Goal: Task Accomplishment & Management: Manage account settings

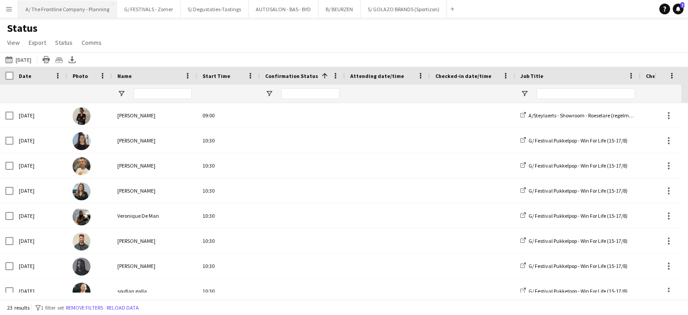
click at [58, 16] on button "A/ The Frontline Company - Planning Close" at bounding box center [67, 8] width 99 height 17
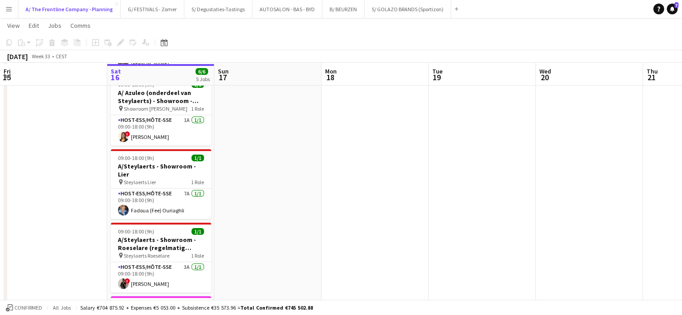
scroll to position [116, 0]
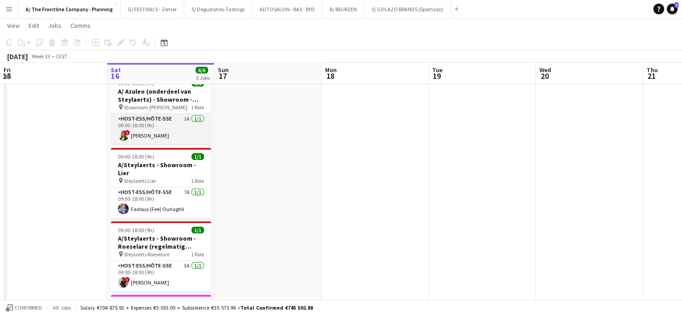
click at [177, 124] on app-card-role "Host-ess/Hôte-sse 1A [DATE] 09:00-18:00 (9h) ! [PERSON_NAME]" at bounding box center [161, 129] width 100 height 30
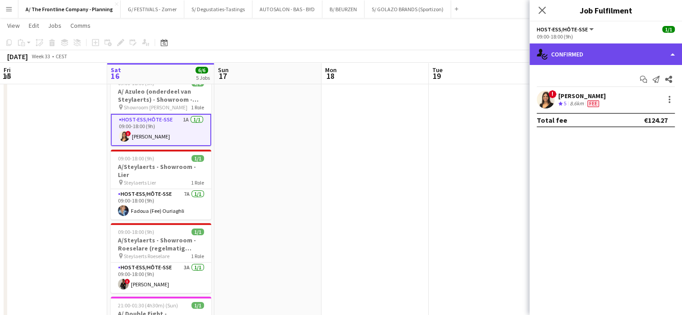
click at [614, 51] on div "single-neutral-actions-check-2 Confirmed" at bounding box center [605, 54] width 152 height 22
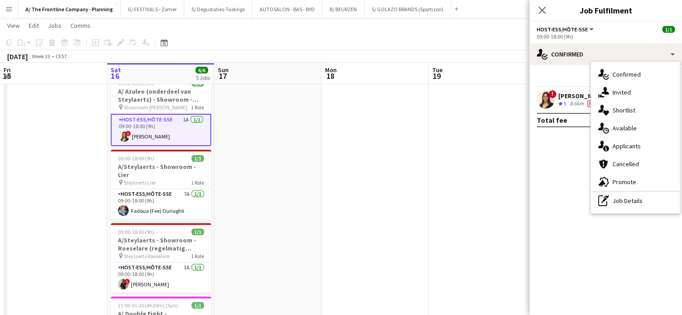
click at [565, 100] on span "5" at bounding box center [564, 103] width 3 height 7
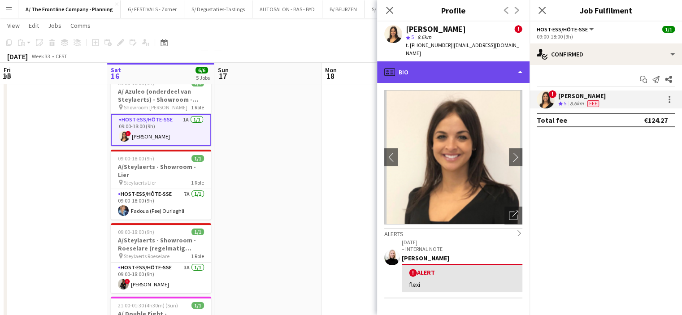
click at [472, 65] on div "profile Bio" at bounding box center [453, 72] width 152 height 22
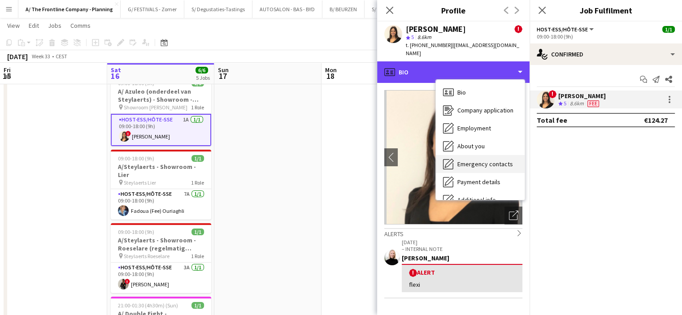
scroll to position [66, 0]
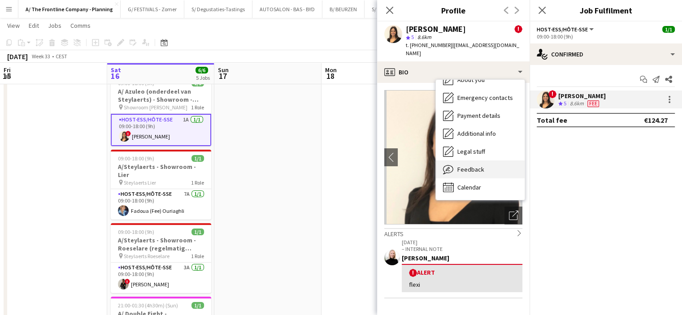
click at [457, 165] on span "Feedback" at bounding box center [470, 169] width 27 height 8
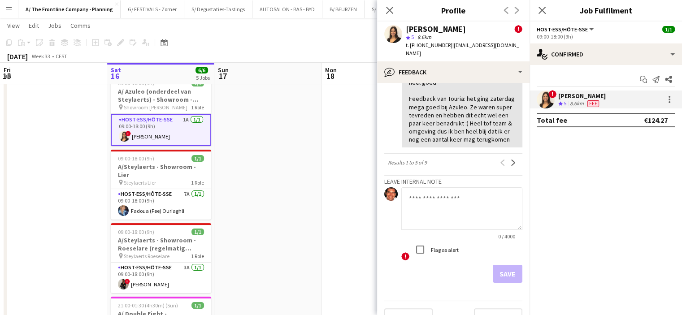
scroll to position [685, 0]
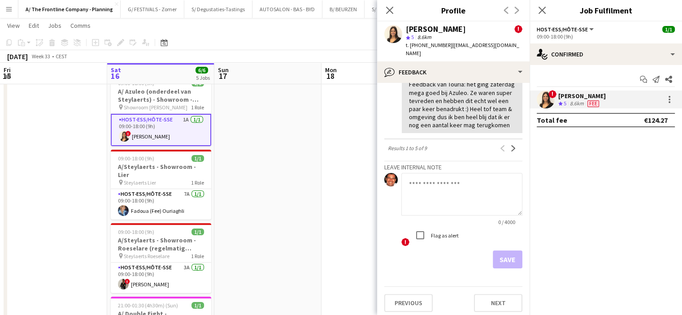
click at [439, 184] on textarea at bounding box center [461, 194] width 121 height 43
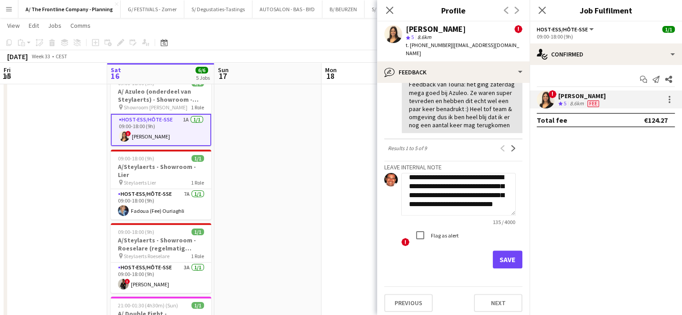
scroll to position [18, 0]
type textarea "**********"
click at [439, 232] on label "Flag as alert" at bounding box center [444, 235] width 30 height 7
click at [499, 256] on button "Save" at bounding box center [508, 260] width 30 height 18
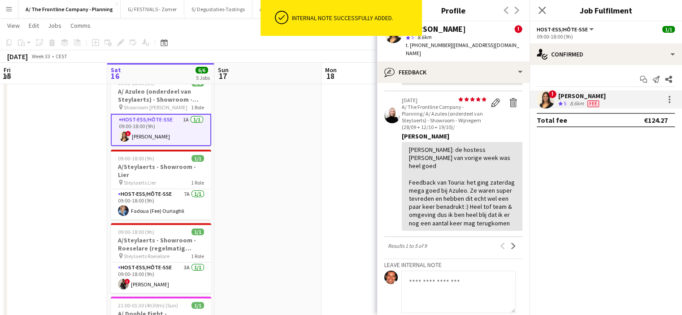
scroll to position [782, 0]
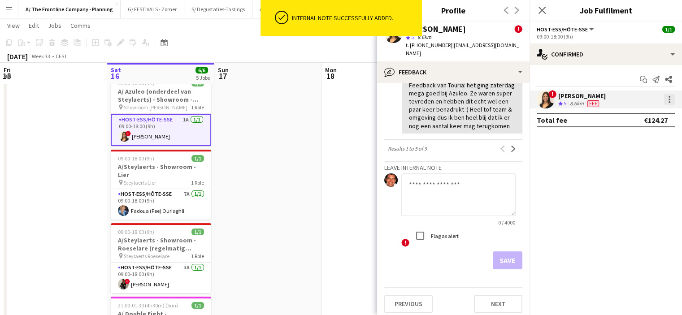
click at [666, 98] on div at bounding box center [669, 99] width 11 height 11
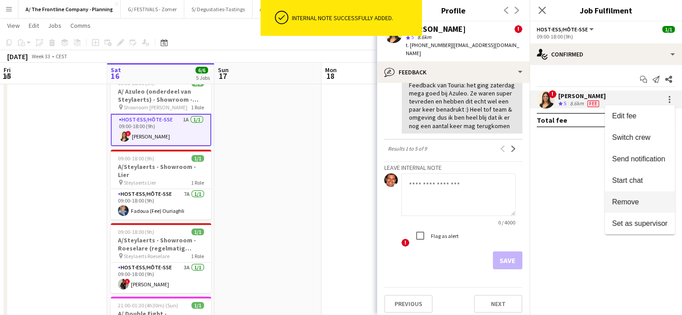
click at [635, 202] on span "Remove" at bounding box center [625, 202] width 27 height 8
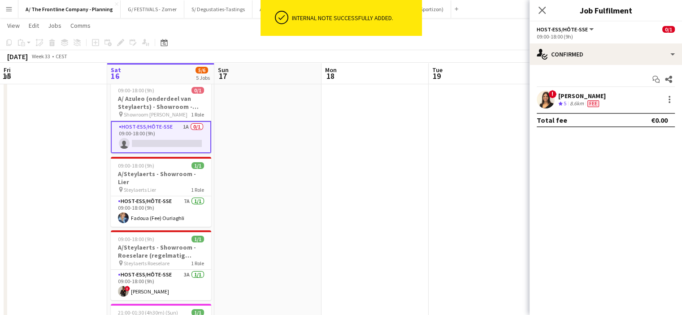
click at [441, 82] on div "Tue 19" at bounding box center [437, 75] width 10 height 18
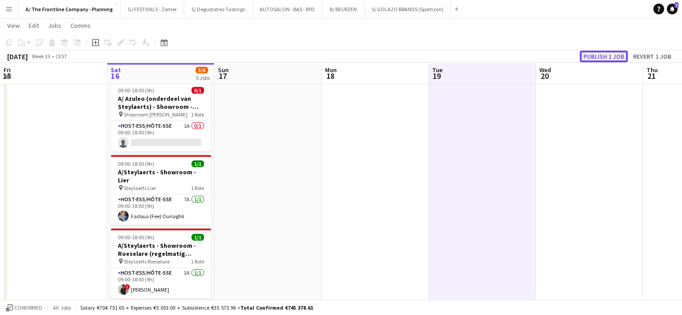
click at [586, 57] on button "Publish 1 job" at bounding box center [603, 57] width 48 height 12
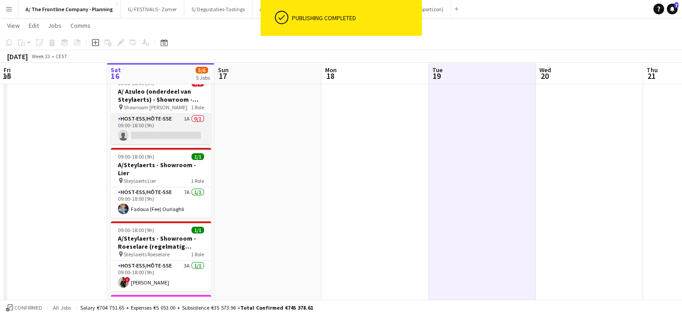
click at [148, 134] on app-card-role "Host-ess/Hôte-sse 1A 0/1 09:00-18:00 (9h) single-neutral-actions" at bounding box center [161, 129] width 100 height 30
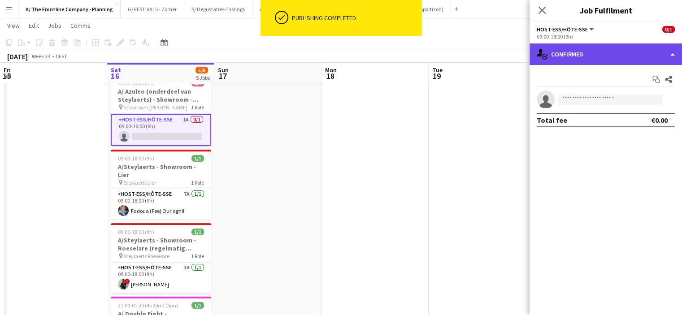
click at [608, 65] on div "single-neutral-actions-check-2 Confirmed" at bounding box center [605, 54] width 152 height 22
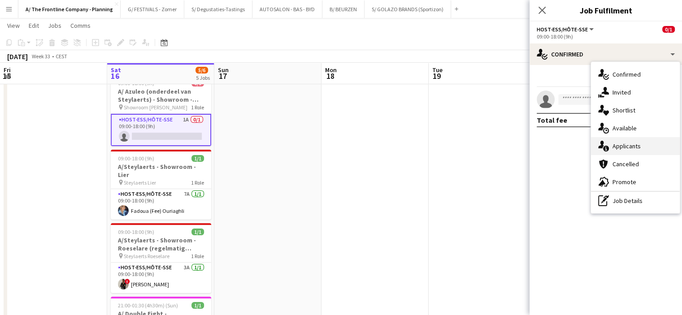
click at [618, 145] on div "single-neutral-actions-information Applicants" at bounding box center [635, 146] width 89 height 18
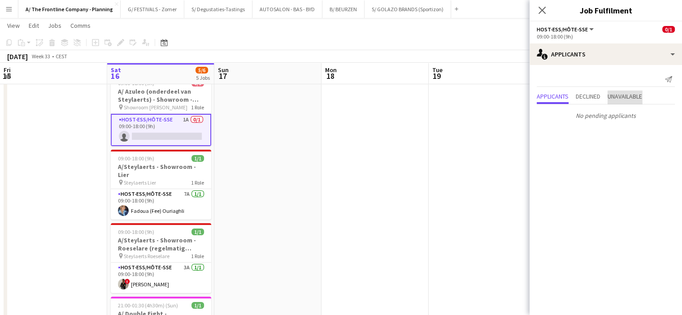
click at [627, 98] on span "Unavailable" at bounding box center [624, 96] width 35 height 6
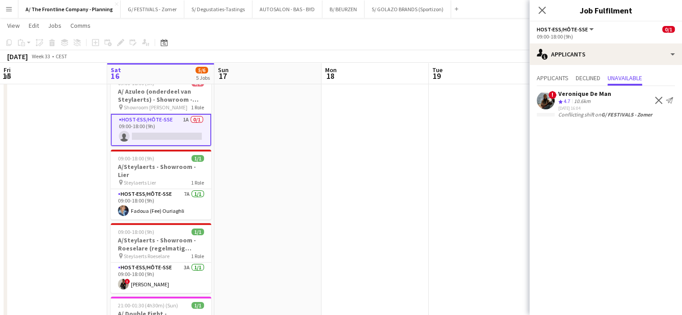
click at [453, 179] on app-date-cell at bounding box center [481, 185] width 107 height 402
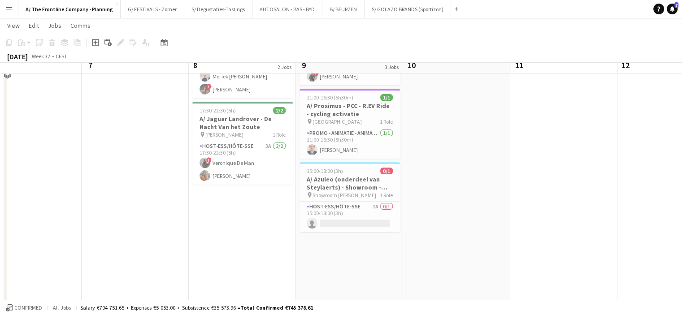
scroll to position [90, 0]
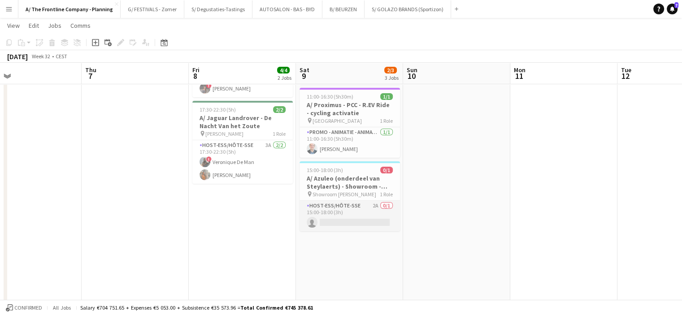
click at [333, 224] on app-card-role "Host-ess/Hôte-sse 2A 0/1 15:00-18:00 (3h) single-neutral-actions" at bounding box center [349, 216] width 100 height 30
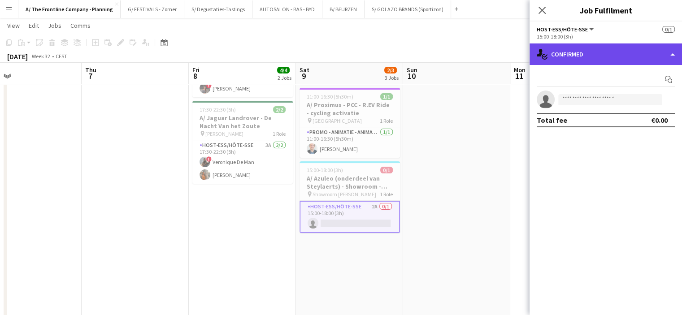
click at [631, 56] on div "single-neutral-actions-check-2 Confirmed" at bounding box center [605, 54] width 152 height 22
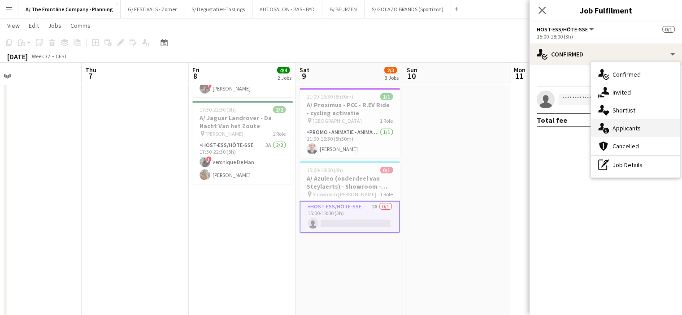
click at [624, 127] on div "single-neutral-actions-information Applicants" at bounding box center [635, 128] width 89 height 18
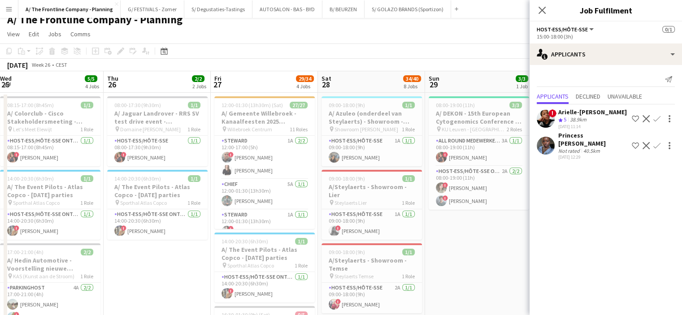
scroll to position [0, 325]
click at [393, 156] on app-card-role "Host-ess/Hôte-sse 1A [DATE] 09:00-18:00 (9h) [PERSON_NAME]" at bounding box center [371, 151] width 100 height 30
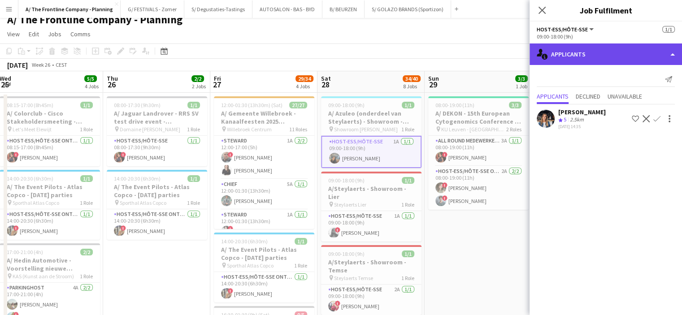
click at [581, 56] on div "single-neutral-actions-information Applicants" at bounding box center [605, 54] width 152 height 22
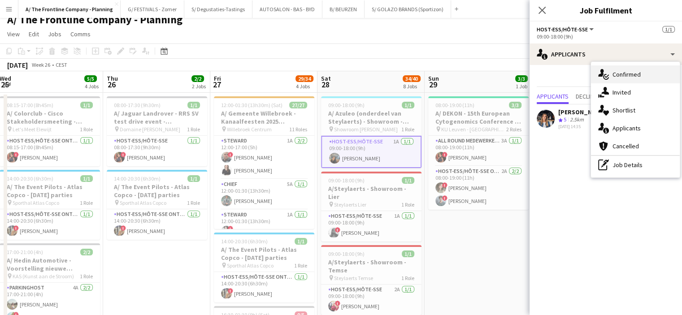
click at [605, 77] on icon at bounding box center [606, 76] width 4 height 3
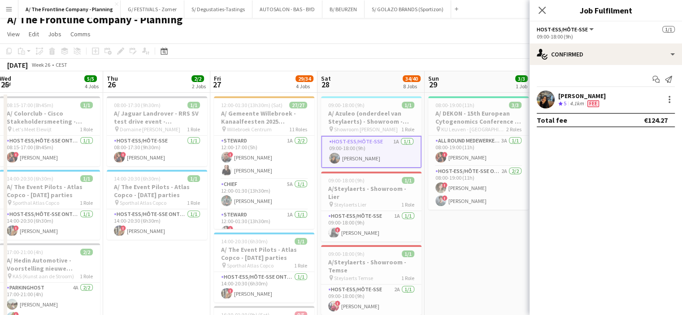
click at [584, 100] on div "4.1km" at bounding box center [576, 104] width 17 height 8
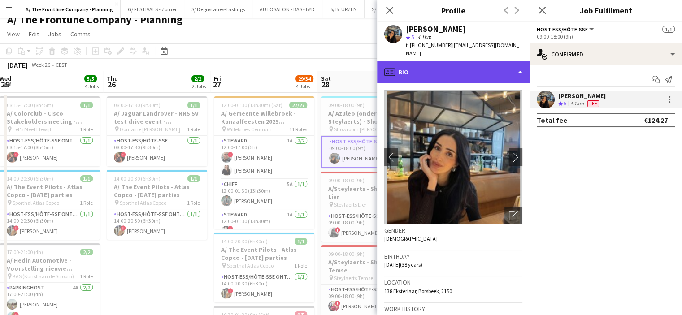
click at [475, 72] on div "profile Bio" at bounding box center [453, 72] width 152 height 22
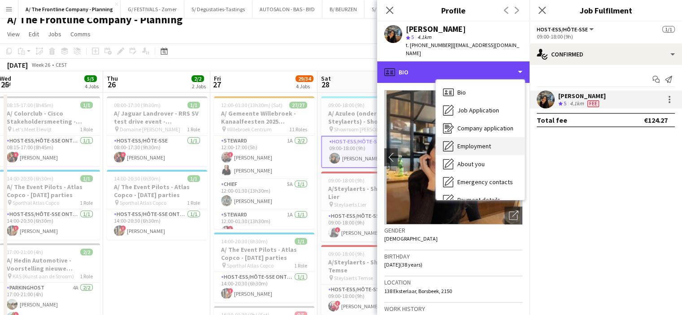
scroll to position [84, 0]
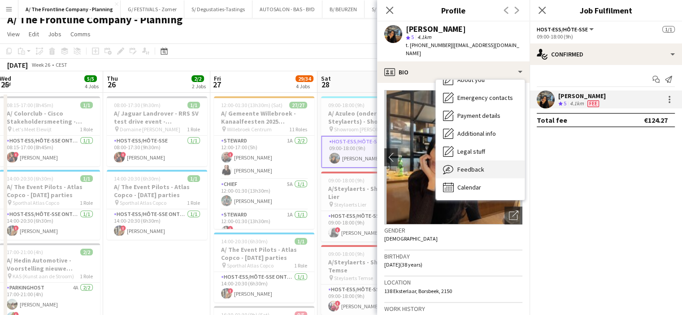
click at [471, 165] on span "Feedback" at bounding box center [470, 169] width 27 height 8
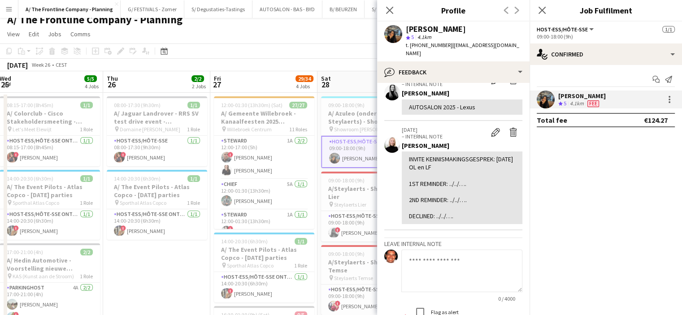
scroll to position [0, 0]
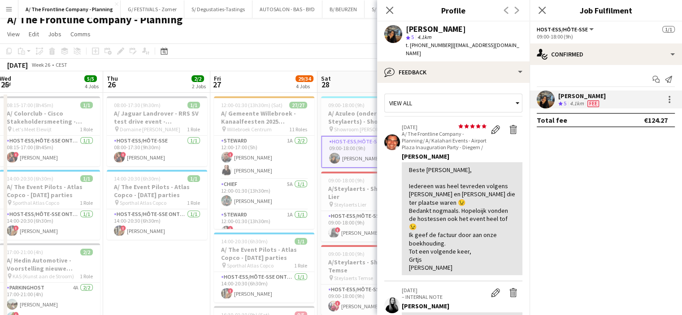
click at [618, 197] on mat-expansion-panel "check Confirmed Start chat Send notification [PERSON_NAME] Crew rating 5 4.1km …" at bounding box center [605, 190] width 152 height 250
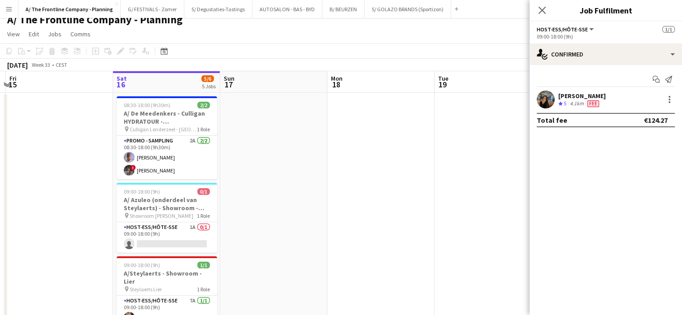
scroll to position [0, 314]
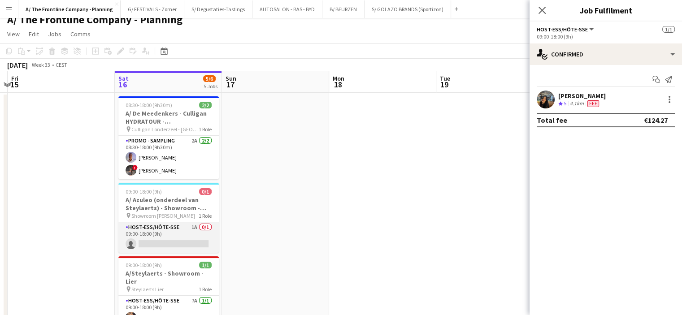
click at [194, 242] on app-card-role "Host-ess/Hôte-sse 1A 0/1 09:00-18:00 (9h) single-neutral-actions" at bounding box center [168, 237] width 100 height 30
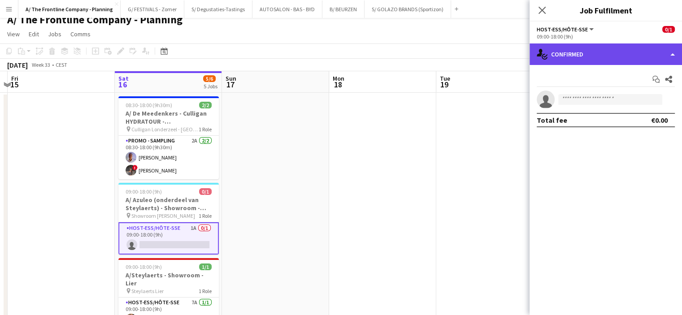
click at [606, 55] on div "single-neutral-actions-check-2 Confirmed" at bounding box center [605, 54] width 152 height 22
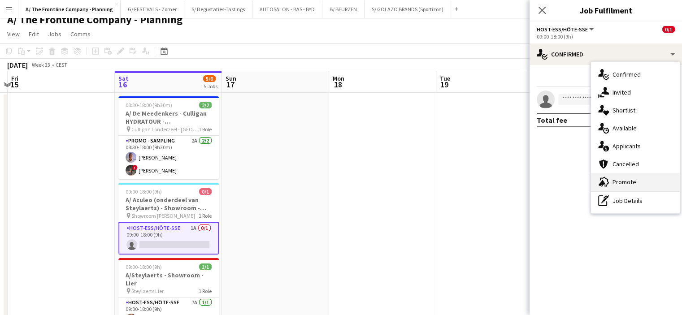
click at [617, 182] on div "advertising-megaphone Promote" at bounding box center [635, 182] width 89 height 18
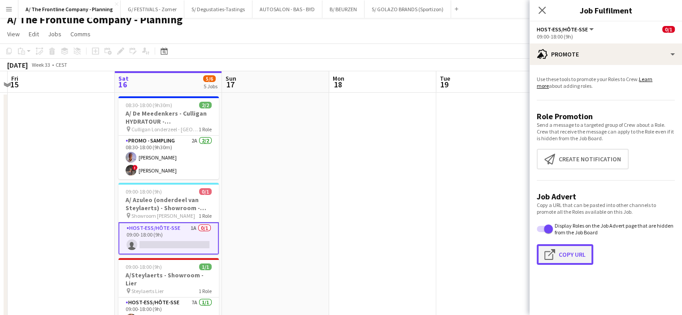
click at [565, 251] on button "Click to copy URL Copy Url" at bounding box center [564, 254] width 56 height 21
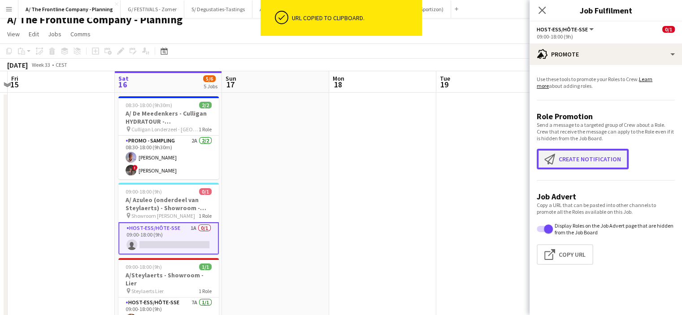
click at [588, 156] on button "Create notification Create notification" at bounding box center [582, 159] width 92 height 21
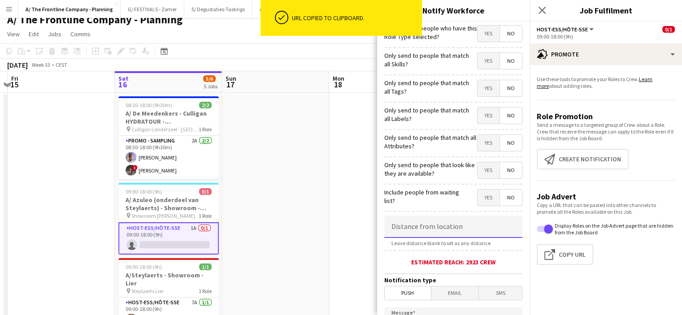
click at [456, 229] on input at bounding box center [453, 227] width 138 height 22
click at [456, 229] on input "*****" at bounding box center [453, 227] width 138 height 22
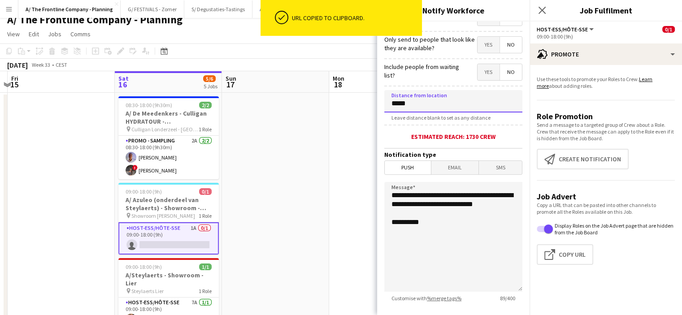
scroll to position [126, 0]
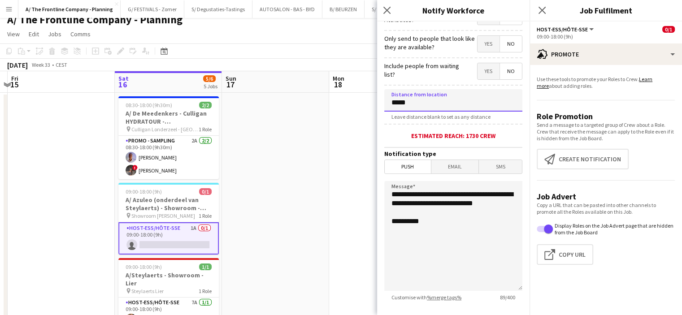
type input "*****"
drag, startPoint x: 437, startPoint y: 213, endPoint x: 303, endPoint y: 185, distance: 136.9
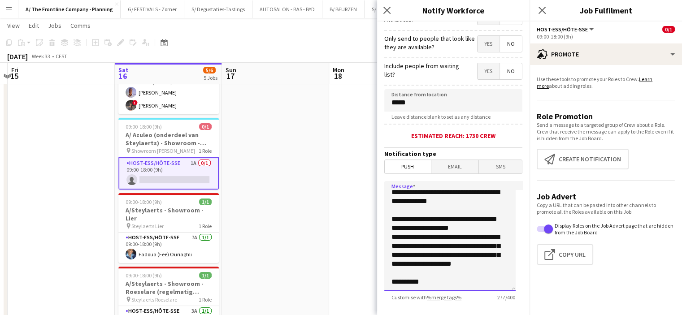
scroll to position [25, 0]
click at [424, 222] on textarea "**********" at bounding box center [449, 236] width 131 height 110
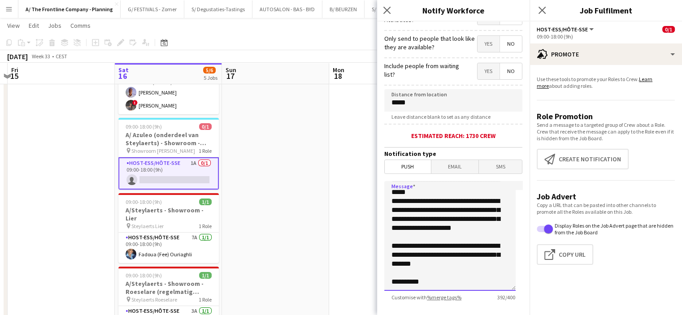
scroll to position [178, 0]
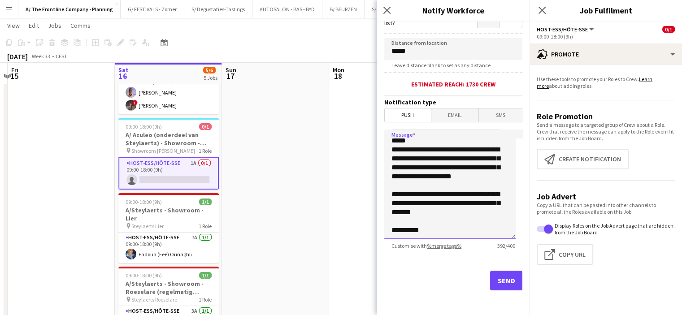
type textarea "**********"
click at [494, 281] on button "Send" at bounding box center [506, 281] width 32 height 20
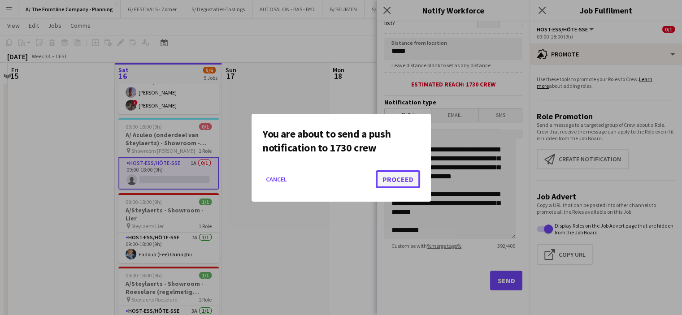
click at [389, 181] on button "Proceed" at bounding box center [398, 179] width 44 height 18
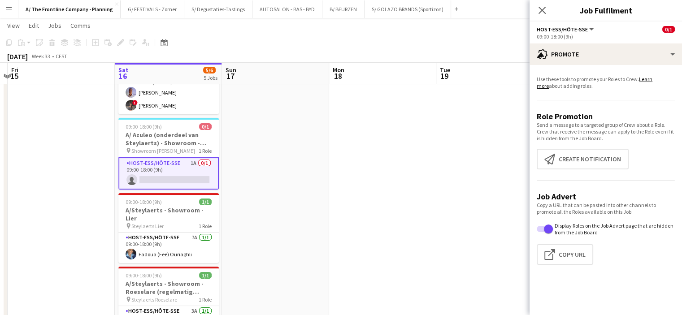
click at [9, 10] on app-icon "Menu" at bounding box center [8, 8] width 7 height 7
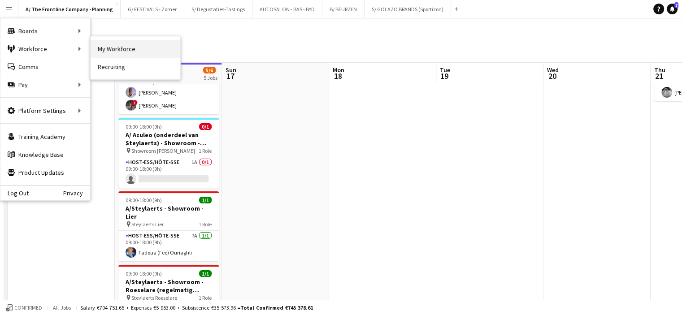
click at [110, 46] on link "My Workforce" at bounding box center [136, 49] width 90 height 18
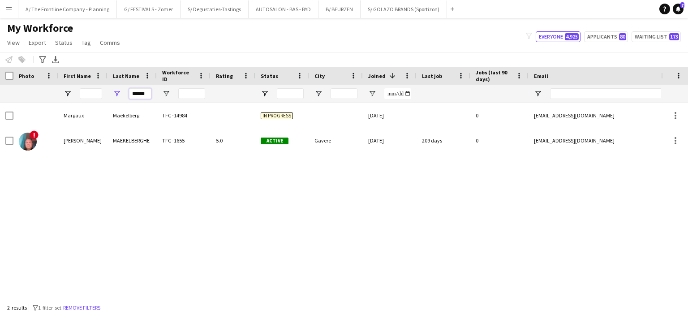
click at [136, 96] on input "******" at bounding box center [140, 93] width 22 height 11
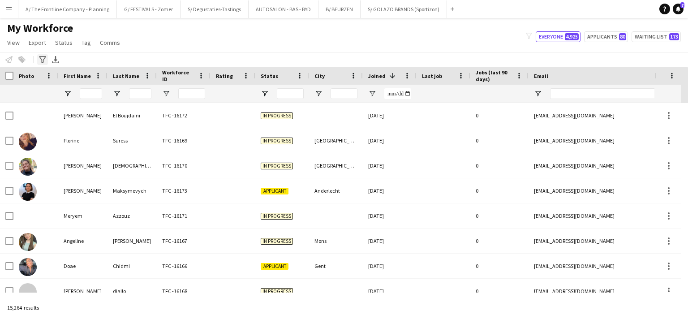
click at [45, 63] on icon "Advanced filters" at bounding box center [42, 59] width 7 height 7
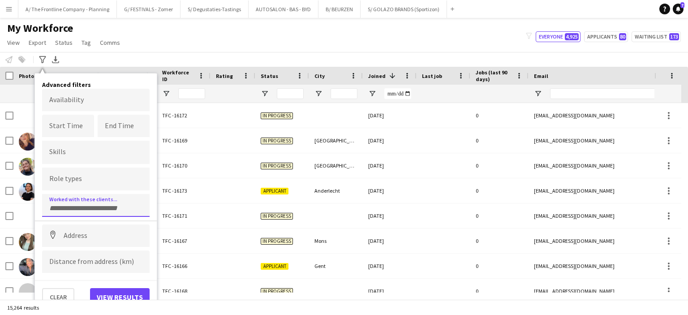
click at [79, 201] on div at bounding box center [96, 205] width 108 height 23
type input "******"
click at [79, 230] on div "Azuleo" at bounding box center [96, 231] width 108 height 22
click at [108, 297] on button "View results" at bounding box center [120, 297] width 60 height 18
type input "**********"
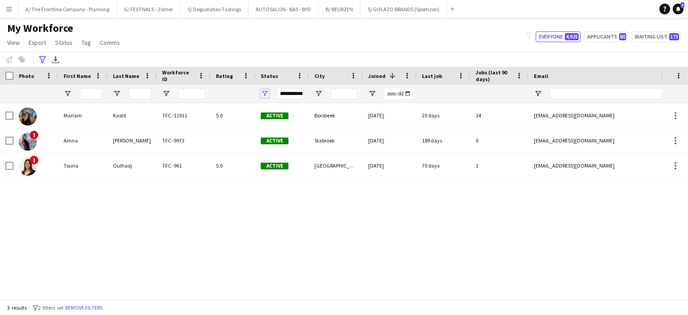
click at [265, 95] on span "Open Filter Menu" at bounding box center [265, 94] width 8 height 8
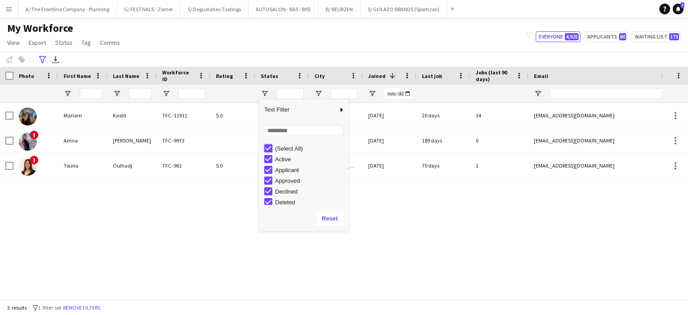
click at [185, 237] on div "Drag here to set row groups Photo Title Full Name First Name Last Name Workforc…" at bounding box center [344, 183] width 688 height 233
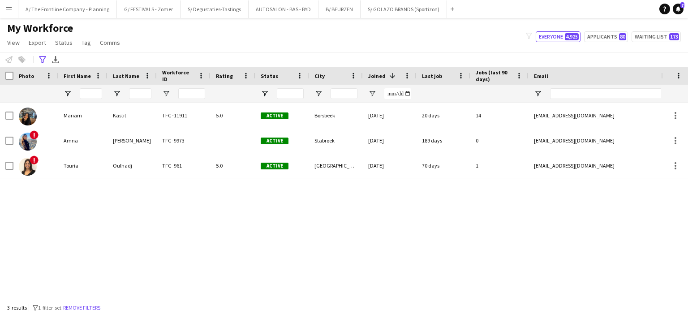
click at [197, 240] on div "[PERSON_NAME] TFC -11911 5.0 Active Borsbeek [DATE] 20 days 14 [EMAIL_ADDRESS][…" at bounding box center [330, 198] width 661 height 190
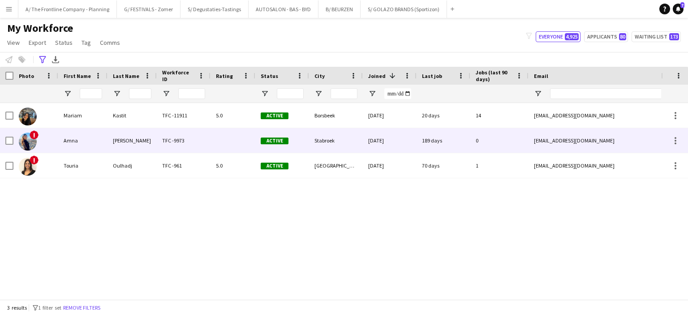
click at [76, 145] on div "Amna" at bounding box center [82, 140] width 49 height 25
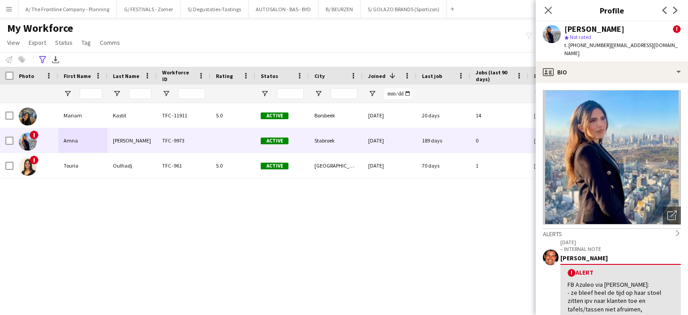
click at [177, 183] on div "[PERSON_NAME] TFC -11911 5.0 Active Borsbeek [DATE] 20 days 14 [EMAIL_ADDRESS][…" at bounding box center [330, 198] width 661 height 190
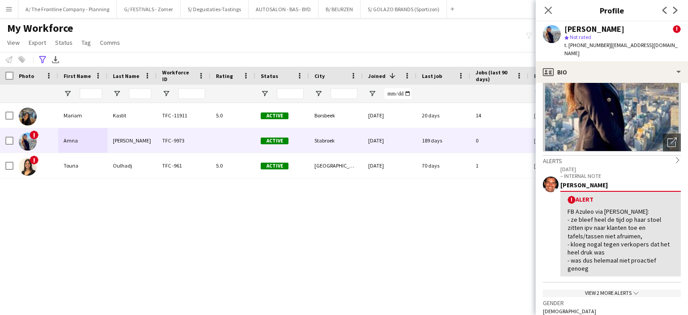
scroll to position [73, 0]
click at [501, 265] on div "[PERSON_NAME] TFC -11911 5.0 Active Borsbeek [DATE] 20 days 14 [EMAIL_ADDRESS][…" at bounding box center [330, 198] width 661 height 190
click at [264, 95] on span "Open Filter Menu" at bounding box center [265, 94] width 8 height 8
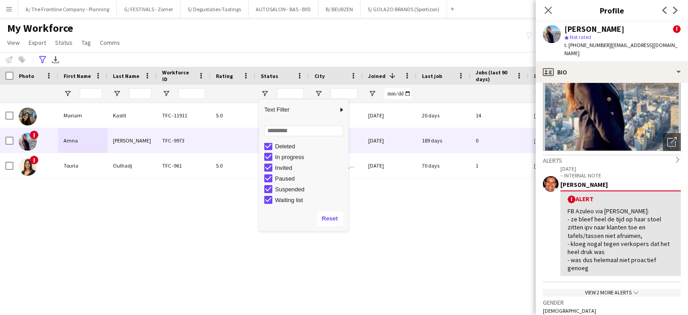
scroll to position [0, 0]
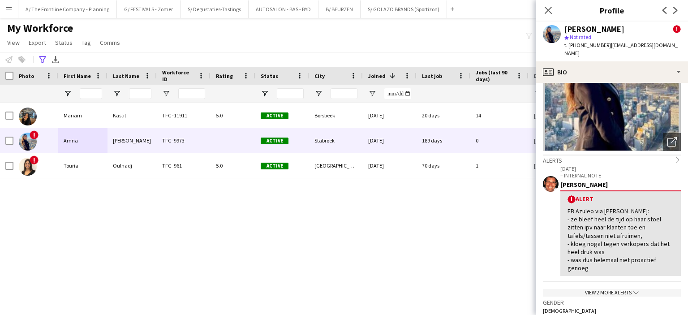
click at [177, 216] on div "[PERSON_NAME] TFC -11911 5.0 Active Borsbeek [DATE] 20 days 14 [EMAIL_ADDRESS][…" at bounding box center [330, 198] width 661 height 190
click at [58, 13] on button "A/ The Frontline Company - Planning Close" at bounding box center [67, 8] width 99 height 17
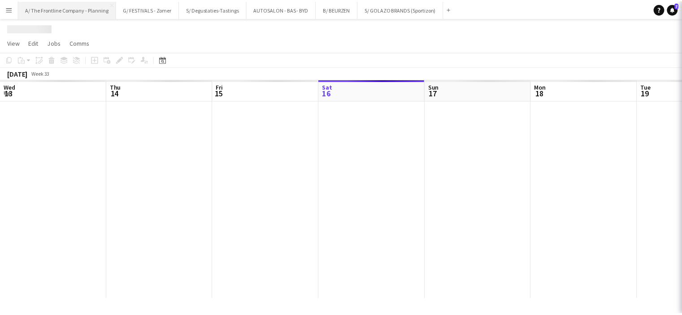
scroll to position [0, 214]
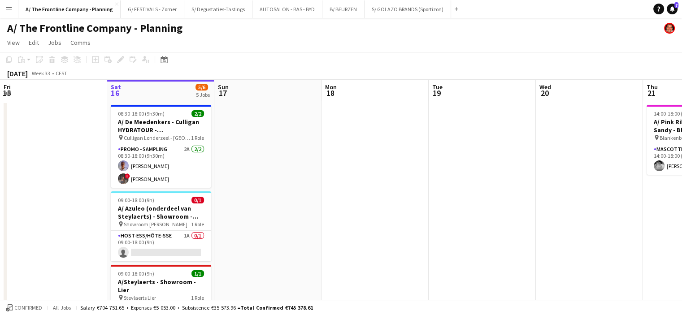
click at [203, 191] on div at bounding box center [161, 192] width 100 height 2
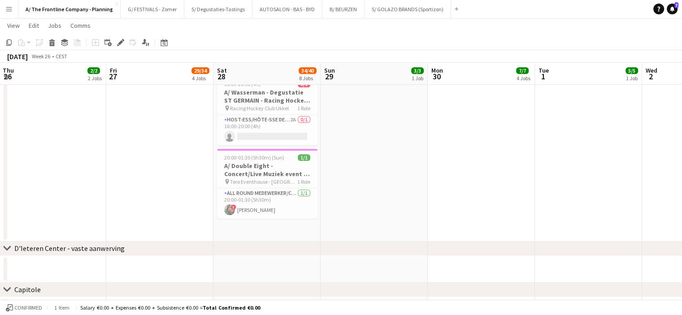
scroll to position [611, 0]
click at [88, 6] on button "A/ The Frontline Company - Planning Close" at bounding box center [69, 8] width 102 height 17
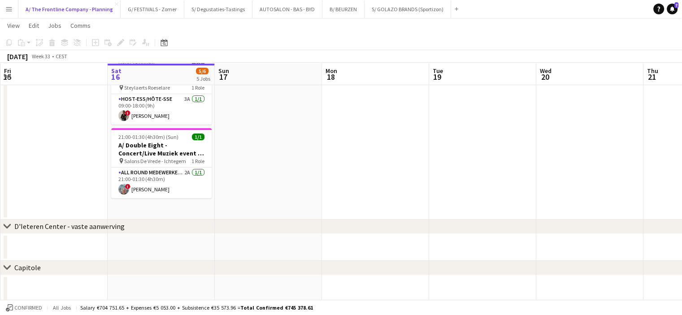
scroll to position [283, 0]
click at [57, 9] on button "A/ The Frontline Company - Planning Close" at bounding box center [69, 8] width 102 height 17
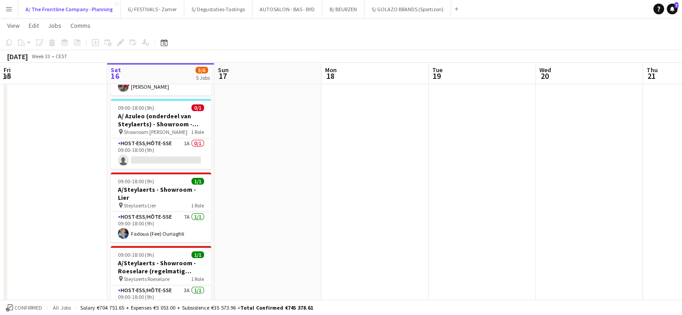
scroll to position [92, 0]
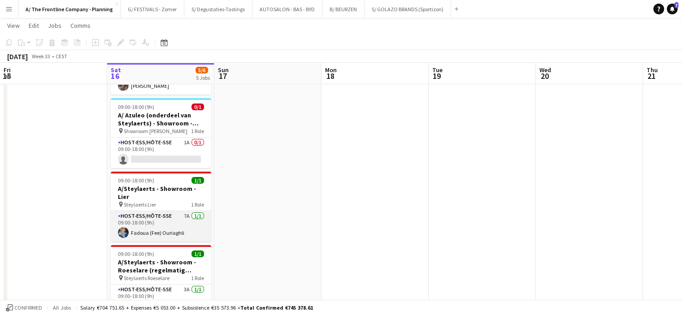
click at [169, 216] on app-card-role "Host-ess/Hôte-sse 7A [DATE] 09:00-18:00 (9h) Fadoua (Fee) Ouriaghli" at bounding box center [161, 226] width 100 height 30
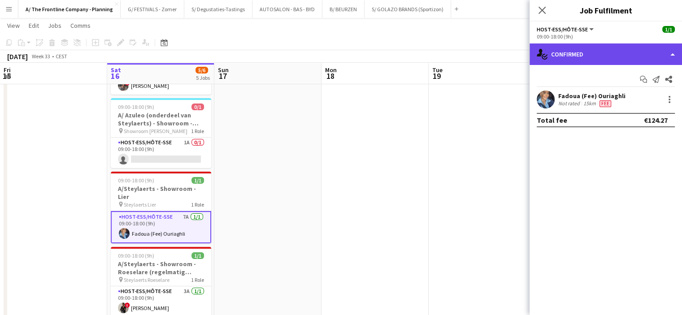
click at [604, 54] on div "single-neutral-actions-check-2 Confirmed" at bounding box center [605, 54] width 152 height 22
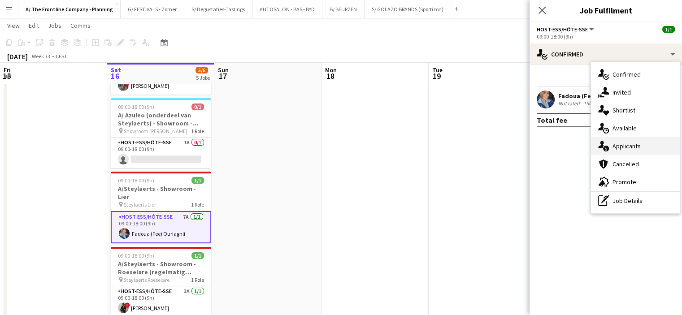
click at [624, 146] on div "single-neutral-actions-information Applicants" at bounding box center [635, 146] width 89 height 18
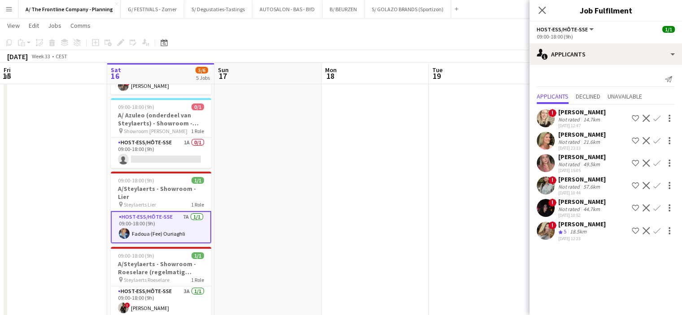
click at [576, 118] on div "Not rated" at bounding box center [569, 119] width 23 height 7
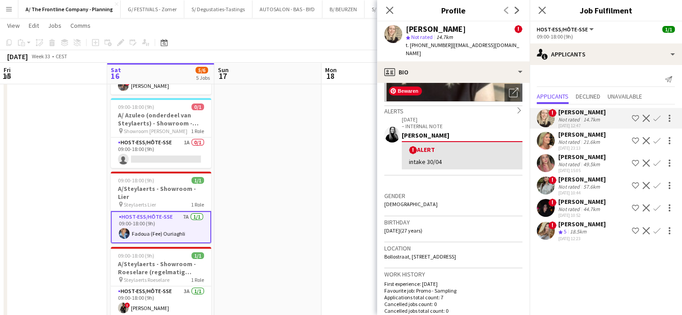
scroll to position [125, 0]
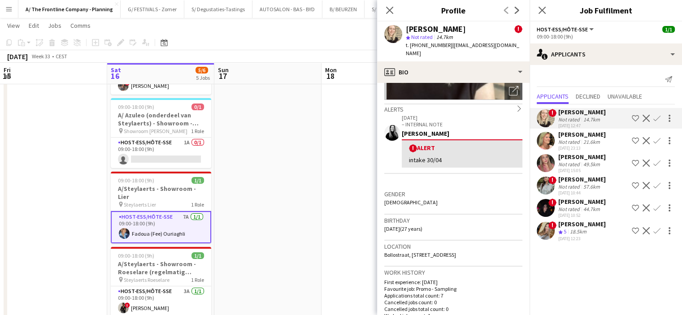
click at [568, 132] on div "[PERSON_NAME]" at bounding box center [582, 134] width 48 height 8
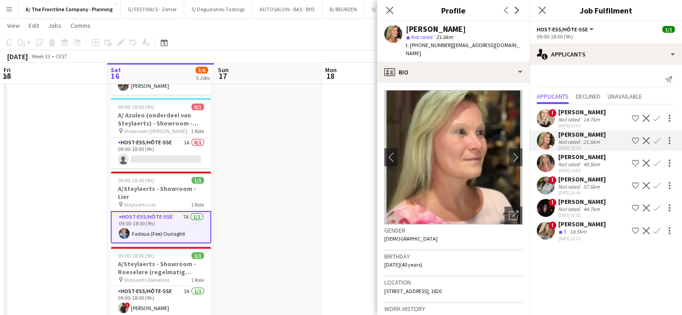
click at [568, 164] on div "Not rated" at bounding box center [569, 164] width 23 height 7
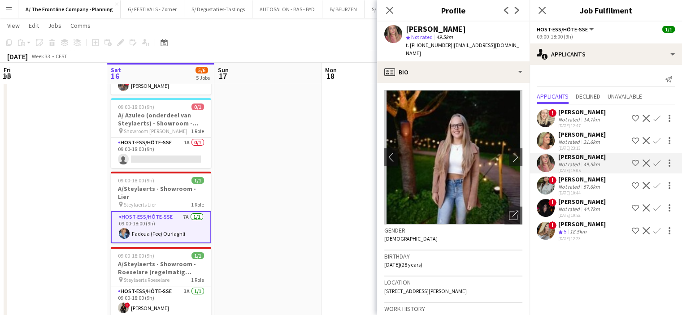
click at [575, 187] on div "Not rated" at bounding box center [569, 186] width 23 height 7
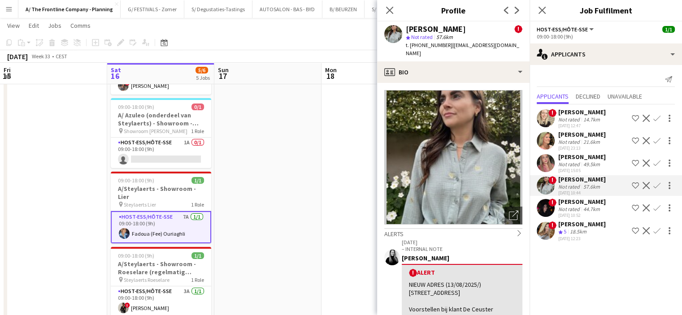
click at [572, 208] on div "Not rated" at bounding box center [569, 209] width 23 height 7
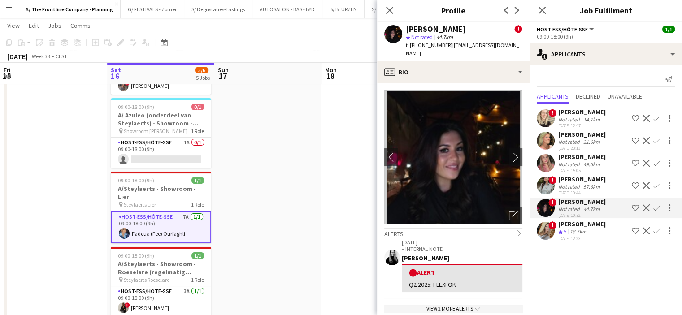
click at [571, 226] on div "[PERSON_NAME]" at bounding box center [582, 224] width 48 height 8
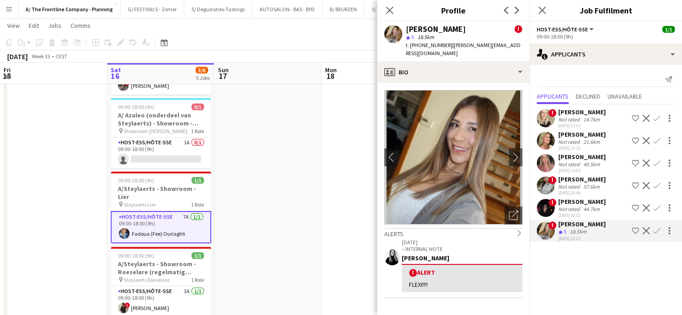
click at [579, 114] on div "[PERSON_NAME]" at bounding box center [582, 112] width 48 height 8
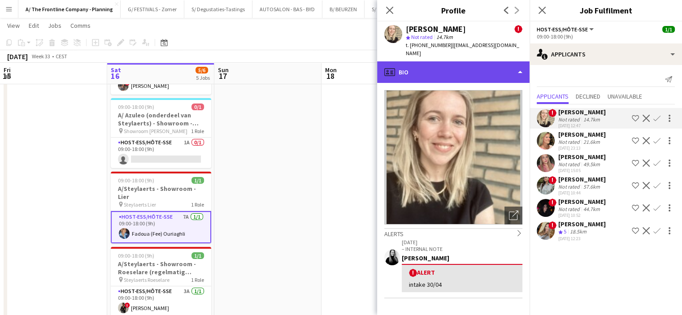
click at [449, 62] on div "profile Bio" at bounding box center [453, 72] width 152 height 22
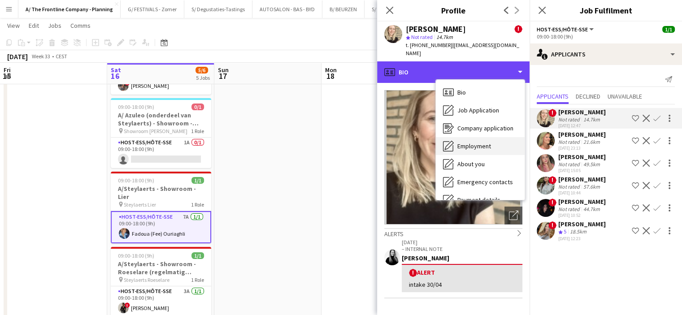
scroll to position [84, 0]
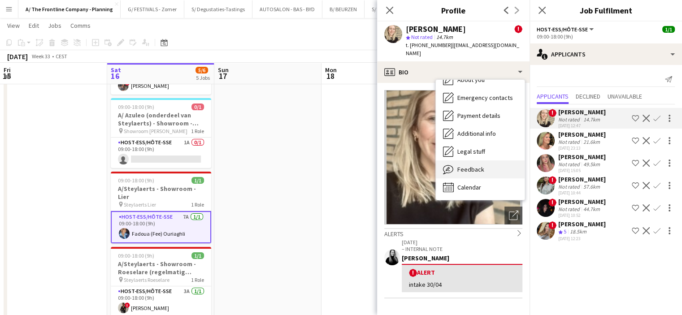
click at [457, 165] on span "Feedback" at bounding box center [470, 169] width 27 height 8
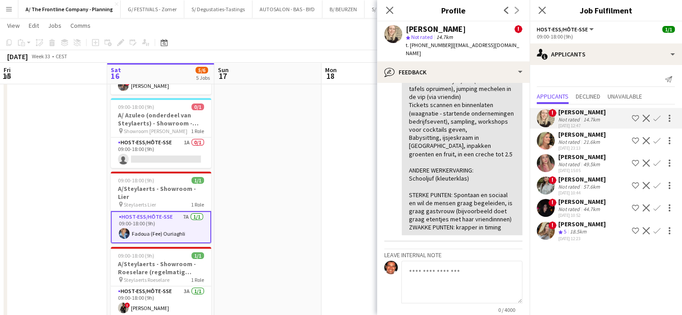
scroll to position [402, 0]
click at [573, 134] on div "[PERSON_NAME]" at bounding box center [582, 134] width 48 height 8
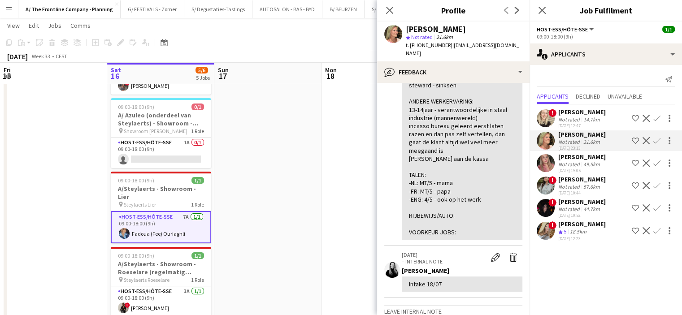
scroll to position [0, 0]
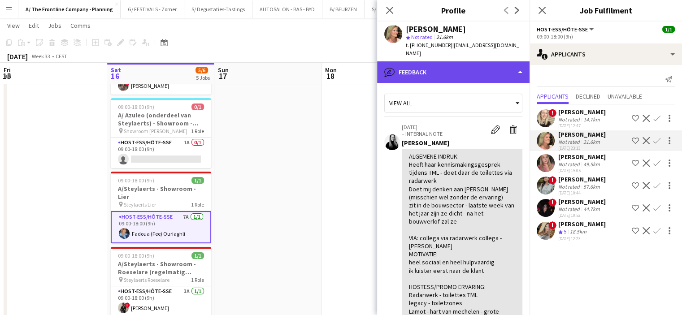
click at [453, 66] on div "bubble-pencil Feedback" at bounding box center [453, 72] width 152 height 22
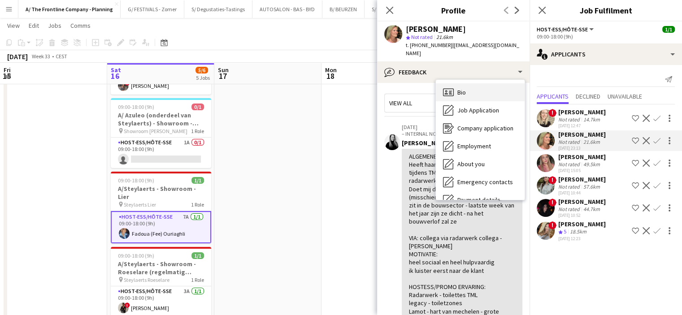
click at [458, 88] on span "Bio" at bounding box center [461, 92] width 9 height 8
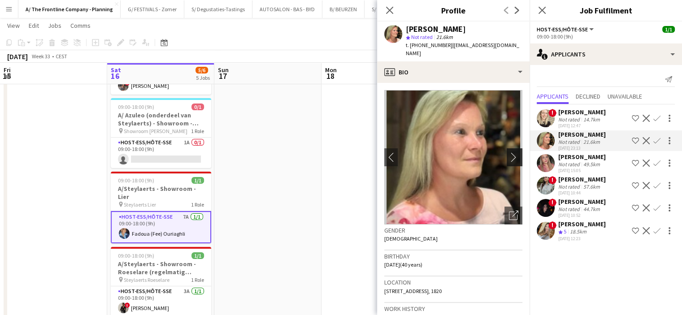
click at [509, 152] on app-icon "chevron-right" at bounding box center [516, 156] width 14 height 9
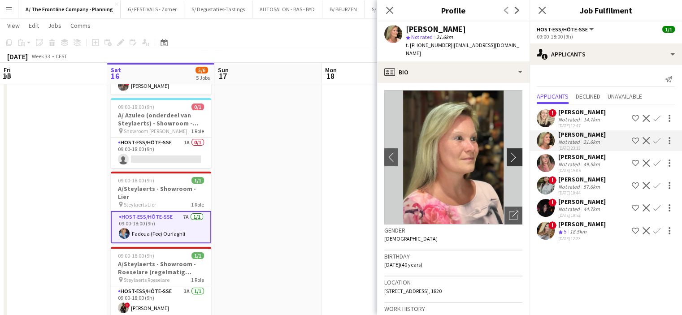
click at [509, 152] on app-icon "chevron-right" at bounding box center [516, 156] width 14 height 9
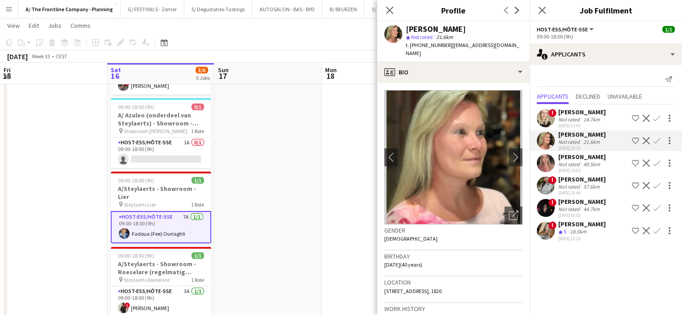
click at [574, 163] on div "Not rated" at bounding box center [569, 164] width 23 height 7
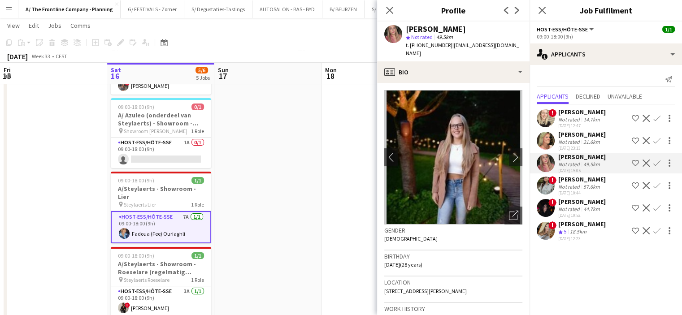
click at [569, 119] on div "Not rated" at bounding box center [569, 119] width 23 height 7
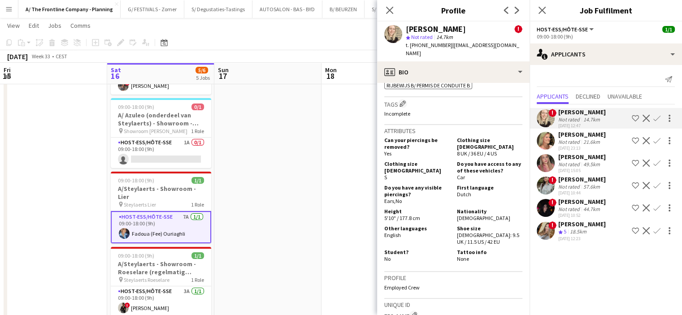
scroll to position [506, 0]
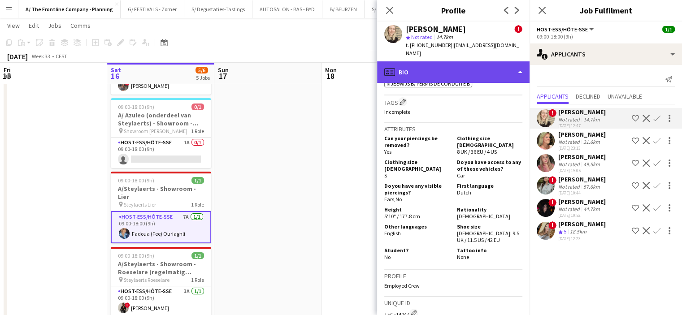
click at [464, 64] on div "profile Bio" at bounding box center [453, 72] width 152 height 22
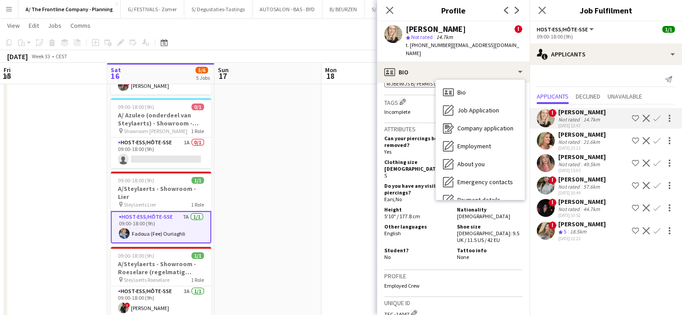
click at [567, 231] on div "Crew rating 5" at bounding box center [563, 232] width 10 height 8
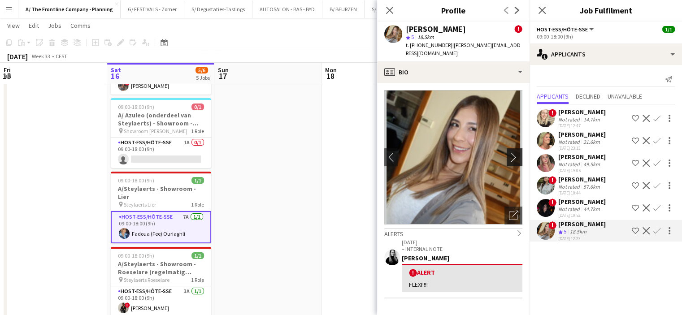
click at [509, 152] on app-icon "chevron-right" at bounding box center [516, 156] width 14 height 9
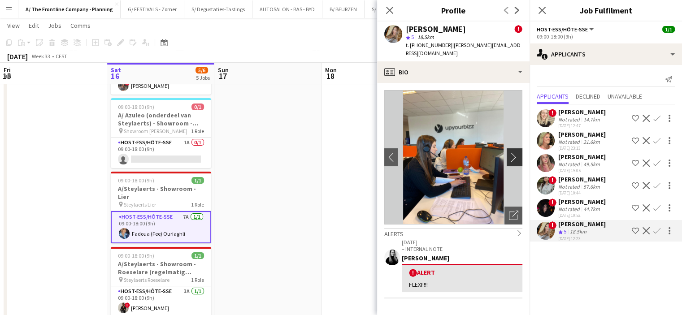
click at [509, 152] on app-icon "chevron-right" at bounding box center [516, 156] width 14 height 9
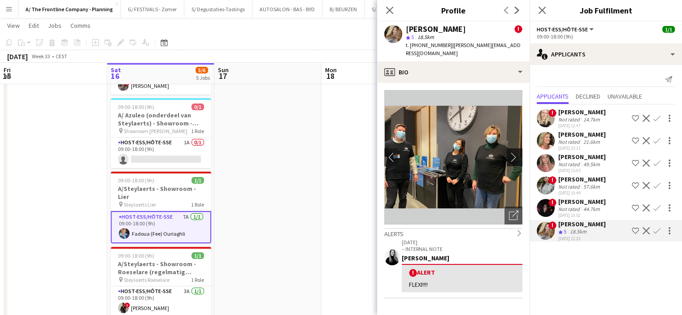
click at [509, 152] on app-icon "chevron-right" at bounding box center [516, 156] width 14 height 9
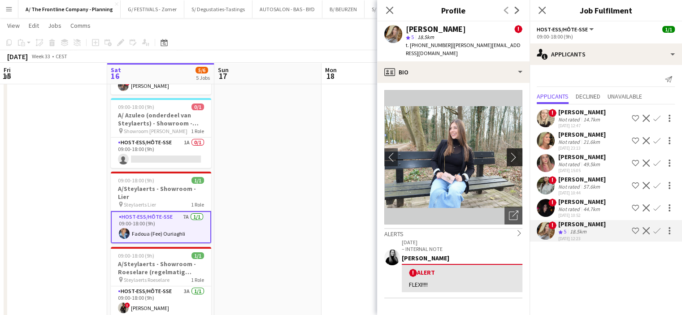
click at [509, 152] on app-icon "chevron-right" at bounding box center [516, 156] width 14 height 9
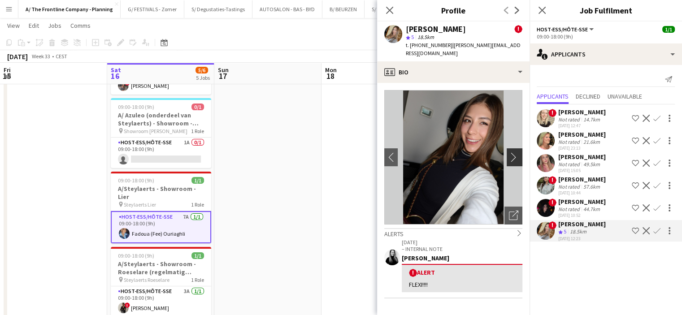
click at [509, 152] on app-icon "chevron-right" at bounding box center [516, 156] width 14 height 9
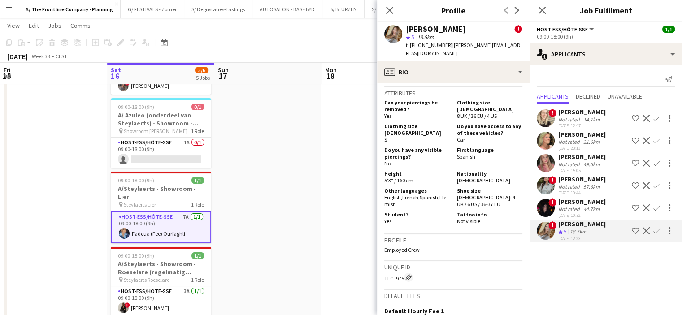
scroll to position [636, 0]
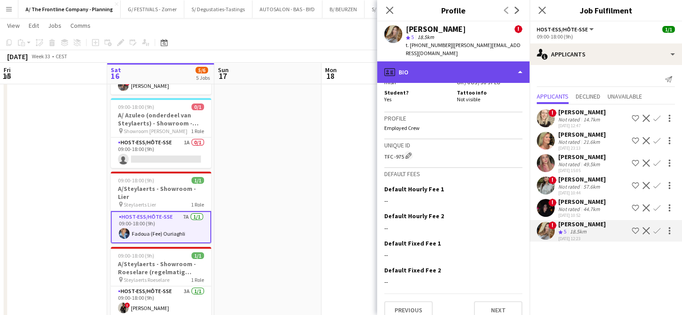
click at [476, 66] on div "profile Bio" at bounding box center [453, 72] width 152 height 22
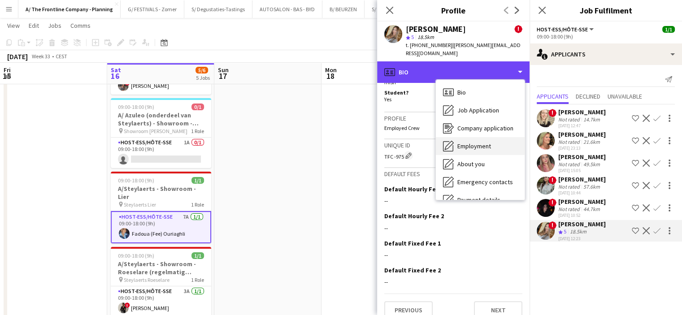
scroll to position [84, 0]
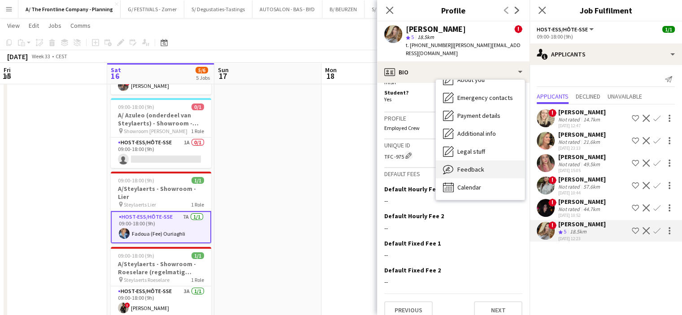
click at [462, 165] on span "Feedback" at bounding box center [470, 169] width 27 height 8
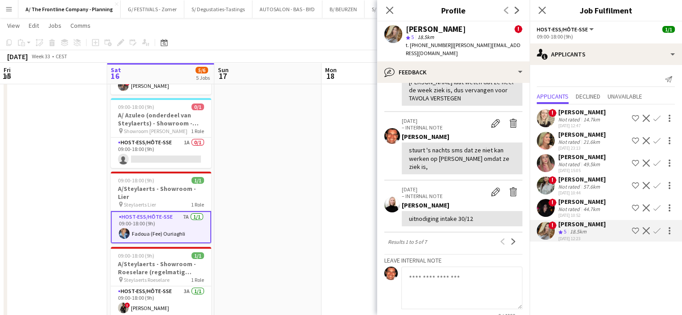
scroll to position [327, 0]
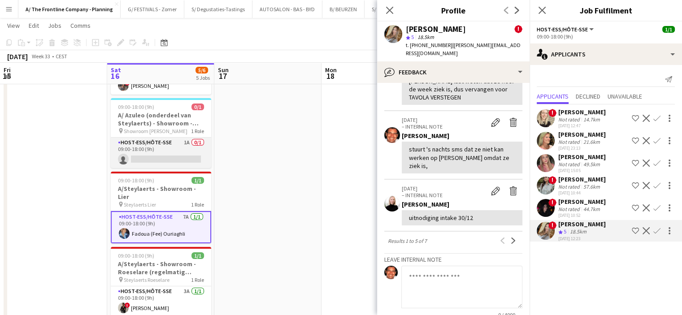
click at [169, 151] on app-card-role "Host-ess/Hôte-sse 1A 0/1 09:00-18:00 (9h) single-neutral-actions" at bounding box center [161, 153] width 100 height 30
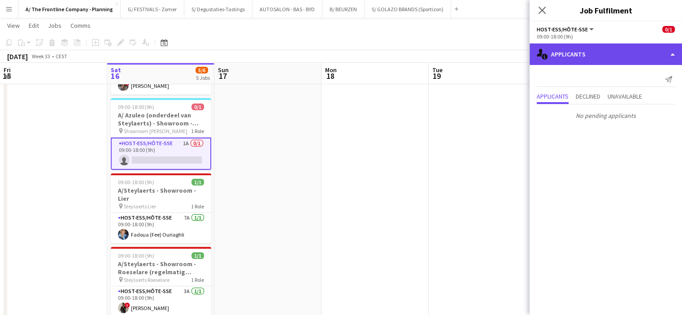
click at [576, 58] on div "single-neutral-actions-information Applicants" at bounding box center [605, 54] width 152 height 22
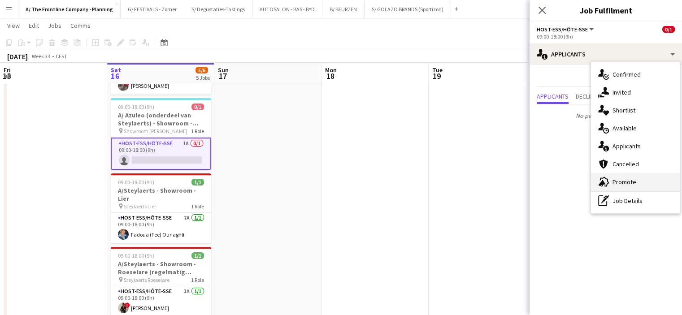
click at [622, 185] on div "advertising-megaphone Promote" at bounding box center [635, 182] width 89 height 18
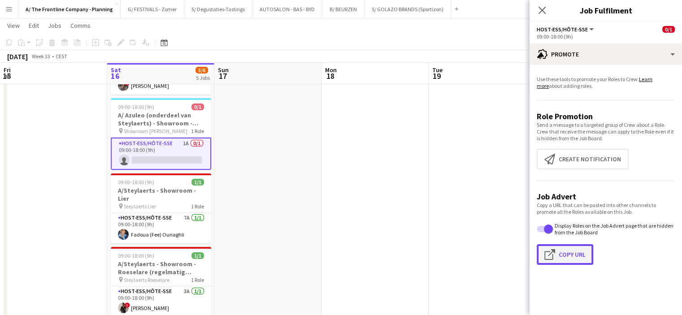
click at [558, 253] on button "Click to copy URL Copy Url" at bounding box center [564, 254] width 56 height 21
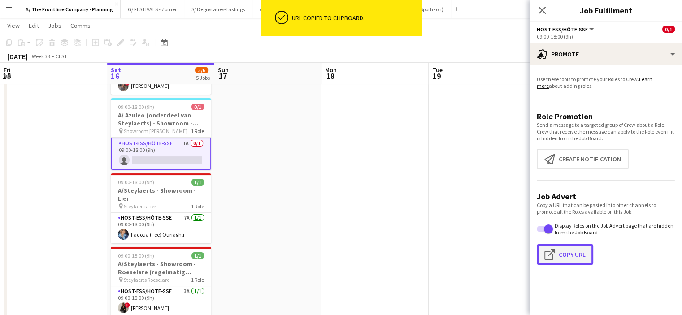
click at [558, 253] on button "Click to copy URL Copy Url" at bounding box center [564, 254] width 56 height 21
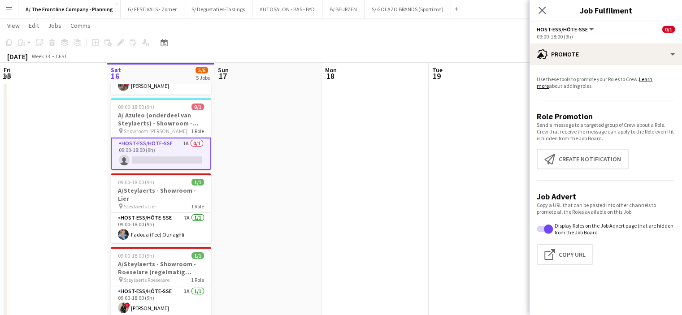
scroll to position [0, 0]
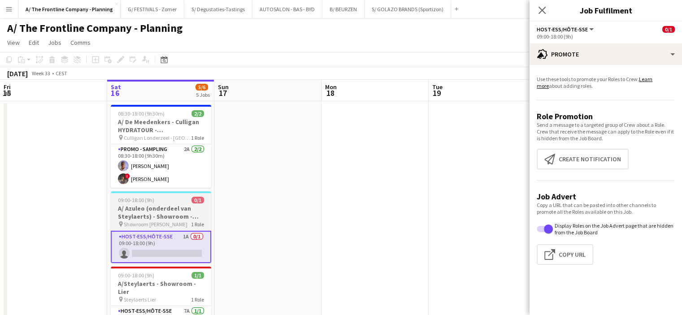
click at [178, 218] on h3 "A/ Azuleo (onderdeel van Steylaerts) - Showroom - Wijnegem (28/09 + 12/10 + 19/…" at bounding box center [161, 212] width 100 height 16
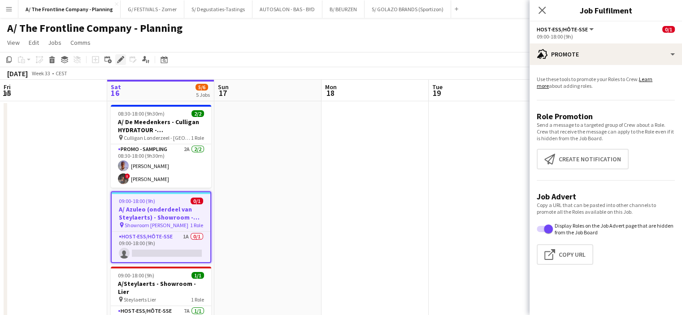
click at [119, 59] on icon "Edit" at bounding box center [120, 59] width 7 height 7
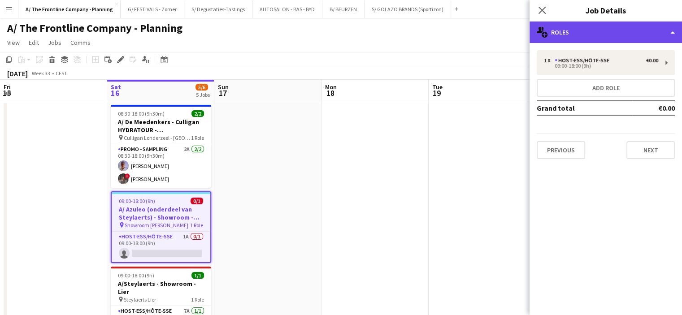
click at [576, 36] on div "multiple-users-add Roles" at bounding box center [605, 33] width 152 height 22
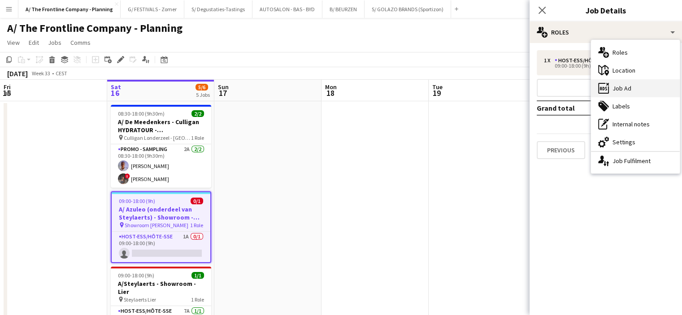
click at [613, 91] on div "ads-window Job Ad" at bounding box center [635, 88] width 89 height 18
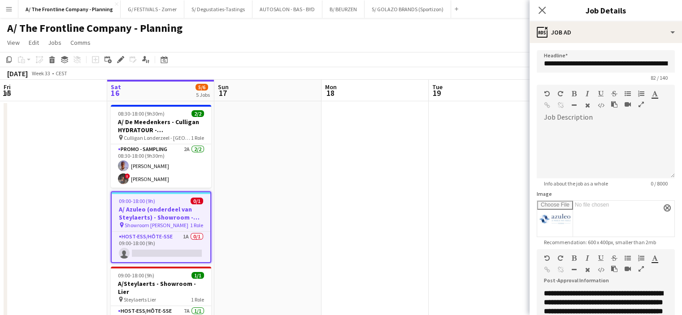
scroll to position [192, 0]
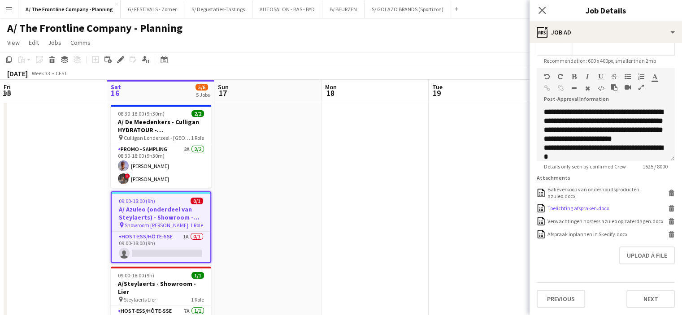
click at [575, 205] on div "Toelichting afspraken.docx" at bounding box center [577, 208] width 61 height 7
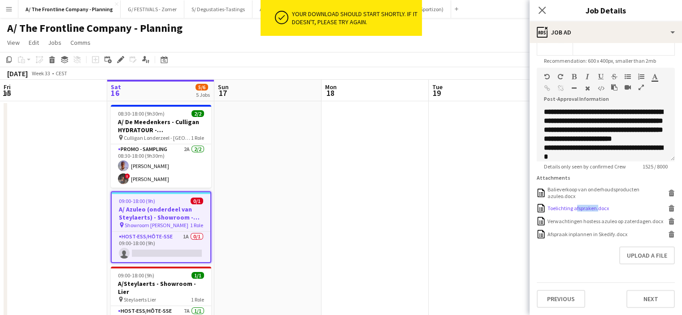
click at [575, 205] on div "Toelichting afspraken.docx" at bounding box center [577, 208] width 61 height 7
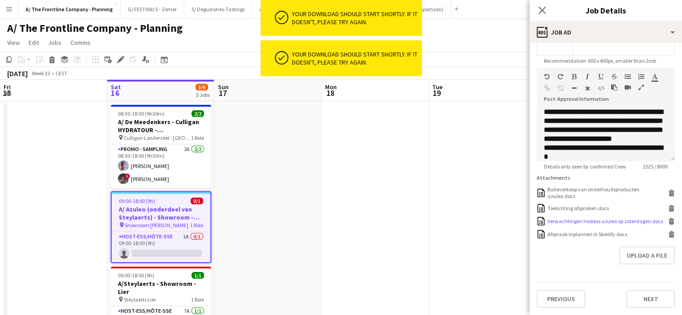
click at [570, 222] on div "Verwachtingen hostess azuleo op zaterdagen.docx" at bounding box center [605, 221] width 116 height 7
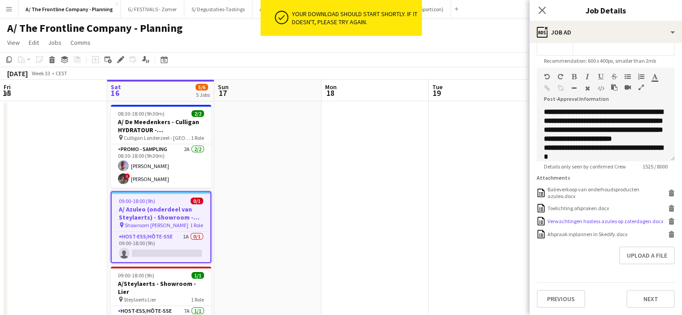
click at [570, 222] on div "Verwachtingen hostess azuleo op zaterdagen.docx" at bounding box center [605, 221] width 116 height 7
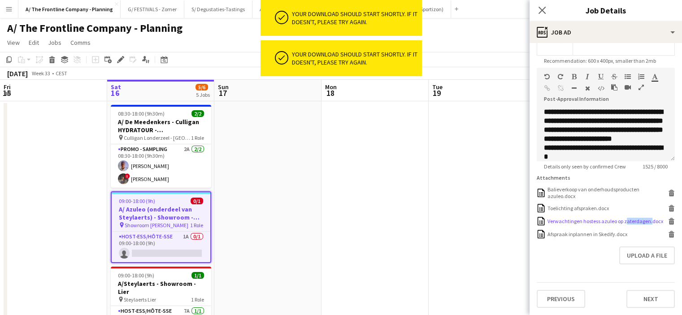
click at [570, 222] on div "Verwachtingen hostess azuleo op zaterdagen.docx" at bounding box center [605, 221] width 116 height 7
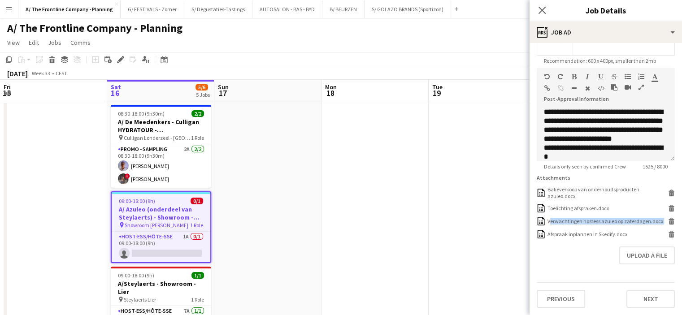
click at [154, 214] on h3 "A/ Azuleo (onderdeel van Steylaerts) - Showroom - Wijnegem (28/09 + 12/10 + 19/…" at bounding box center [161, 213] width 99 height 16
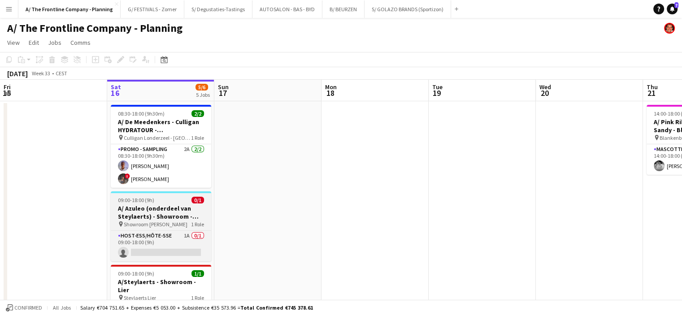
click at [154, 214] on h3 "A/ Azuleo (onderdeel van Steylaerts) - Showroom - Wijnegem (28/09 + 12/10 + 19/…" at bounding box center [161, 212] width 100 height 16
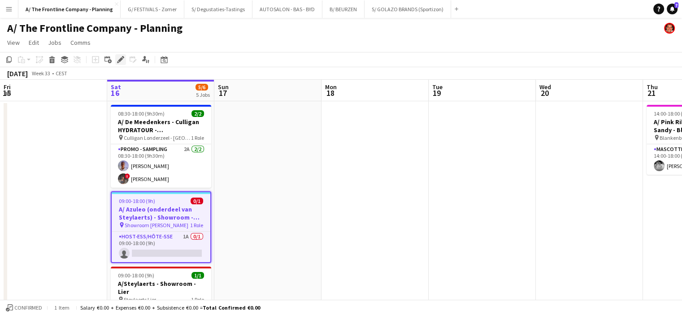
click at [123, 60] on icon "Edit" at bounding box center [120, 59] width 7 height 7
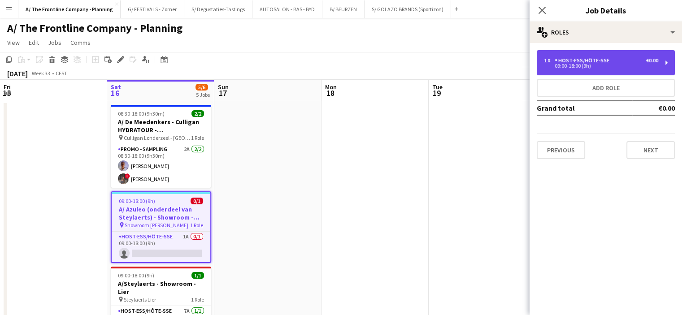
click at [572, 61] on div "Host-ess/Hôte-sse" at bounding box center [583, 60] width 58 height 6
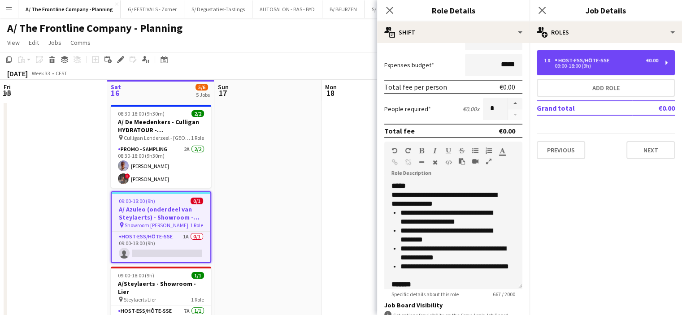
scroll to position [171, 0]
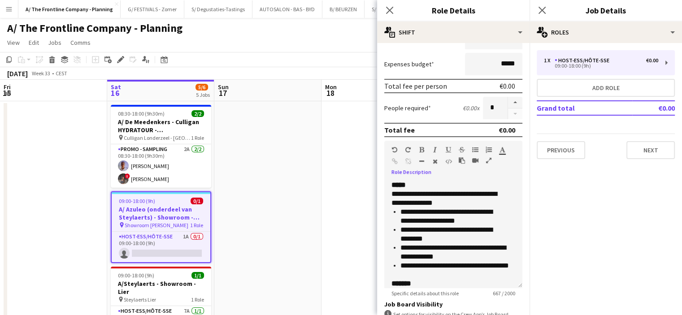
click at [487, 159] on icon "button" at bounding box center [488, 160] width 5 height 6
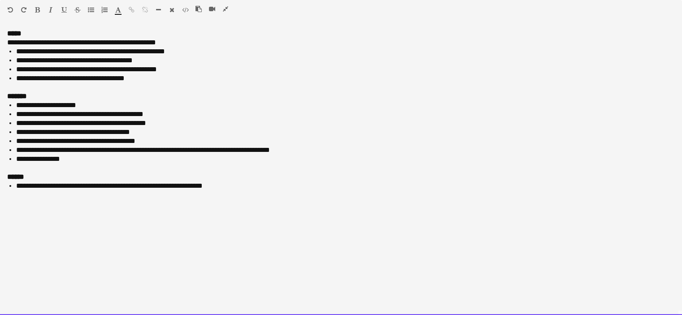
click at [487, 159] on li "**********" at bounding box center [345, 159] width 658 height 9
drag, startPoint x: 133, startPoint y: 80, endPoint x: 0, endPoint y: 52, distance: 136.1
click at [0, 52] on div "**********" at bounding box center [341, 172] width 682 height 286
paste div
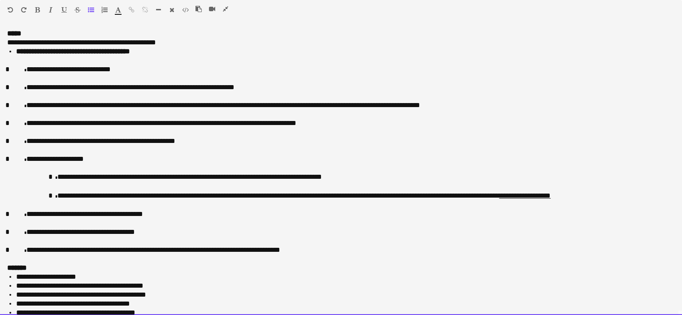
click at [20, 59] on p at bounding box center [342, 60] width 652 height 9
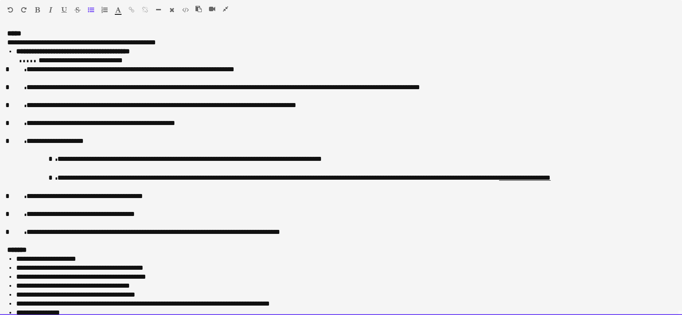
click at [20, 59] on span at bounding box center [28, 61] width 21 height 4
click at [16, 66] on p "**********" at bounding box center [342, 69] width 652 height 9
click at [14, 70] on span at bounding box center [18, 70] width 19 height 4
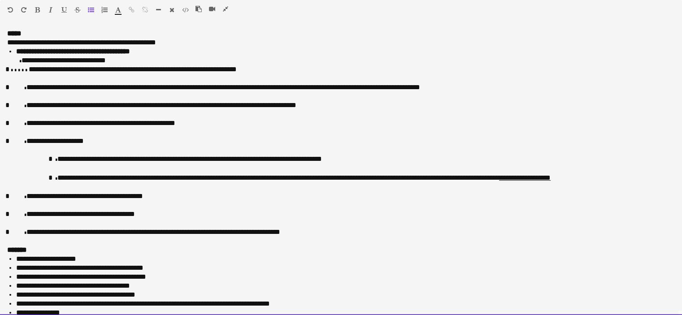
click at [14, 70] on span at bounding box center [18, 70] width 19 height 4
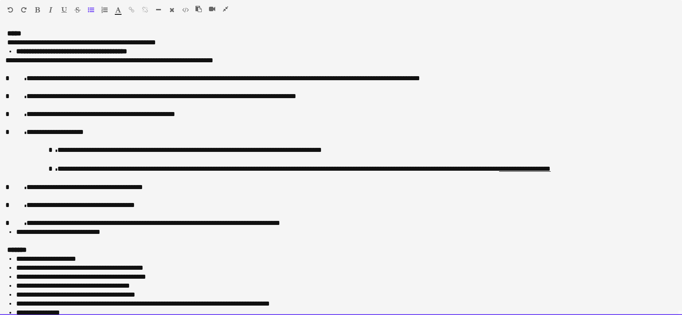
click at [4, 62] on div "**********" at bounding box center [341, 172] width 682 height 286
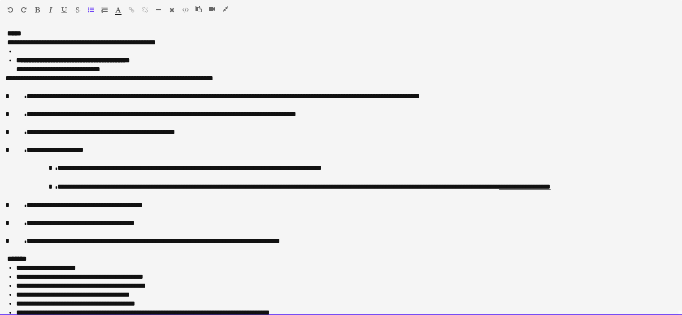
click at [59, 52] on p at bounding box center [345, 51] width 658 height 9
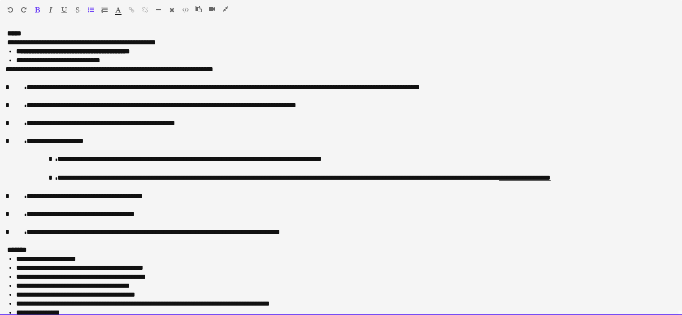
click at [113, 65] on p "**********" at bounding box center [342, 69] width 652 height 9
click at [114, 60] on p "**********" at bounding box center [342, 60] width 652 height 9
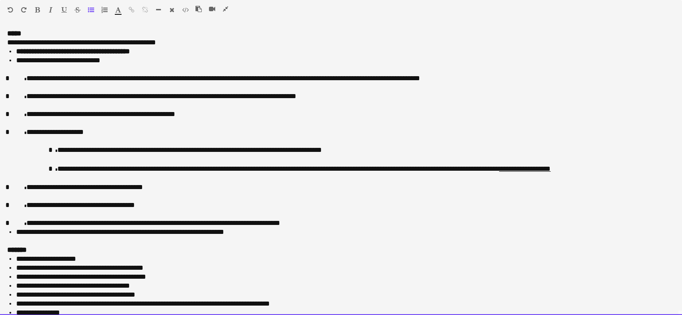
click at [13, 80] on span at bounding box center [17, 79] width 17 height 4
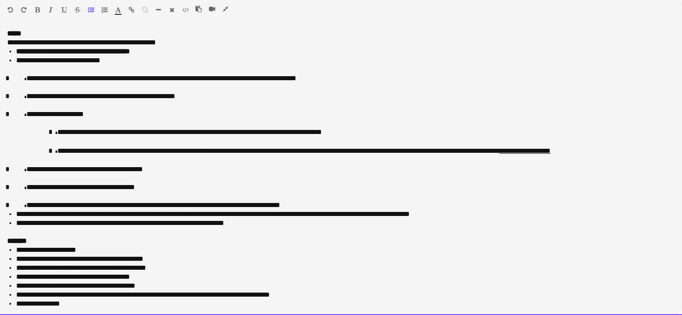
drag, startPoint x: 20, startPoint y: 80, endPoint x: 0, endPoint y: 78, distance: 20.2
click at [0, 78] on div "**********" at bounding box center [341, 172] width 682 height 286
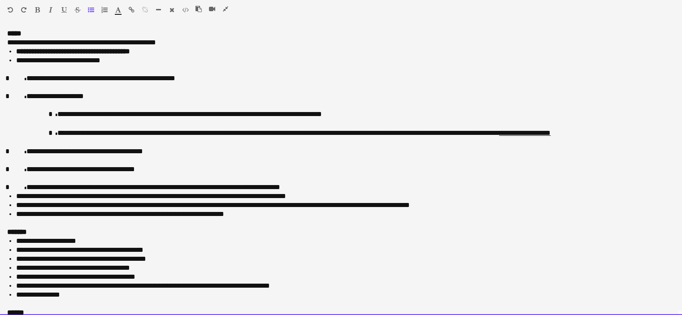
drag, startPoint x: 16, startPoint y: 81, endPoint x: 0, endPoint y: 79, distance: 16.2
click at [0, 79] on div "**********" at bounding box center [341, 172] width 682 height 286
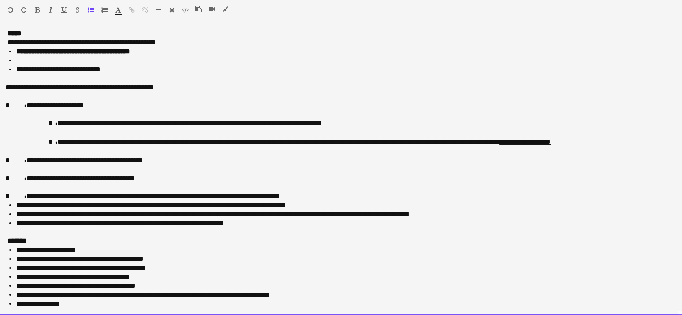
click at [29, 187] on p at bounding box center [342, 187] width 652 height 9
drag, startPoint x: 20, startPoint y: 104, endPoint x: 0, endPoint y: 101, distance: 20.3
click at [0, 101] on div "**********" at bounding box center [341, 172] width 682 height 286
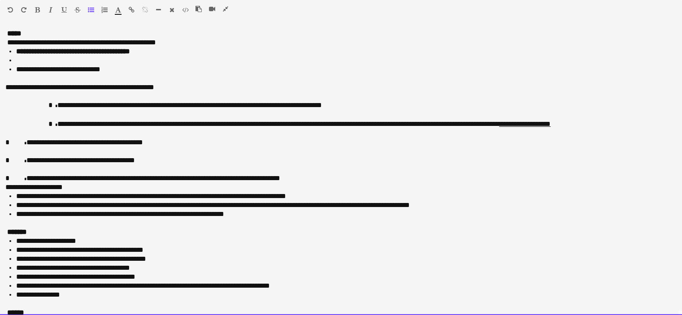
drag, startPoint x: 254, startPoint y: 214, endPoint x: 0, endPoint y: 63, distance: 295.8
click at [0, 63] on div "**********" at bounding box center [341, 172] width 682 height 286
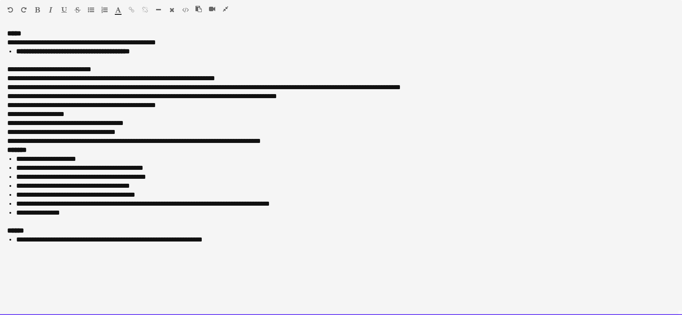
click at [110, 61] on div at bounding box center [340, 60] width 667 height 9
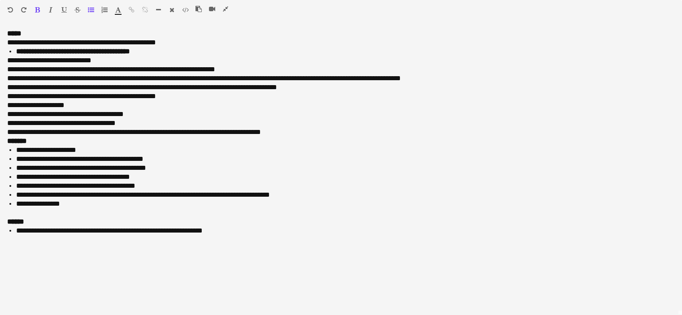
click at [91, 9] on icon "button" at bounding box center [91, 10] width 6 height 6
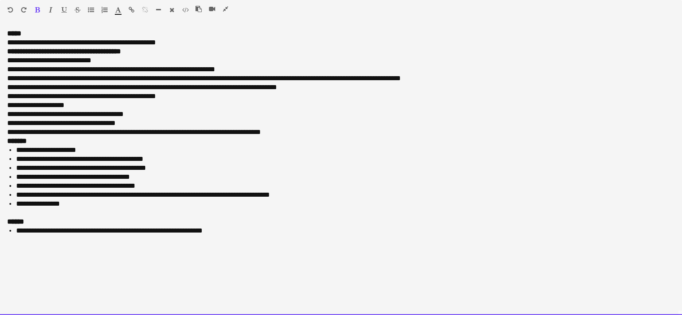
drag, startPoint x: 5, startPoint y: 63, endPoint x: 159, endPoint y: 130, distance: 168.0
click at [159, 130] on div "**********" at bounding box center [341, 172] width 682 height 286
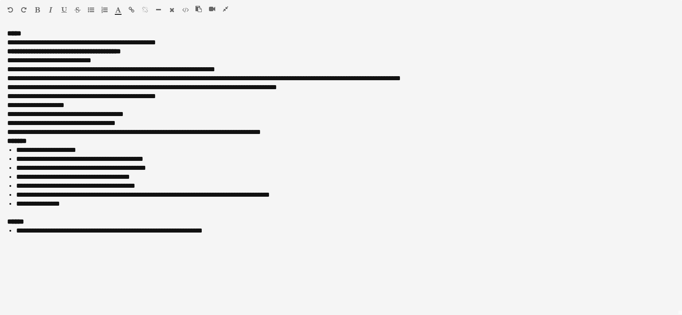
click at [90, 10] on icon "button" at bounding box center [91, 10] width 6 height 6
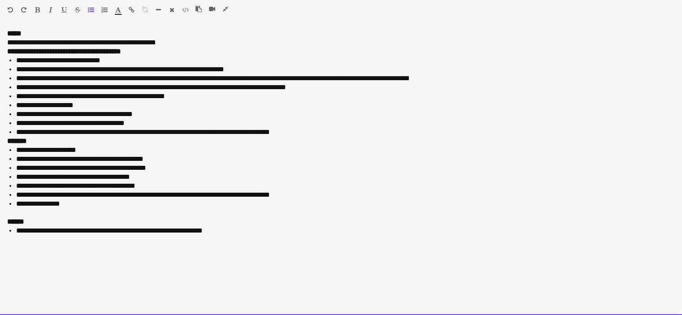
click at [6, 139] on div "**********" at bounding box center [341, 172] width 682 height 286
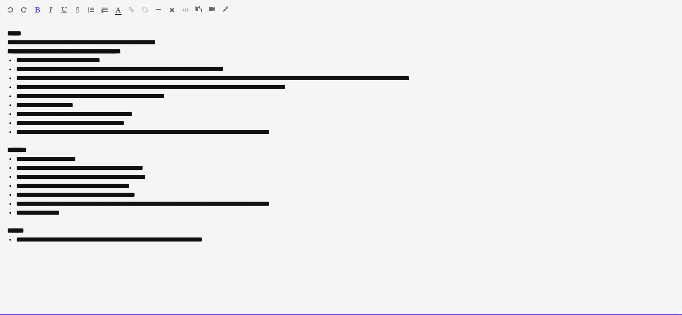
click at [222, 8] on div at bounding box center [215, 10] width 40 height 11
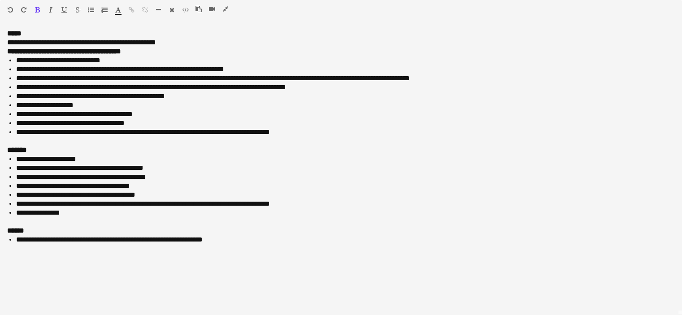
click at [228, 12] on icon "button" at bounding box center [225, 9] width 5 height 6
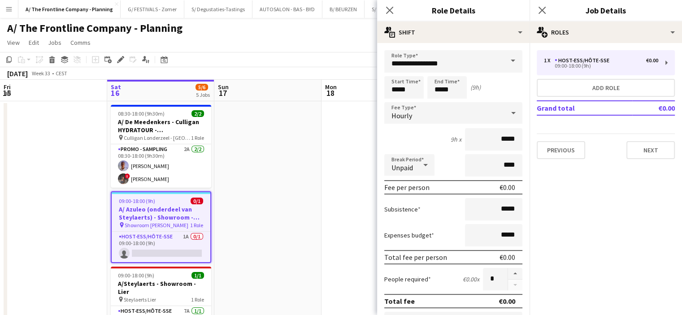
click at [275, 169] on app-date-cell at bounding box center [267, 302] width 107 height 402
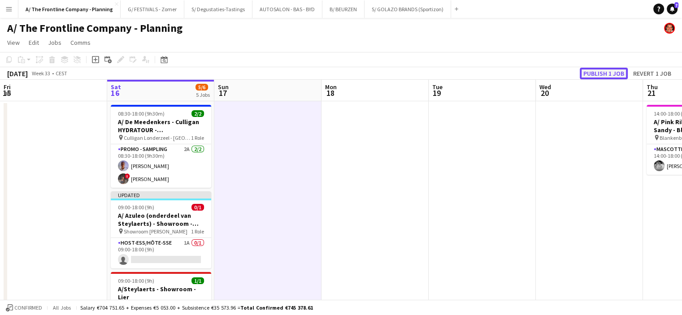
click at [599, 76] on button "Publish 1 job" at bounding box center [603, 74] width 48 height 12
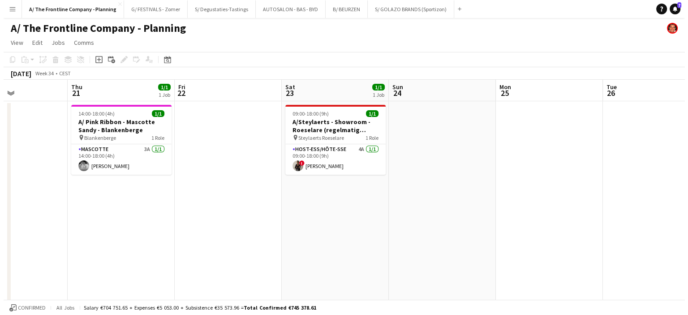
scroll to position [0, 257]
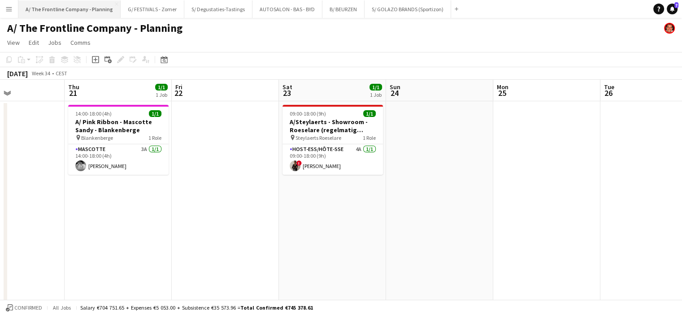
click at [79, 10] on button "A/ The Frontline Company - Planning Close" at bounding box center [69, 8] width 102 height 17
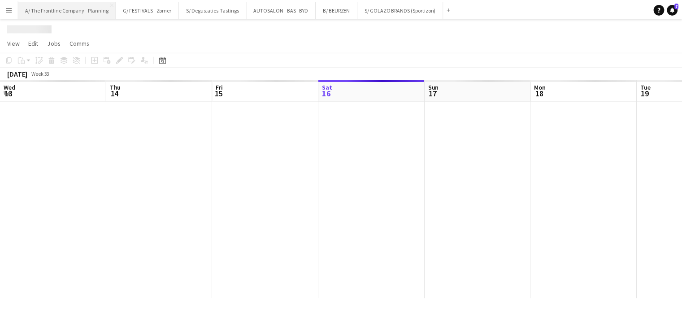
scroll to position [0, 214]
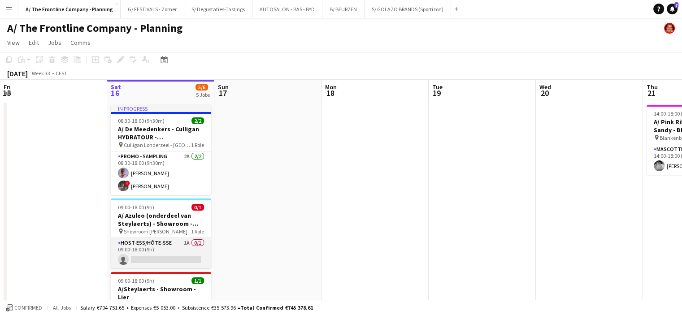
click at [187, 245] on app-card-role "Host-ess/Hôte-sse 1A 0/1 09:00-18:00 (9h) single-neutral-actions" at bounding box center [161, 253] width 100 height 30
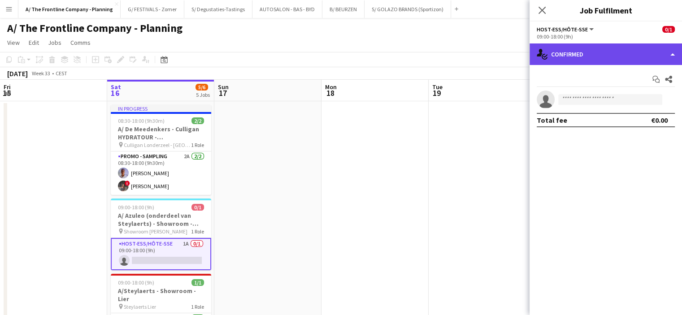
click at [635, 55] on div "single-neutral-actions-check-2 Confirmed" at bounding box center [605, 54] width 152 height 22
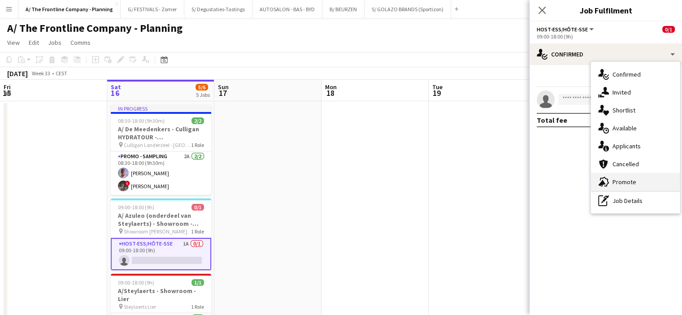
click at [623, 181] on div "advertising-megaphone Promote" at bounding box center [635, 182] width 89 height 18
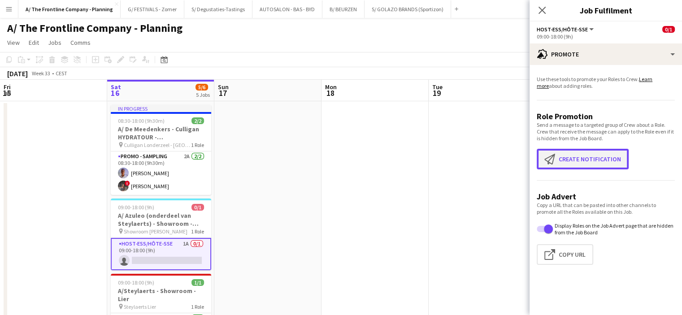
click at [581, 161] on button "Create notification Create notification" at bounding box center [582, 159] width 92 height 21
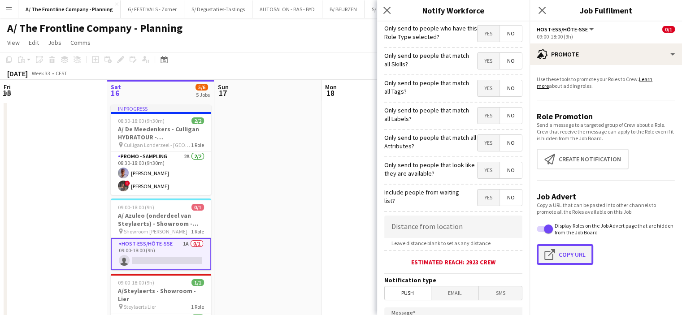
click at [569, 251] on button "Click to copy URL Copy Url" at bounding box center [564, 254] width 56 height 21
click at [300, 161] on app-date-cell at bounding box center [267, 305] width 107 height 409
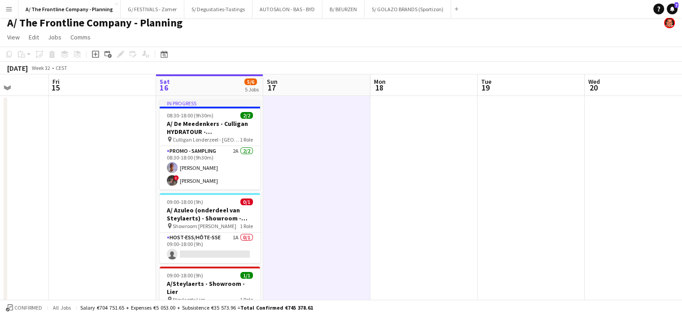
scroll to position [0, 371]
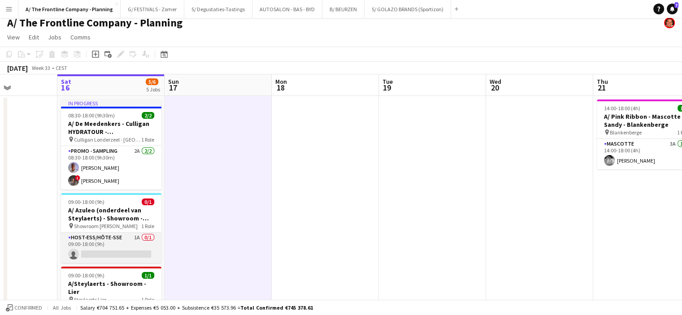
click at [106, 247] on app-card-role "Host-ess/Hôte-sse 1A 0/1 09:00-18:00 (9h) single-neutral-actions" at bounding box center [111, 248] width 100 height 30
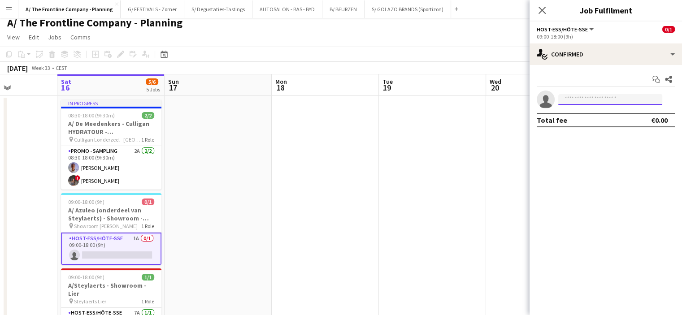
click at [571, 95] on input at bounding box center [610, 99] width 104 height 11
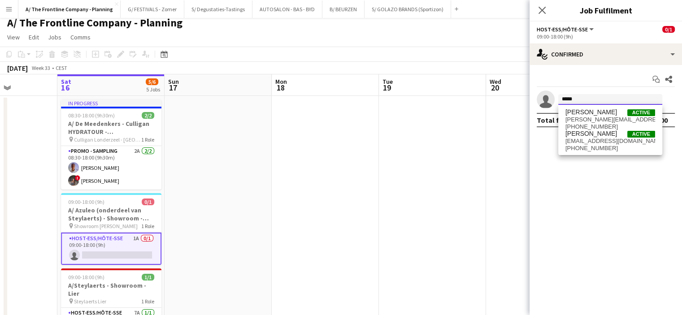
type input "*****"
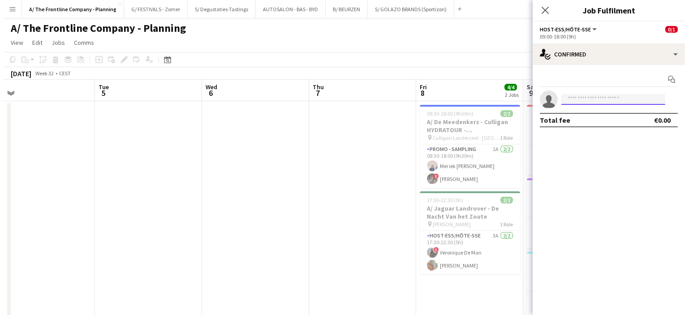
scroll to position [0, 242]
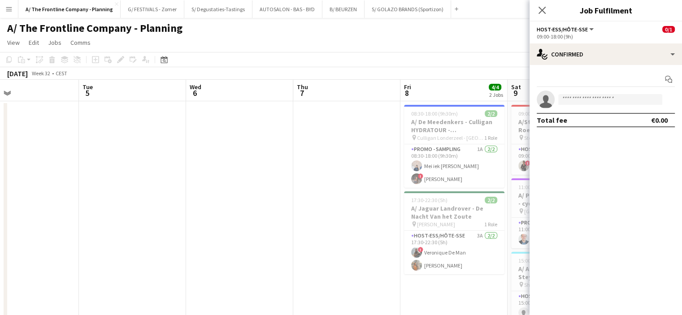
click at [7, 12] on app-icon "Menu" at bounding box center [8, 8] width 7 height 7
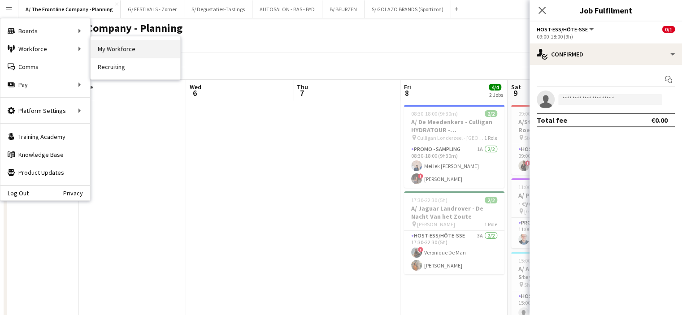
click at [119, 52] on link "My Workforce" at bounding box center [136, 49] width 90 height 18
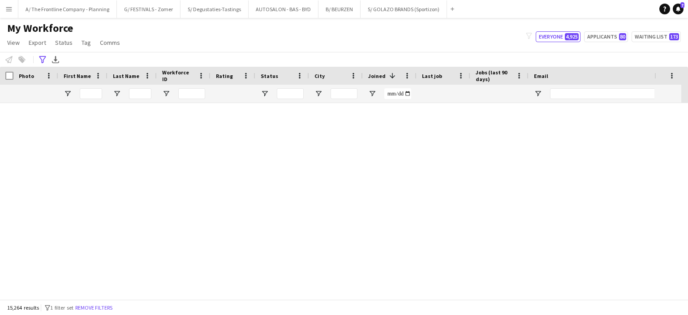
click at [305, 47] on div "My Workforce View Views Default view New view Update view Delete view Edit name…" at bounding box center [344, 37] width 688 height 30
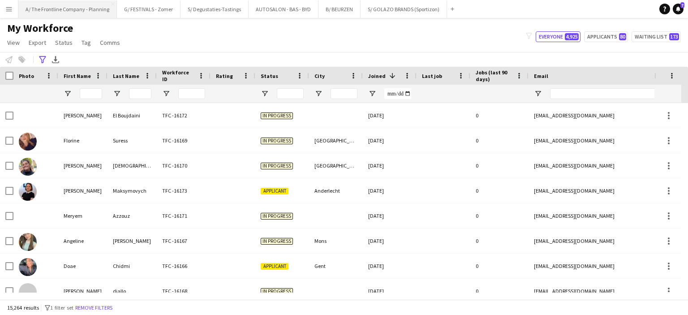
click at [59, 9] on button "A/ The Frontline Company - Planning Close" at bounding box center [67, 8] width 99 height 17
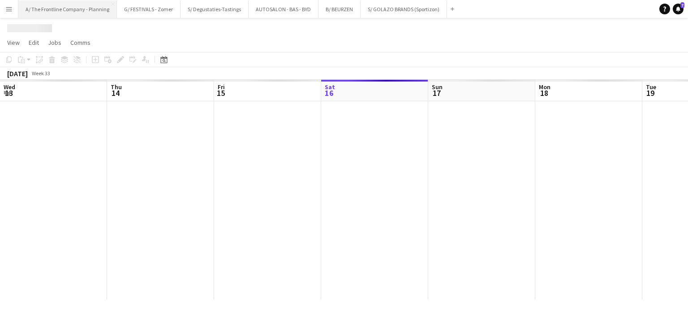
scroll to position [0, 214]
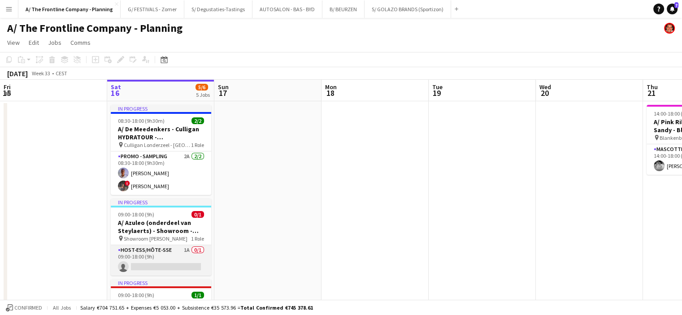
click at [176, 266] on app-card-role "Host-ess/Hôte-sse 1A 0/1 09:00-18:00 (9h) single-neutral-actions" at bounding box center [161, 260] width 100 height 30
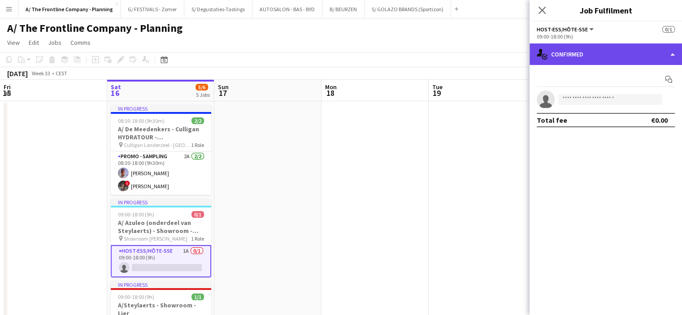
click at [620, 52] on div "single-neutral-actions-check-2 Confirmed" at bounding box center [605, 54] width 152 height 22
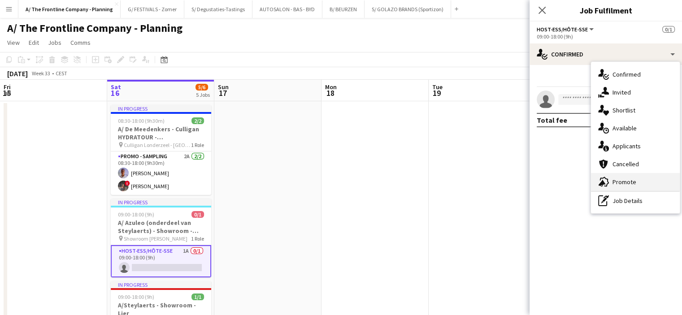
click at [605, 177] on icon "advertising-megaphone" at bounding box center [603, 182] width 11 height 11
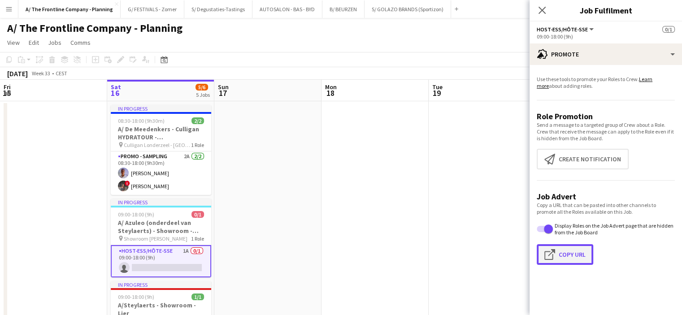
click at [566, 252] on button "Click to copy URL Copy Url" at bounding box center [564, 254] width 56 height 21
click at [8, 9] on app-icon "Menu" at bounding box center [8, 8] width 7 height 7
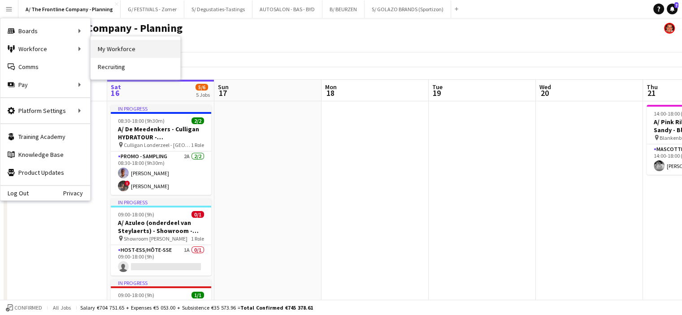
click at [112, 43] on link "My Workforce" at bounding box center [136, 49] width 90 height 18
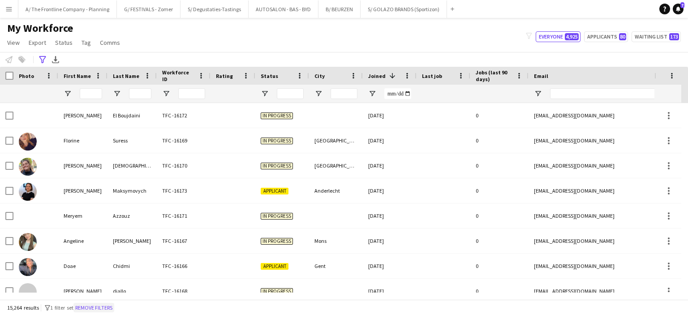
click at [105, 310] on button "Remove filters" at bounding box center [93, 308] width 41 height 10
click at [41, 59] on icon at bounding box center [42, 59] width 7 height 7
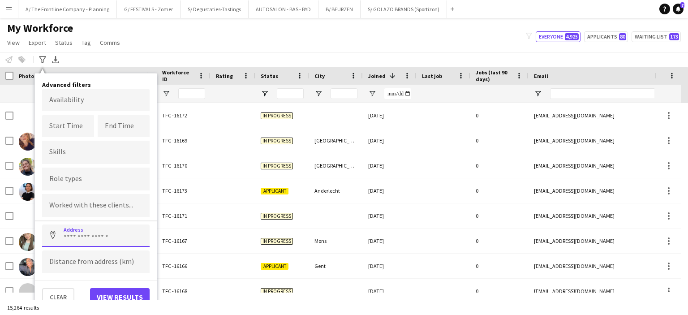
click at [67, 239] on input at bounding box center [96, 236] width 108 height 22
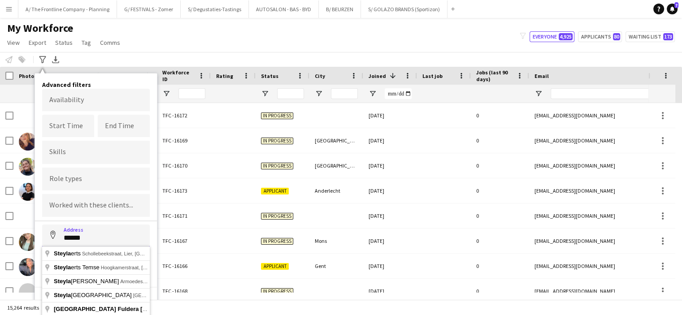
type input "******"
click at [90, 218] on form "Availability Start Time End Time Skills Role types Worked with these clients...…" at bounding box center [96, 184] width 108 height 191
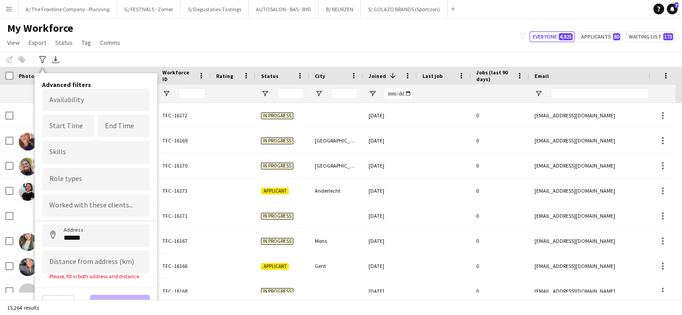
click at [91, 207] on input "Type to search clients..." at bounding box center [95, 206] width 93 height 8
type input "*******"
click at [91, 207] on div at bounding box center [341, 157] width 682 height 315
click at [72, 209] on input "*******" at bounding box center [95, 208] width 93 height 8
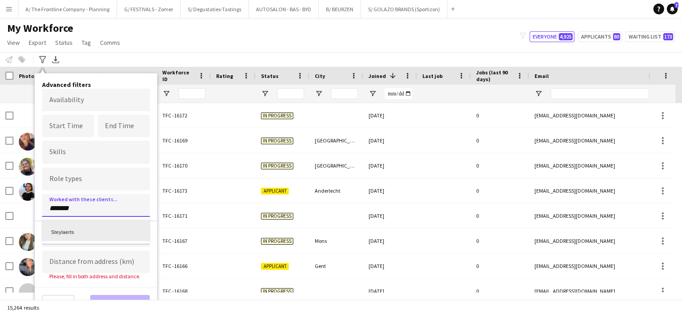
click at [71, 227] on div "Steylaerts" at bounding box center [96, 231] width 108 height 22
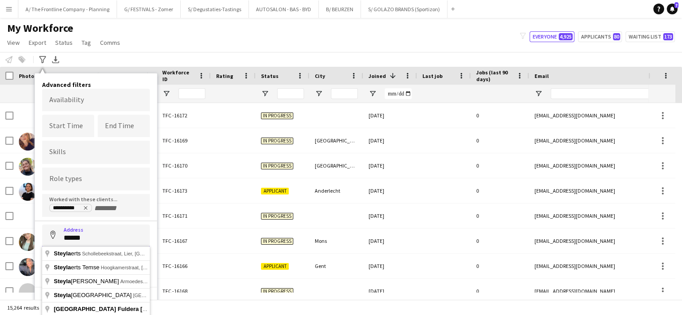
drag, startPoint x: 90, startPoint y: 239, endPoint x: 47, endPoint y: 232, distance: 43.5
click at [47, 232] on input "******" at bounding box center [96, 236] width 108 height 22
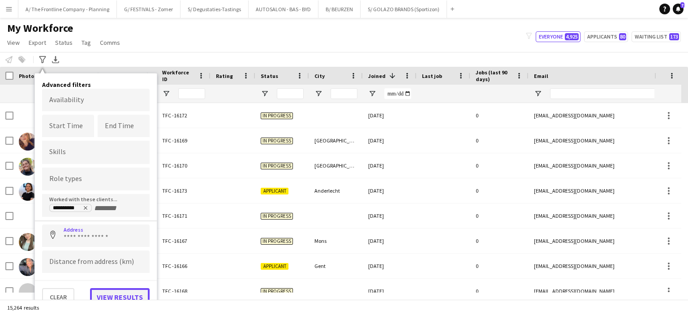
click at [104, 289] on button "View results" at bounding box center [120, 297] width 60 height 18
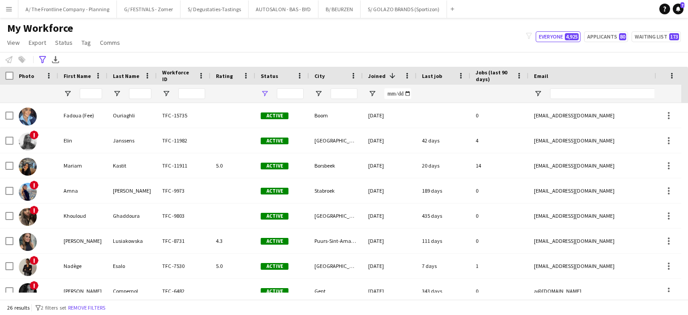
type input "**********"
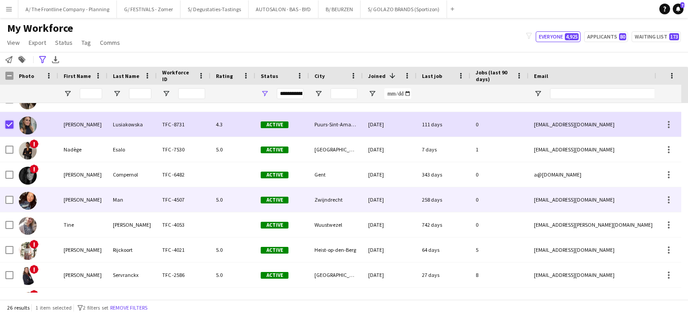
scroll to position [123, 0]
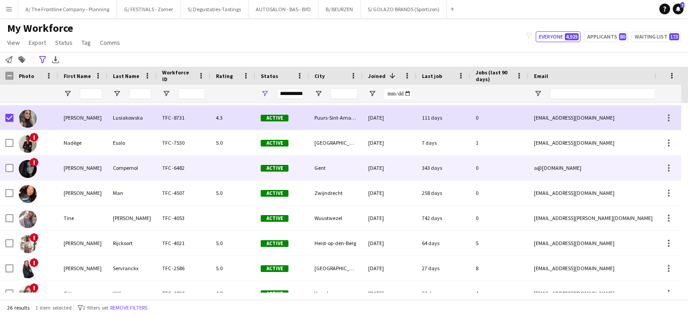
click at [13, 167] on div "!" at bounding box center [35, 168] width 45 height 25
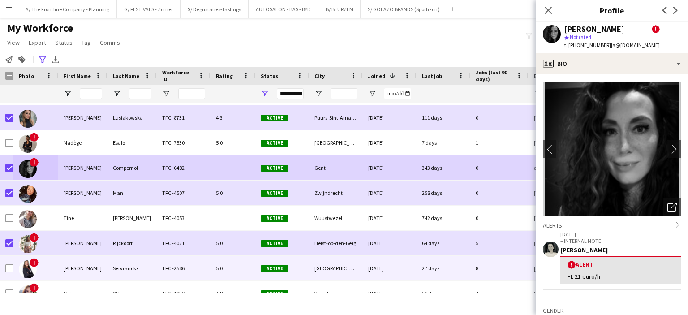
click at [13, 266] on div "!" at bounding box center [35, 268] width 45 height 25
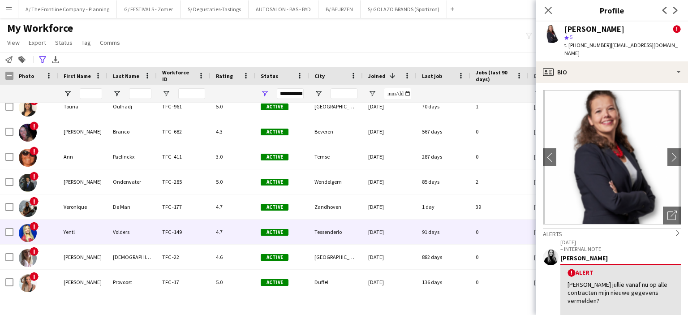
scroll to position [0, 0]
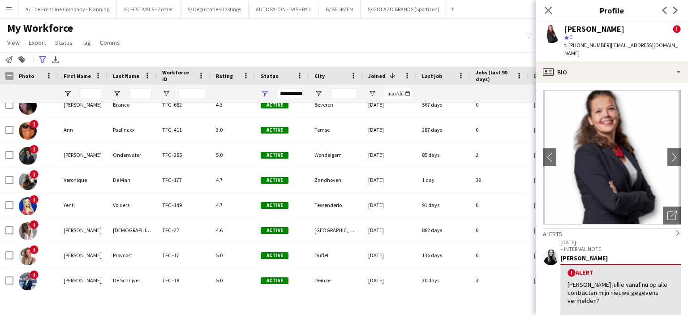
click at [449, 26] on div "My Workforce View Views Default view New view Update view Delete view Edit name…" at bounding box center [344, 37] width 688 height 30
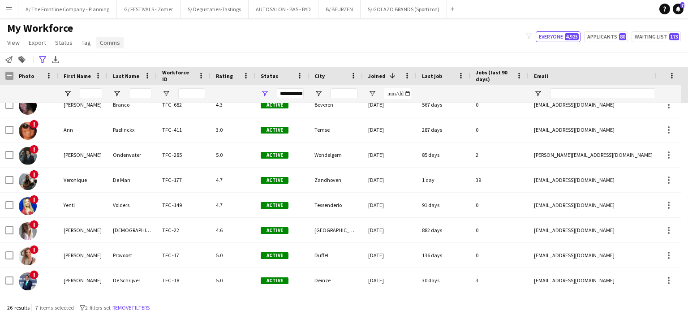
click at [108, 43] on span "Comms" at bounding box center [110, 43] width 20 height 8
click at [118, 58] on span "Send notification" at bounding box center [125, 62] width 46 height 8
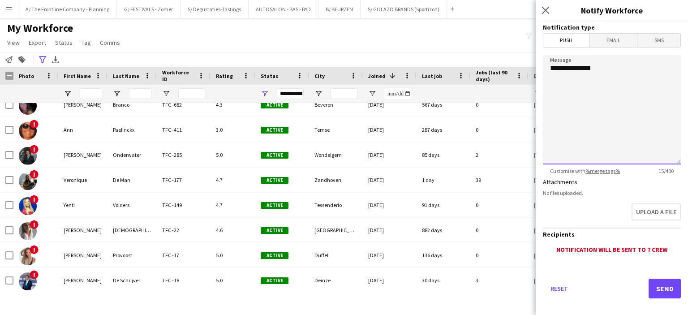
click at [612, 66] on textarea "**********" at bounding box center [612, 110] width 138 height 110
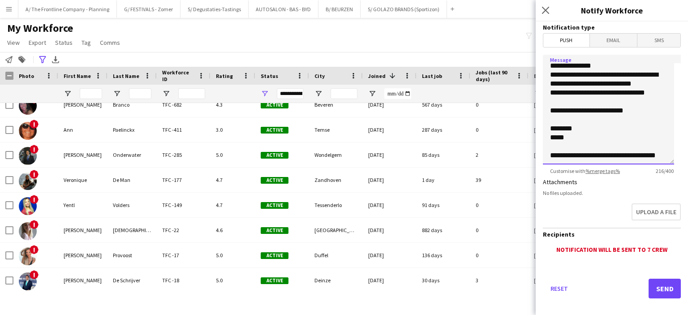
scroll to position [16, 0]
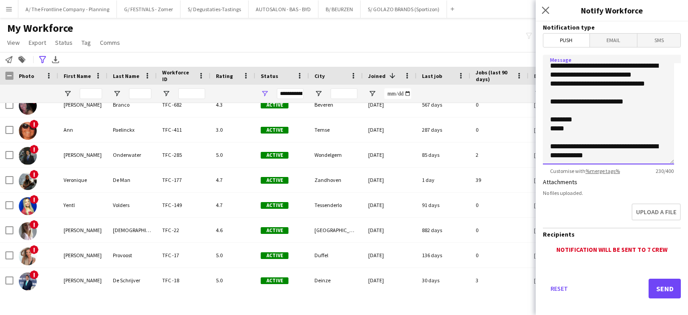
type textarea "**********"
drag, startPoint x: 658, startPoint y: 288, endPoint x: 664, endPoint y: 292, distance: 7.5
click at [664, 292] on button "Send" at bounding box center [665, 289] width 32 height 20
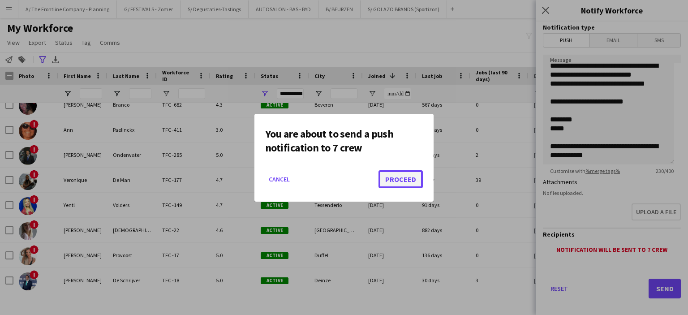
click at [408, 176] on button "Proceed" at bounding box center [401, 179] width 44 height 18
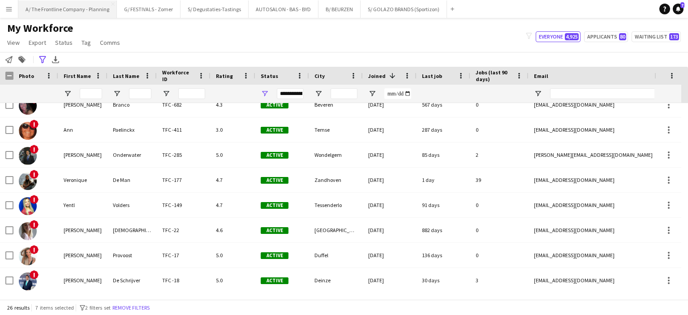
click at [82, 7] on button "A/ The Frontline Company - Planning Close" at bounding box center [67, 8] width 99 height 17
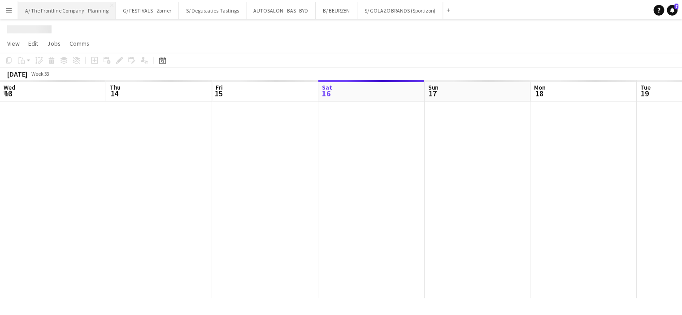
scroll to position [0, 214]
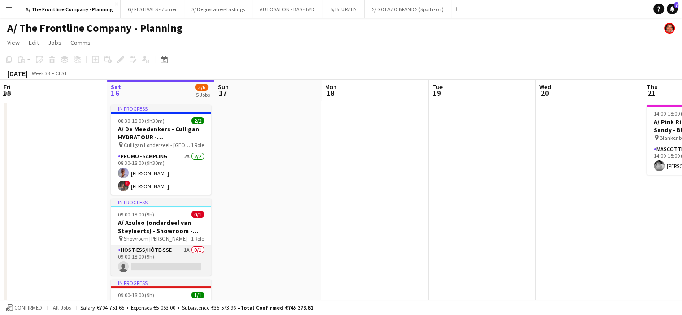
click at [191, 264] on app-card-role "Host-ess/Hôte-sse 1A 0/1 09:00-18:00 (9h) single-neutral-actions" at bounding box center [161, 260] width 100 height 30
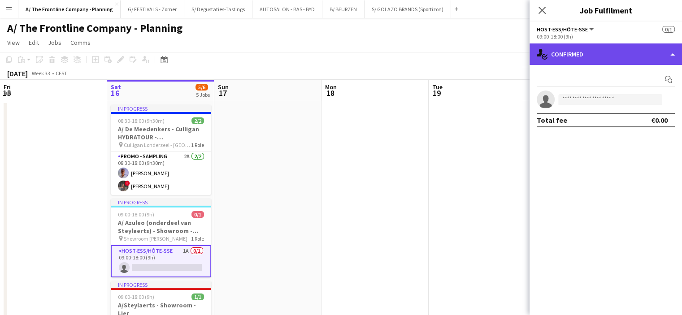
click at [625, 56] on div "single-neutral-actions-check-2 Confirmed" at bounding box center [605, 54] width 152 height 22
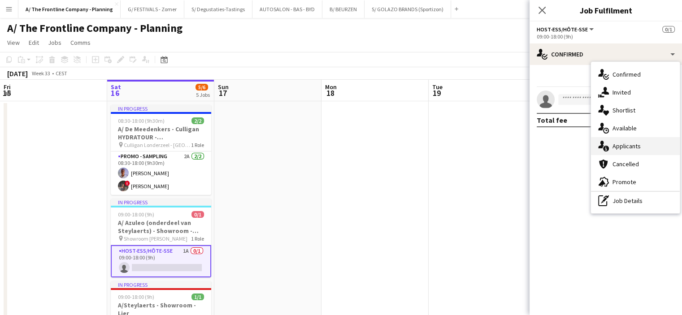
click at [626, 148] on div "single-neutral-actions-information Applicants" at bounding box center [635, 146] width 89 height 18
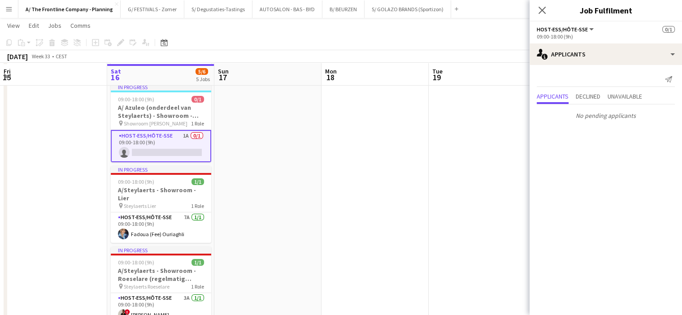
scroll to position [116, 0]
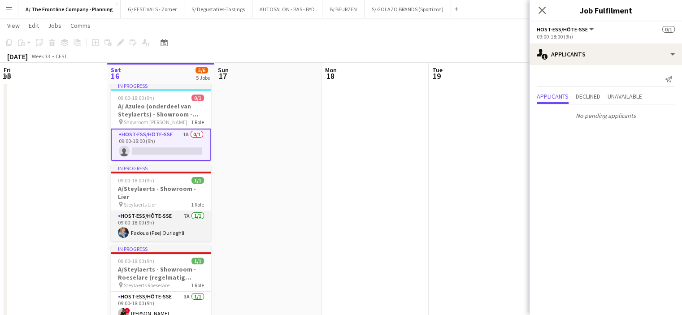
click at [165, 216] on app-card-role "Host-ess/Hôte-sse 7A [DATE] 09:00-18:00 (9h) Fadoua (Fee) Ouriaghli" at bounding box center [161, 226] width 100 height 30
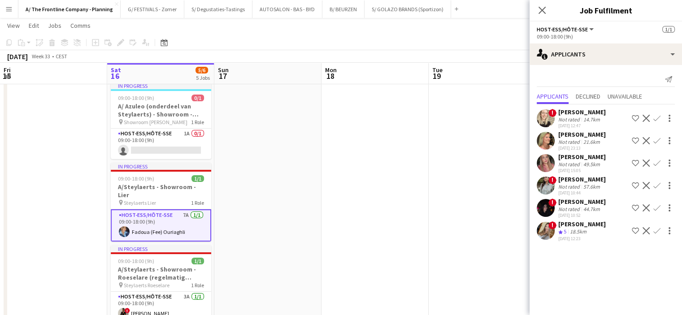
click at [571, 118] on div "Not rated" at bounding box center [569, 119] width 23 height 7
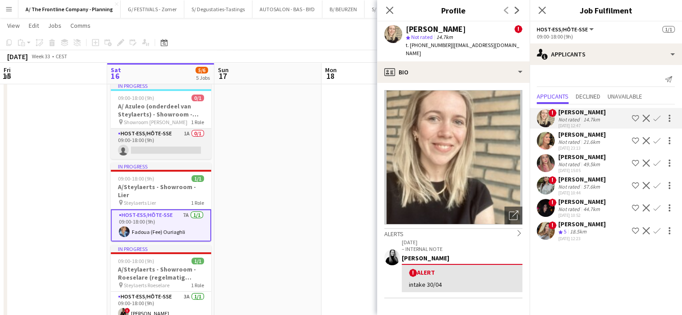
click at [194, 149] on app-card-role "Host-ess/Hôte-sse 1A 0/1 09:00-18:00 (9h) single-neutral-actions" at bounding box center [161, 144] width 100 height 30
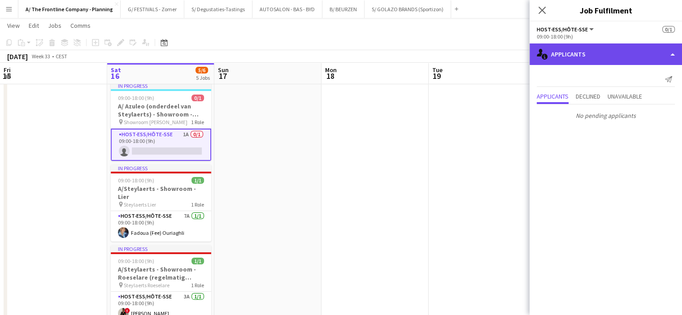
click at [595, 60] on div "single-neutral-actions-information Applicants" at bounding box center [605, 54] width 152 height 22
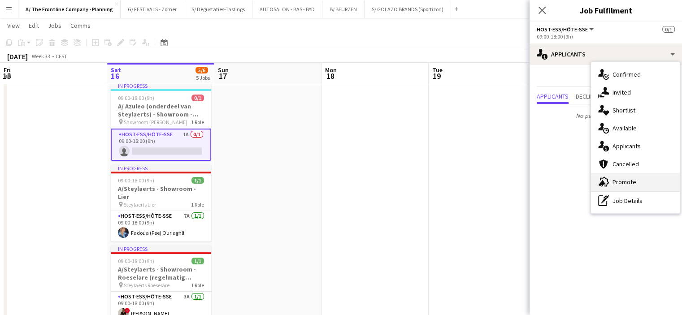
click at [615, 184] on div "advertising-megaphone Promote" at bounding box center [635, 182] width 89 height 18
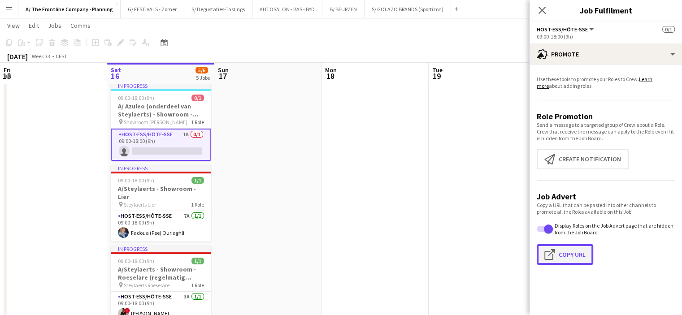
click at [569, 257] on button "Click to copy URL Copy Url" at bounding box center [564, 254] width 56 height 21
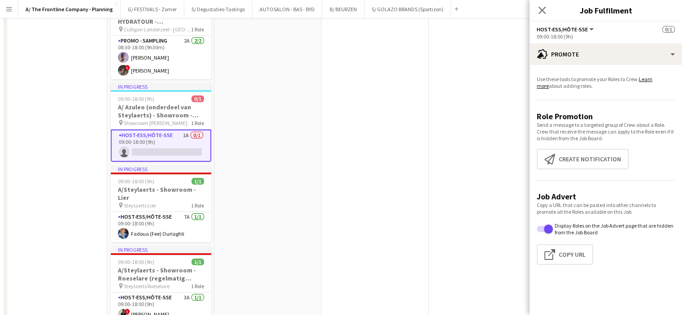
scroll to position [0, 0]
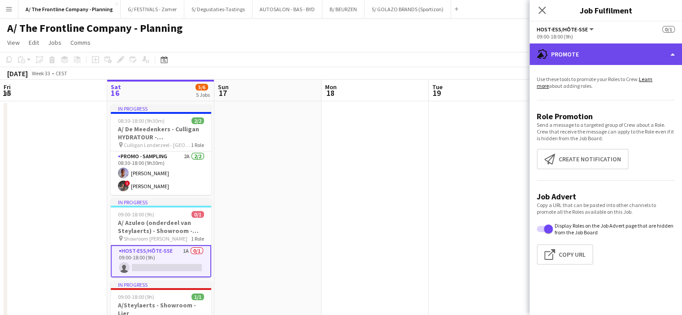
click at [603, 55] on div "advertising-megaphone Promote" at bounding box center [605, 54] width 152 height 22
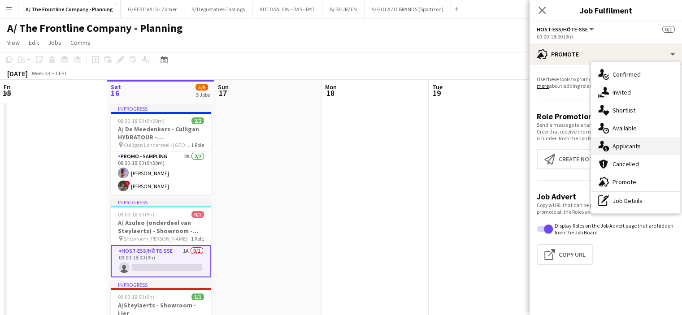
click at [613, 142] on div "single-neutral-actions-information Applicants" at bounding box center [635, 146] width 89 height 18
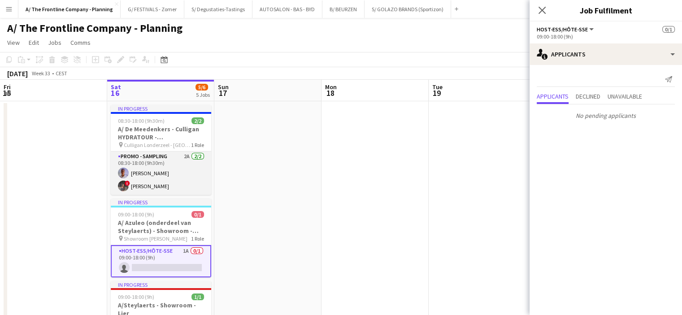
click at [180, 169] on app-card-role "Promo - Sampling 2A [DATE] 08:30-18:00 (9h30m) [PERSON_NAME] ! [PERSON_NAME]" at bounding box center [161, 172] width 100 height 43
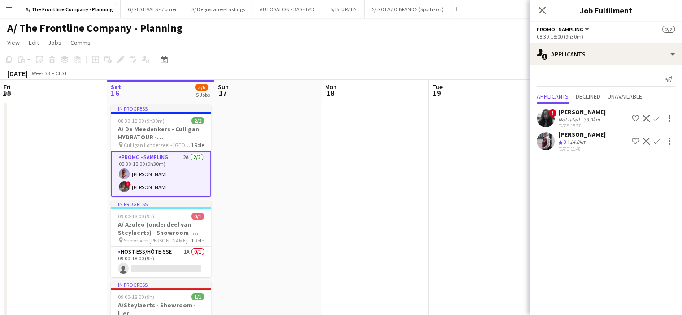
click at [541, 118] on app-user-avatar at bounding box center [545, 118] width 18 height 18
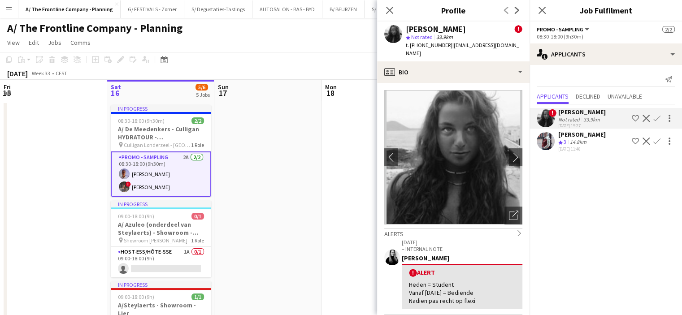
click at [291, 192] on app-date-cell at bounding box center [267, 316] width 107 height 431
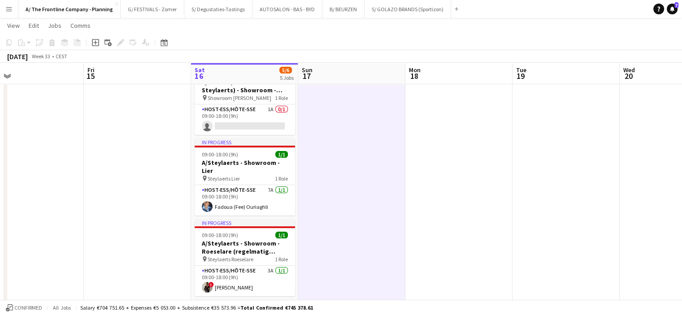
scroll to position [0, 236]
drag, startPoint x: 291, startPoint y: 192, endPoint x: 376, endPoint y: 190, distance: 85.2
click at [376, 190] on app-calendar-viewport "Tue 12 Wed 13 Thu 14 Fri 15 Sat 16 5/6 5 Jobs Sun 17 Mon 18 Tue 19 Wed 20 Thu 2…" at bounding box center [341, 184] width 682 height 579
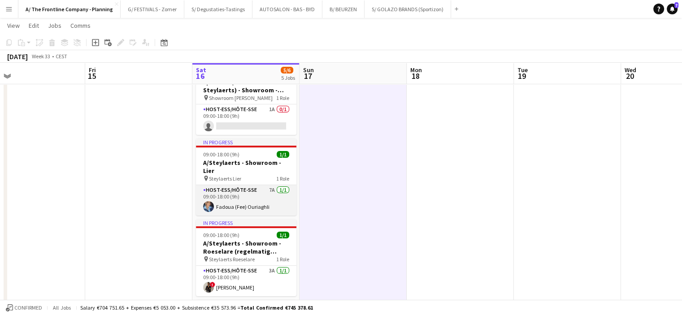
click at [257, 186] on app-card-role "Host-ess/Hôte-sse 7A [DATE] 09:00-18:00 (9h) Fadoua (Fee) Ouriaghli" at bounding box center [246, 200] width 100 height 30
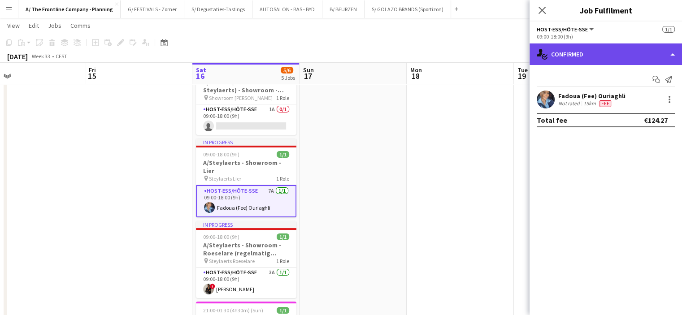
click at [581, 57] on div "single-neutral-actions-check-2 Confirmed" at bounding box center [605, 54] width 152 height 22
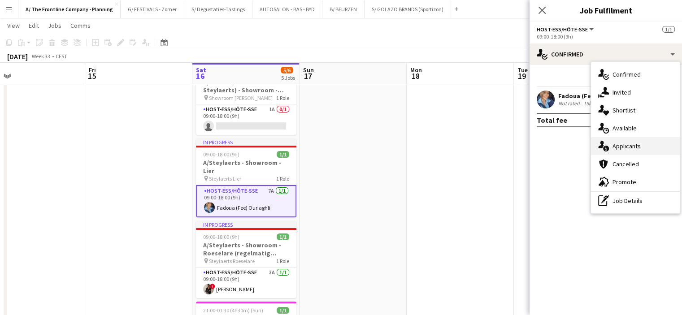
click at [619, 147] on div "single-neutral-actions-information Applicants" at bounding box center [635, 146] width 89 height 18
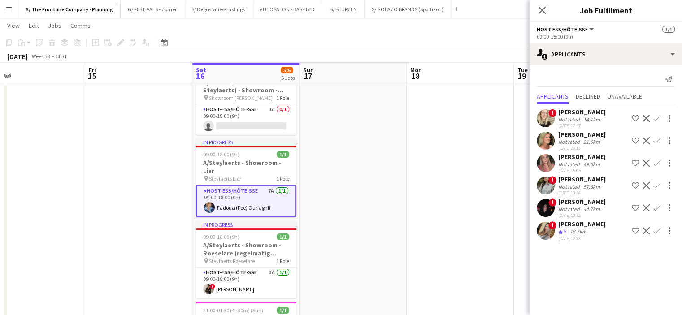
click at [583, 157] on div "[PERSON_NAME]" at bounding box center [582, 157] width 48 height 8
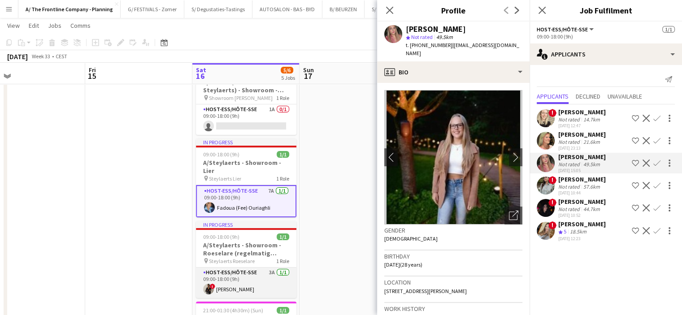
click at [246, 280] on app-card-role "Host-ess/Hôte-sse 3A [DATE] 09:00-18:00 (9h) ! [PERSON_NAME]" at bounding box center [246, 283] width 100 height 30
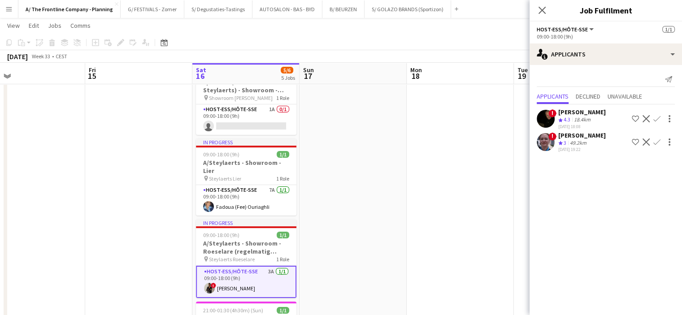
click at [567, 143] on div "Crew rating 3" at bounding box center [563, 143] width 10 height 8
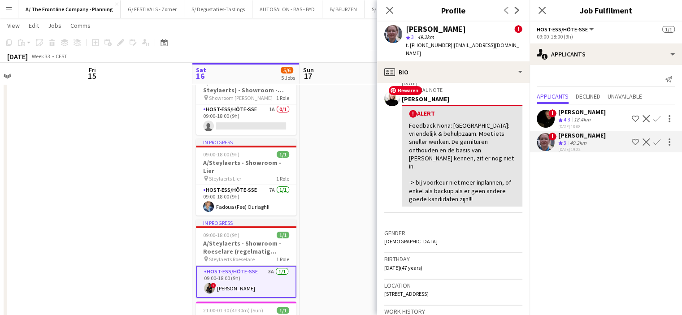
scroll to position [170, 0]
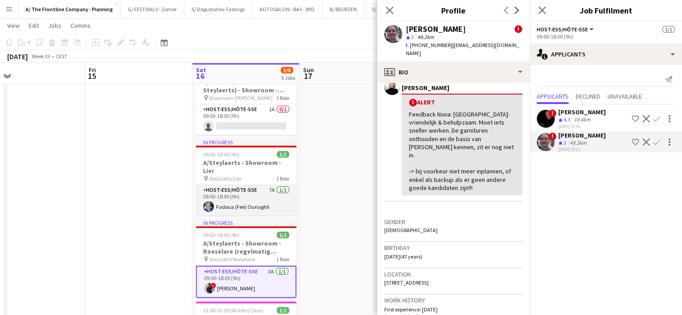
click at [243, 200] on app-card-role "Host-ess/Hôte-sse 7A [DATE] 09:00-18:00 (9h) Fadoua (Fee) Ouriaghli" at bounding box center [246, 200] width 100 height 30
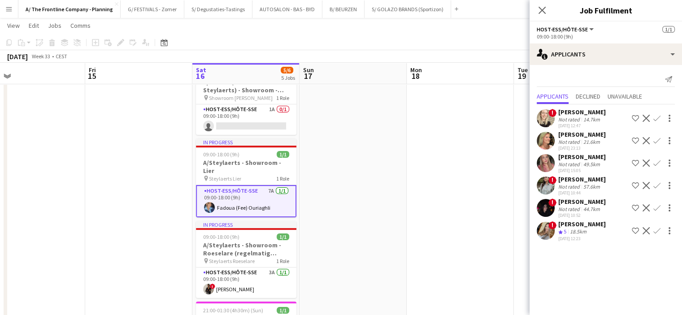
click at [558, 143] on div "[PERSON_NAME] Not rated 21.6km [DATE] 23:13 Shortlist crew Decline Confirm" at bounding box center [605, 140] width 152 height 21
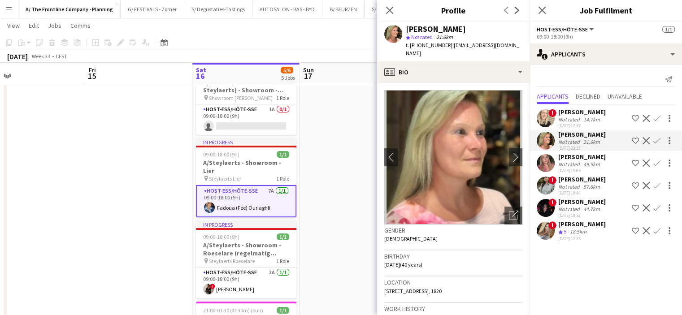
click at [560, 180] on div "[PERSON_NAME]" at bounding box center [582, 179] width 48 height 8
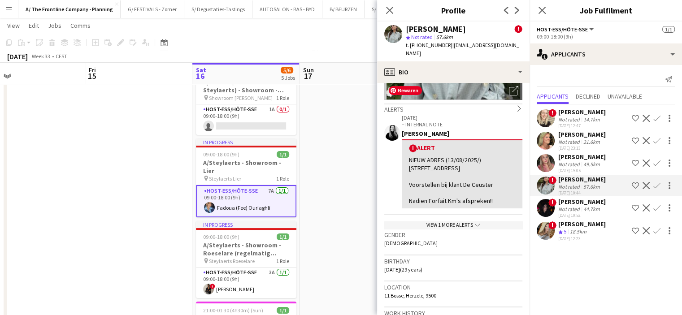
scroll to position [127, 0]
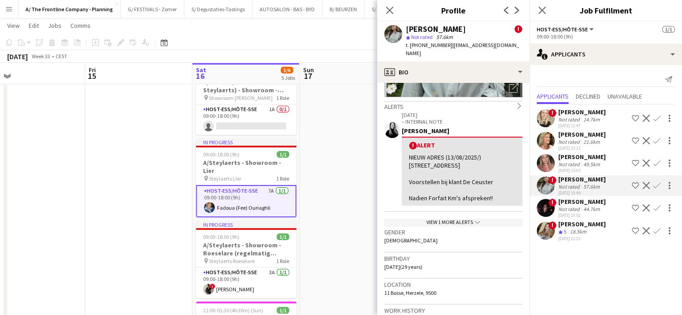
click at [561, 209] on div "Not rated" at bounding box center [569, 209] width 23 height 7
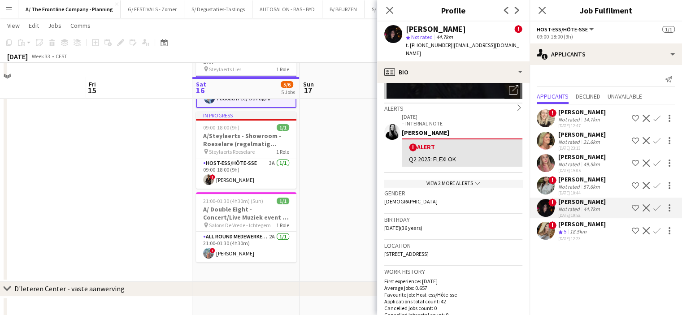
scroll to position [265, 0]
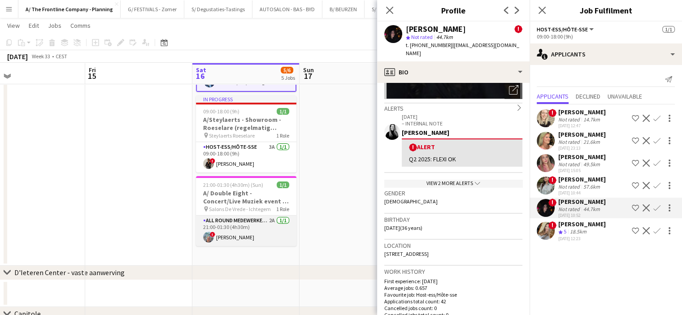
click at [257, 216] on app-card-role "All Round medewerker/collaborateur 2A [DATE] 21:00-01:30 (4h30m) ! [PERSON_NAME]" at bounding box center [246, 231] width 100 height 30
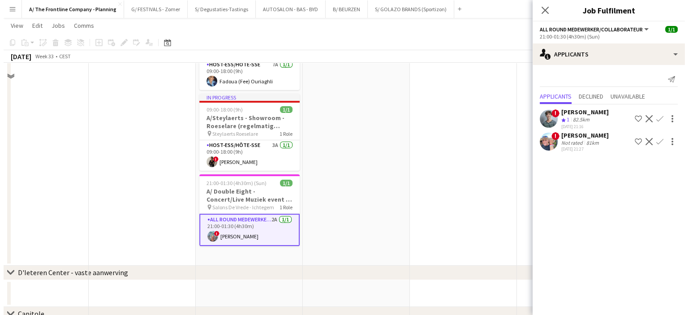
scroll to position [0, 0]
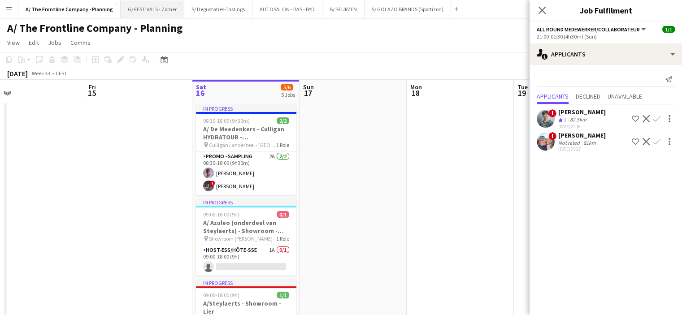
click at [157, 10] on button "G/ FESTIVALS - Zomer Close" at bounding box center [153, 8] width 64 height 17
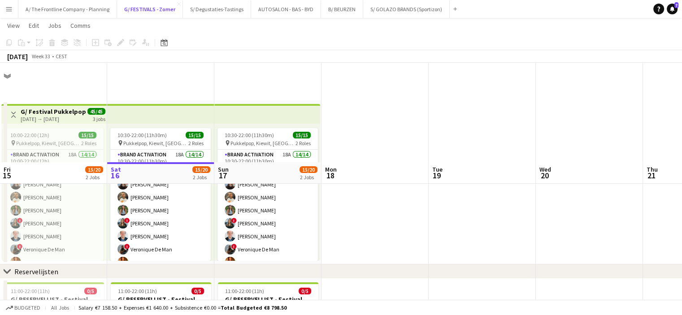
scroll to position [123, 0]
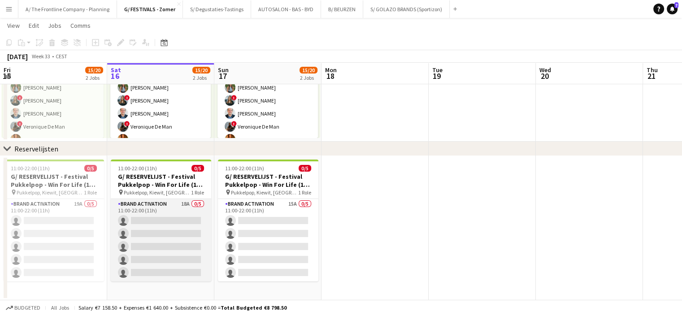
click at [147, 251] on app-card-role "Brand Activation 18A 0/5 11:00-22:00 (11h) single-neutral-actions single-neutra…" at bounding box center [161, 240] width 100 height 82
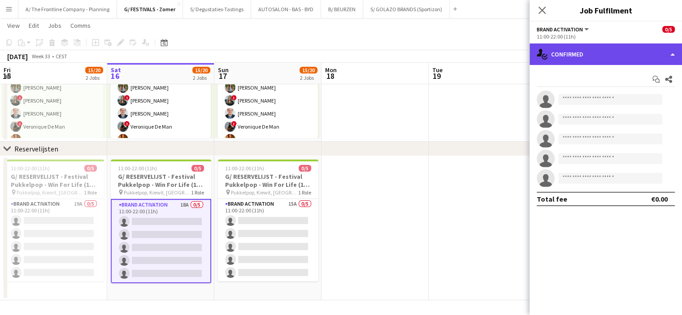
click at [618, 51] on div "single-neutral-actions-check-2 Confirmed" at bounding box center [605, 54] width 152 height 22
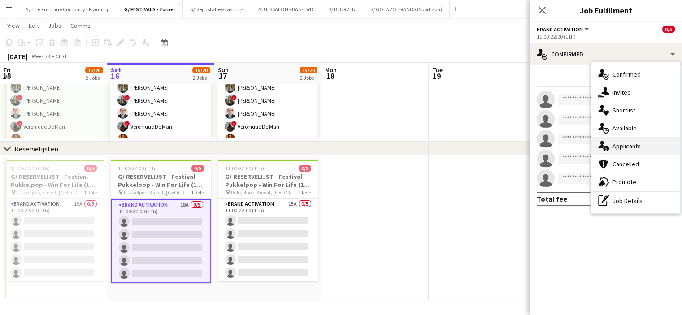
click at [617, 150] on div "single-neutral-actions-information Applicants" at bounding box center [635, 146] width 89 height 18
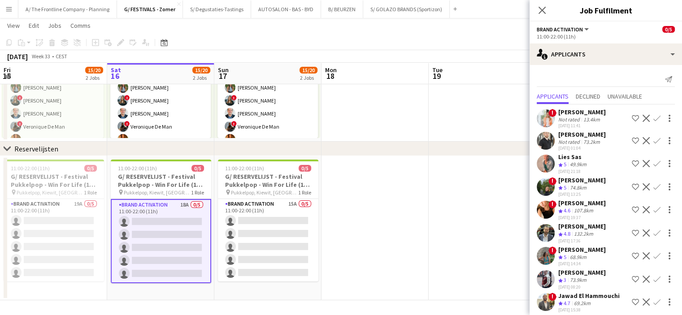
click at [568, 120] on div "Not rated" at bounding box center [569, 119] width 23 height 7
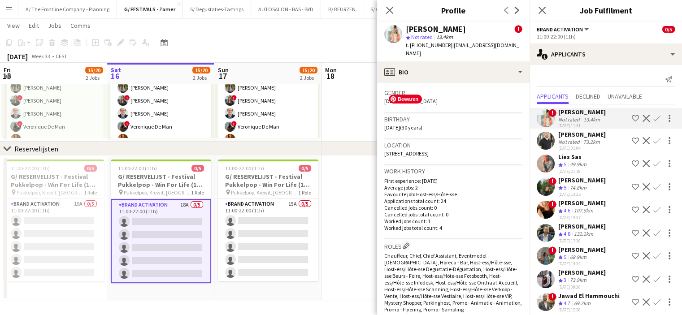
scroll to position [308, 0]
click at [568, 164] on div "Crew rating 5" at bounding box center [563, 165] width 10 height 8
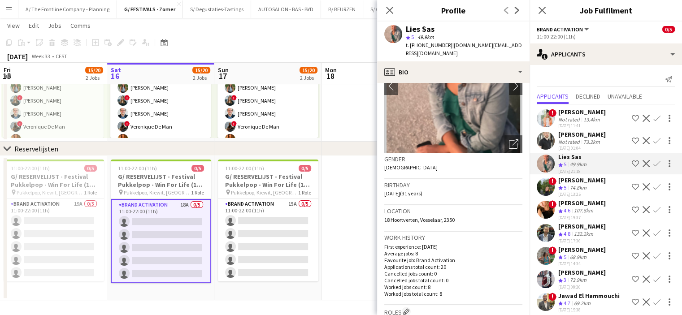
scroll to position [72, 0]
click at [565, 187] on span "5" at bounding box center [564, 187] width 3 height 7
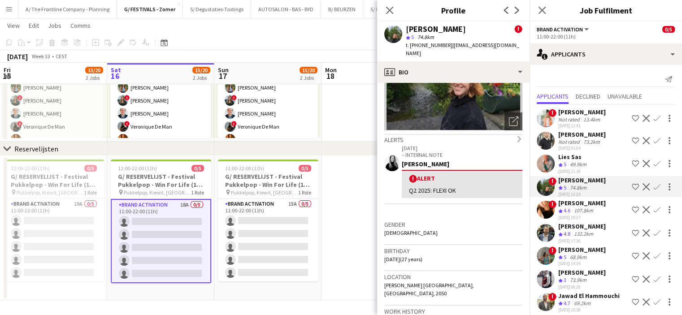
scroll to position [97, 0]
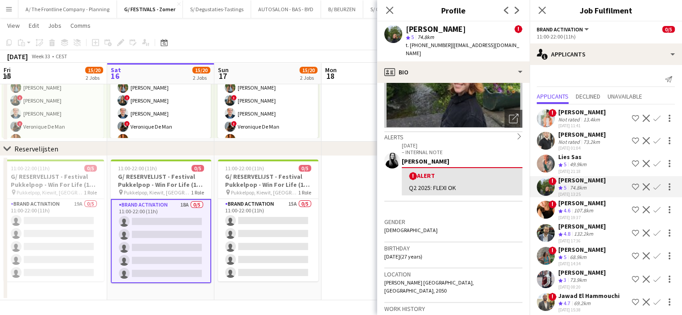
click at [581, 254] on div "68.9km" at bounding box center [578, 258] width 20 height 8
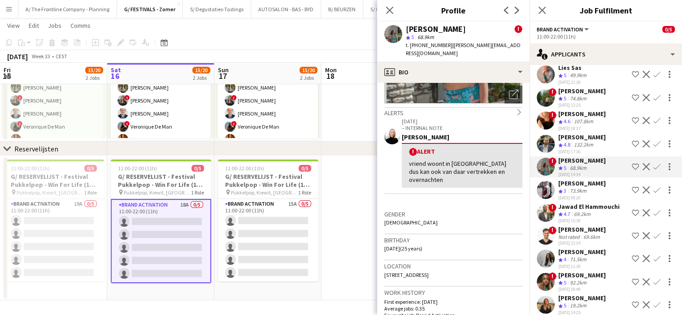
scroll to position [111, 0]
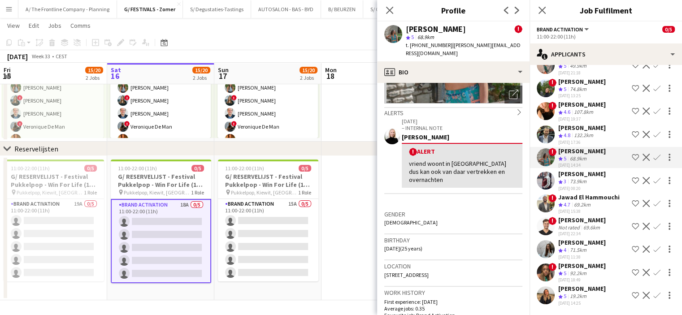
click at [579, 246] on div "71.5km" at bounding box center [578, 250] width 20 height 8
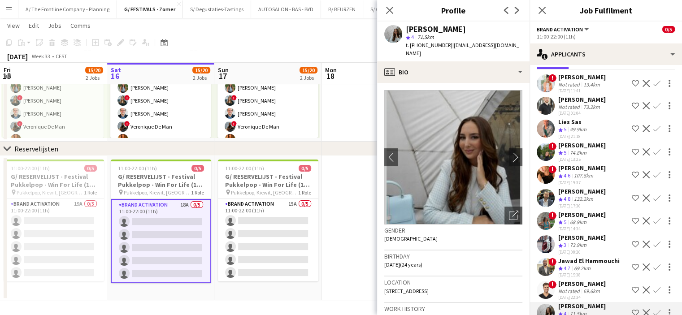
scroll to position [0, 0]
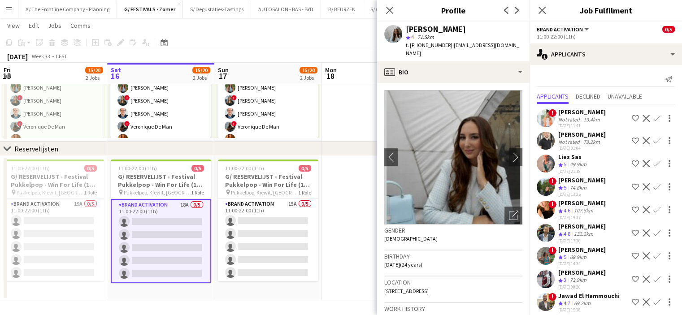
click at [575, 164] on div "49.9km" at bounding box center [578, 165] width 20 height 8
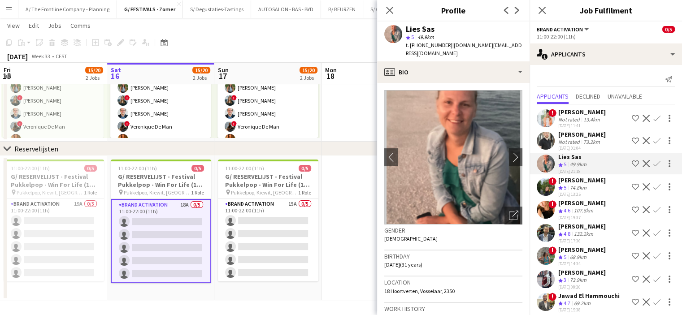
click at [574, 194] on div "[DATE] 13:25" at bounding box center [582, 194] width 48 height 6
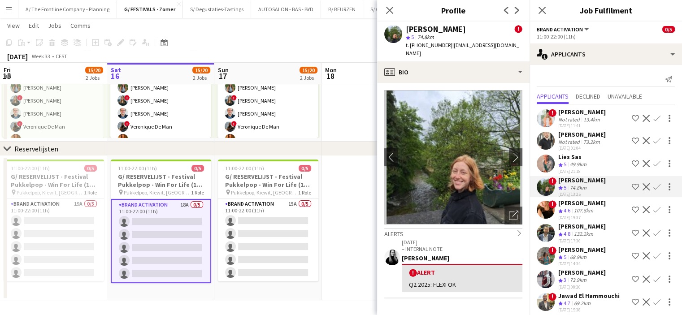
click at [569, 254] on div "68.9km" at bounding box center [578, 258] width 20 height 8
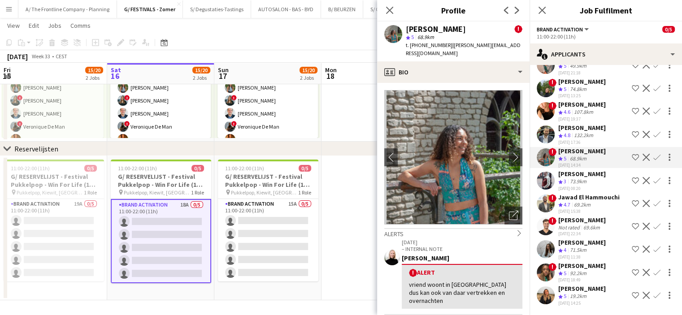
scroll to position [111, 0]
click at [569, 270] on div "92.2km" at bounding box center [578, 274] width 20 height 8
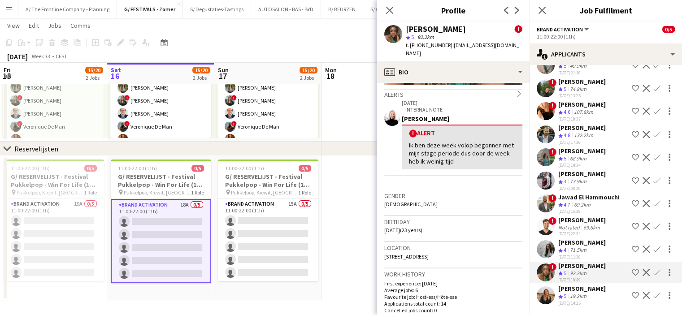
scroll to position [140, 0]
click at [574, 293] on div "19.2km" at bounding box center [578, 297] width 20 height 8
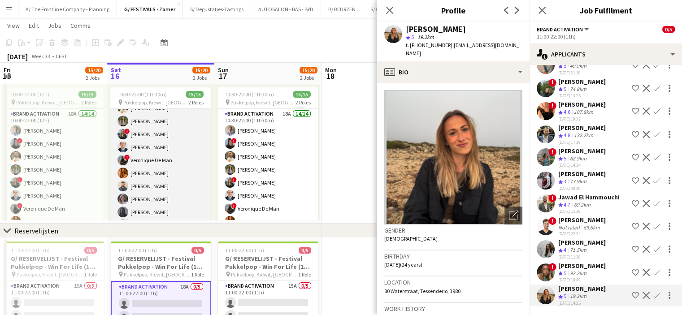
scroll to position [48, 0]
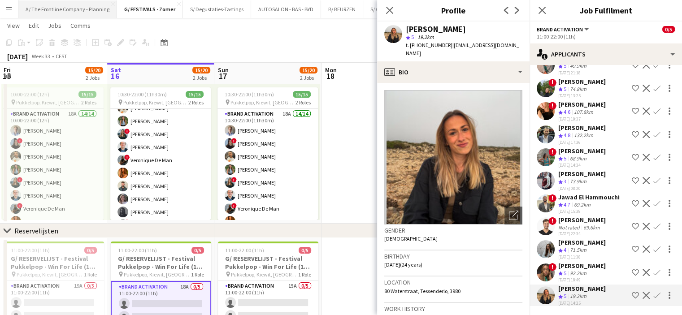
click at [54, 9] on button "A/ The Frontline Company - Planning Close" at bounding box center [67, 8] width 99 height 17
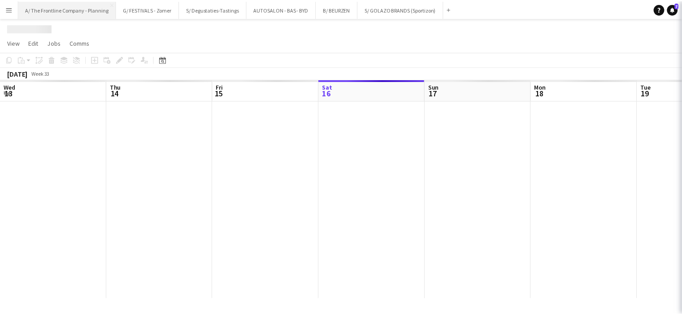
scroll to position [0, 214]
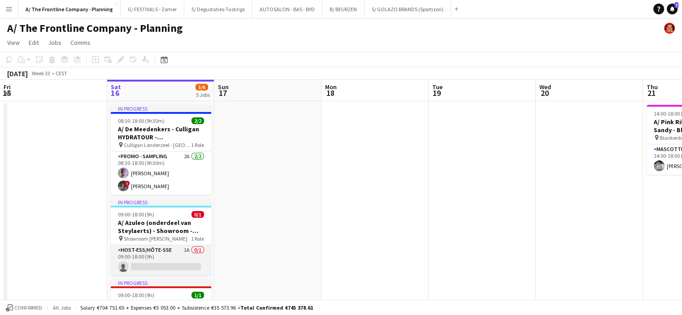
click at [175, 255] on app-card-role "Host-ess/Hôte-sse 1A 0/1 09:00-18:00 (9h) single-neutral-actions" at bounding box center [161, 260] width 100 height 30
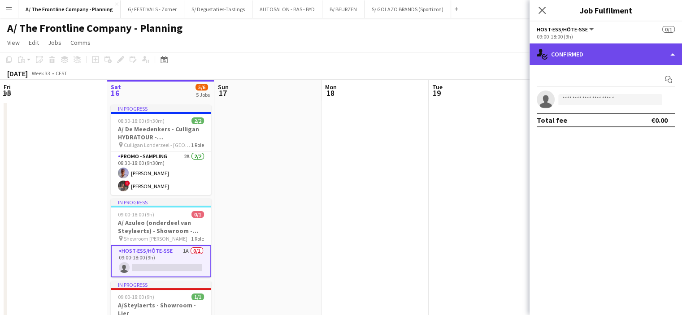
click at [613, 60] on div "single-neutral-actions-check-2 Confirmed" at bounding box center [605, 54] width 152 height 22
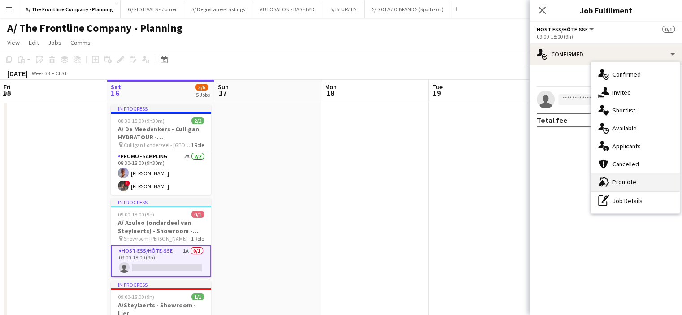
click at [618, 183] on div "advertising-megaphone Promote" at bounding box center [635, 182] width 89 height 18
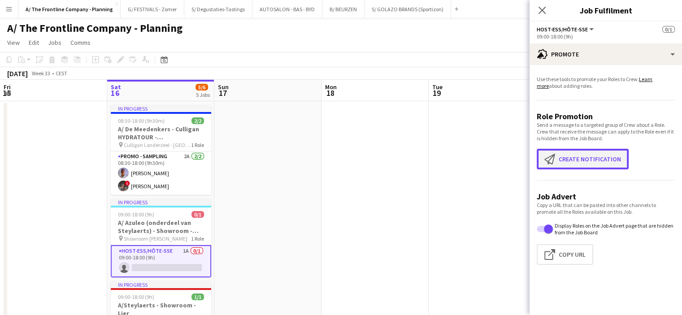
click at [592, 160] on button "Create notification Create notification" at bounding box center [582, 159] width 92 height 21
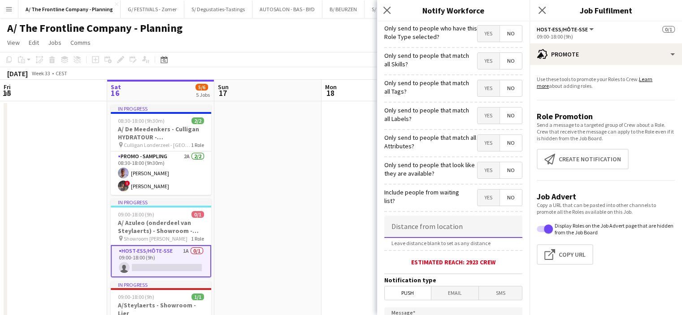
click at [462, 227] on input at bounding box center [453, 227] width 138 height 22
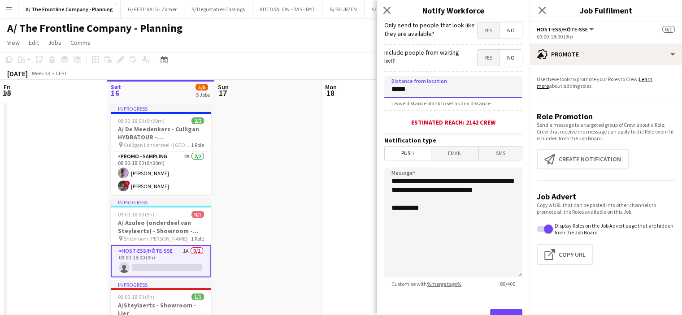
type input "*****"
drag, startPoint x: 440, startPoint y: 199, endPoint x: 324, endPoint y: 164, distance: 120.9
click at [324, 164] on body "Menu Boards Boards Boards All jobs Status Workforce Workforce My Workforce Recr…" at bounding box center [341, 315] width 682 height 630
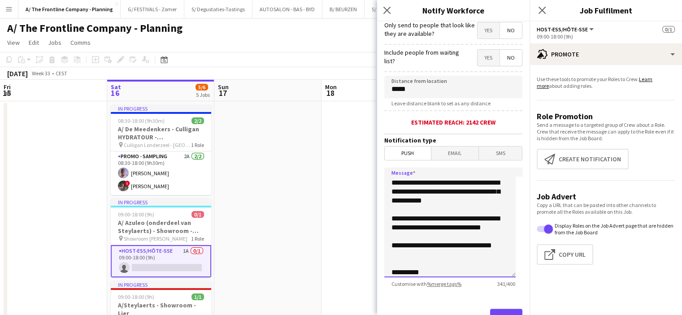
scroll to position [65, 0]
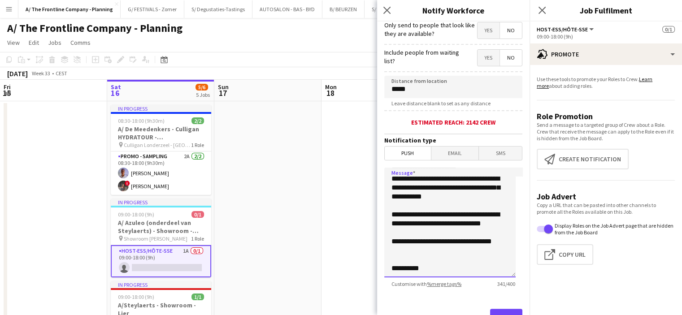
click at [442, 210] on textarea "**********" at bounding box center [449, 223] width 131 height 110
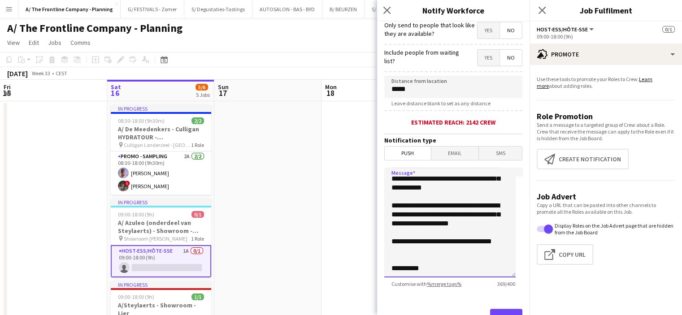
click at [416, 211] on textarea "**********" at bounding box center [449, 223] width 131 height 110
type textarea "**********"
click at [493, 310] on button "Send" at bounding box center [506, 319] width 32 height 20
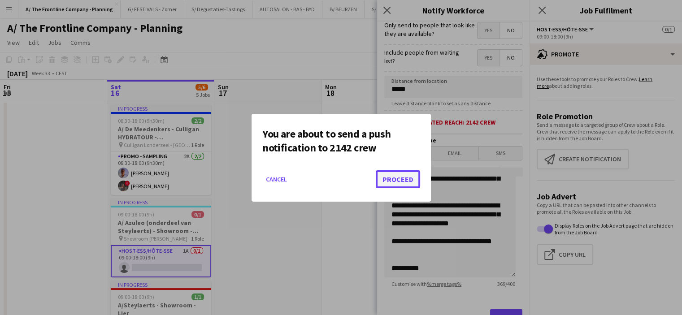
click at [396, 181] on button "Proceed" at bounding box center [398, 179] width 44 height 18
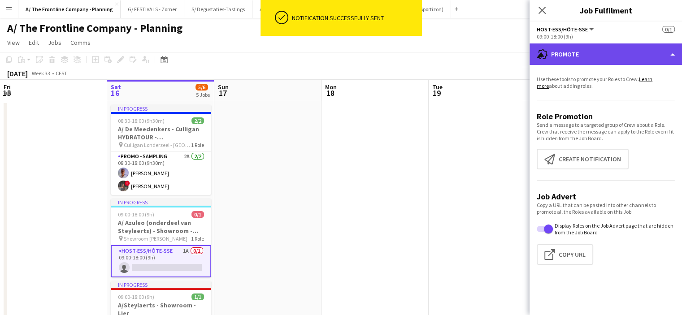
click at [596, 63] on div "advertising-megaphone Promote" at bounding box center [605, 54] width 152 height 22
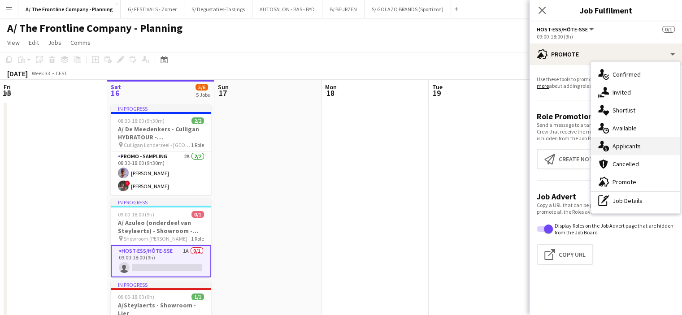
click at [617, 148] on div "single-neutral-actions-information Applicants" at bounding box center [635, 146] width 89 height 18
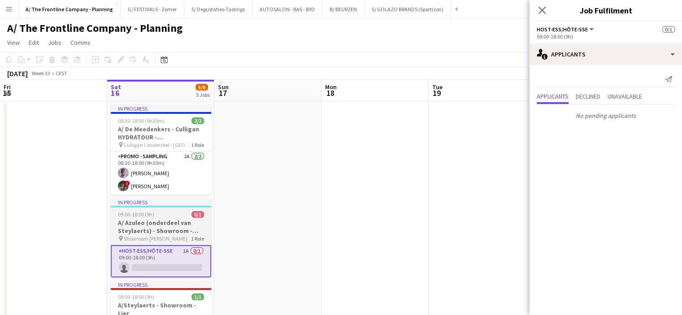
click at [146, 232] on h3 "A/ Azuleo (onderdeel van Steylaerts) - Showroom - Wijnegem (28/09 + 12/10 + 19/…" at bounding box center [161, 227] width 100 height 16
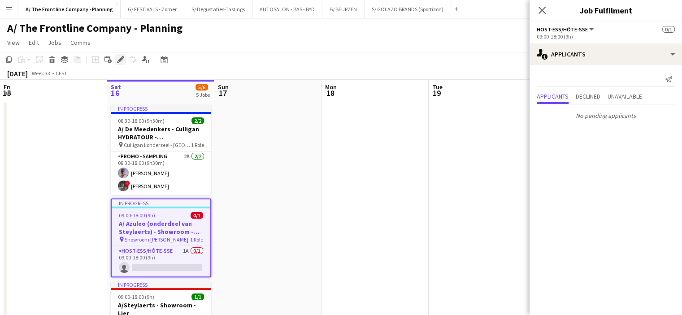
click at [120, 62] on icon "Edit" at bounding box center [120, 59] width 7 height 7
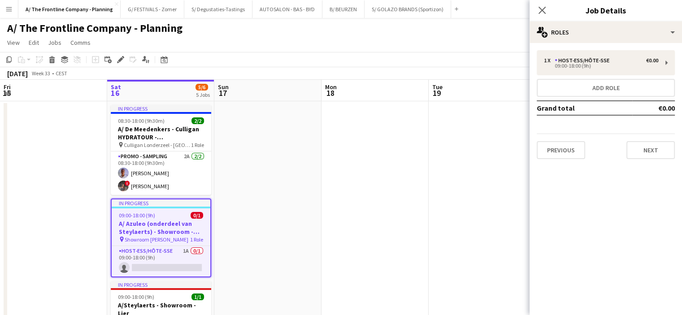
click at [533, 105] on div "1 x Host-ess/Hôte-sse €0.00 09:00-18:00 (9h) Add role Grand total €0.00 Previou…" at bounding box center [605, 104] width 152 height 109
click at [120, 55] on div "Edit" at bounding box center [120, 59] width 11 height 11
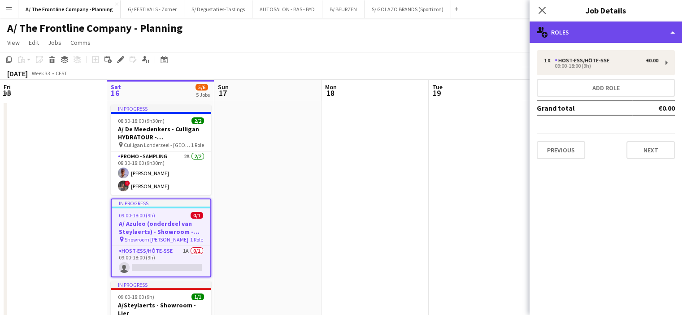
click at [597, 37] on div "multiple-users-add Roles" at bounding box center [605, 33] width 152 height 22
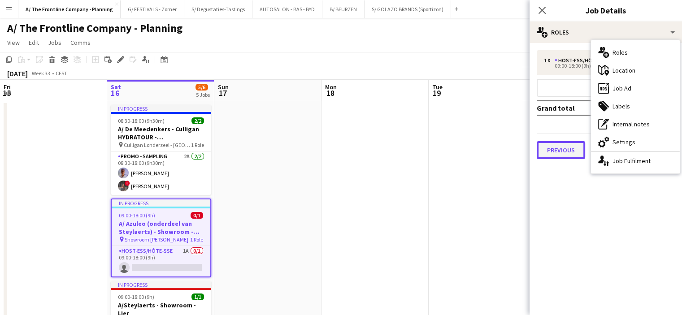
click at [552, 147] on button "Previous" at bounding box center [560, 150] width 48 height 18
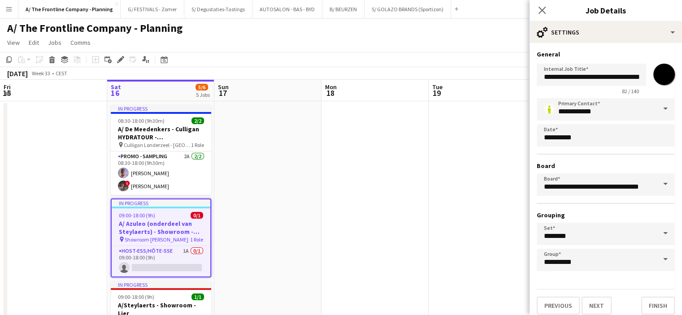
click at [552, 147] on div "**********" at bounding box center [605, 184] width 138 height 173
drag, startPoint x: 583, startPoint y: 77, endPoint x: 688, endPoint y: 52, distance: 108.2
click at [682, 52] on html "Menu Boards Boards Boards All jobs Status Workforce Workforce My Workforce Recr…" at bounding box center [341, 315] width 682 height 630
click at [583, 74] on input "**********" at bounding box center [587, 75] width 103 height 22
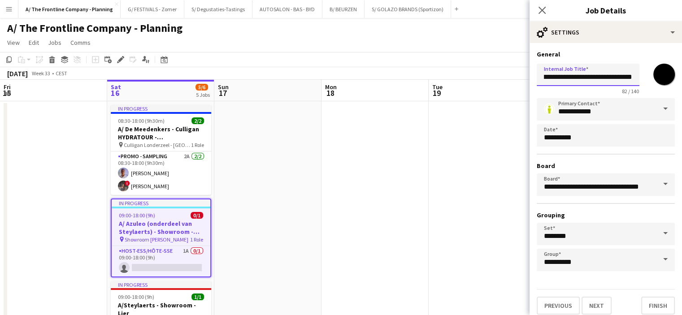
drag, startPoint x: 565, startPoint y: 77, endPoint x: 688, endPoint y: 74, distance: 122.8
click at [682, 75] on html "Menu Boards Boards Boards All jobs Status Workforce Workforce My Workforce Recr…" at bounding box center [341, 315] width 682 height 630
type input "**********"
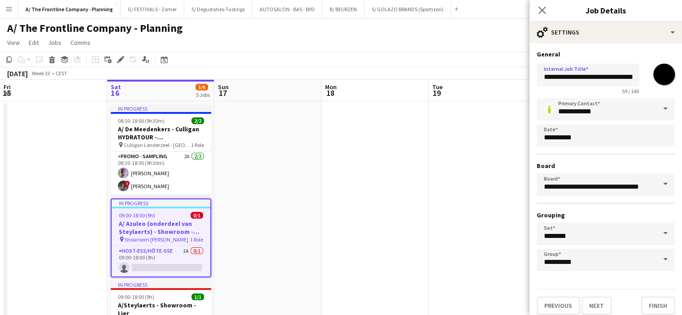
click at [452, 143] on app-date-cell at bounding box center [481, 316] width 107 height 431
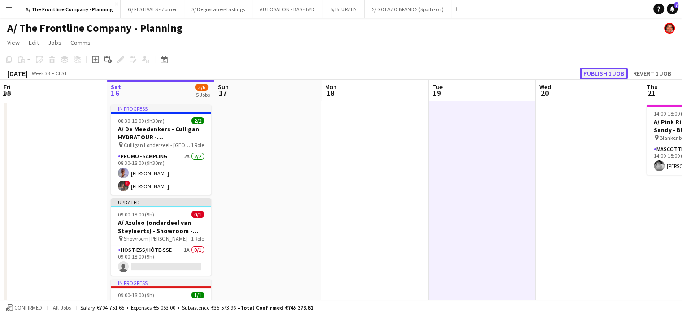
click at [593, 72] on button "Publish 1 job" at bounding box center [603, 74] width 48 height 12
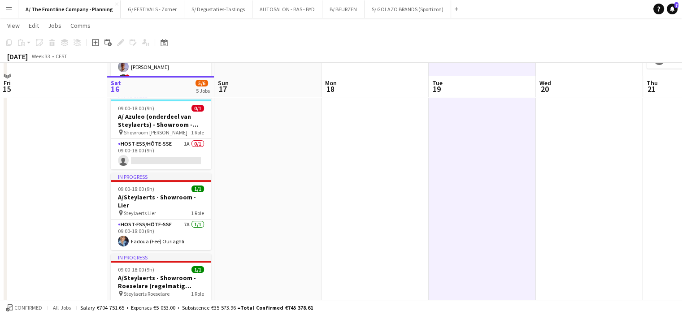
scroll to position [120, 0]
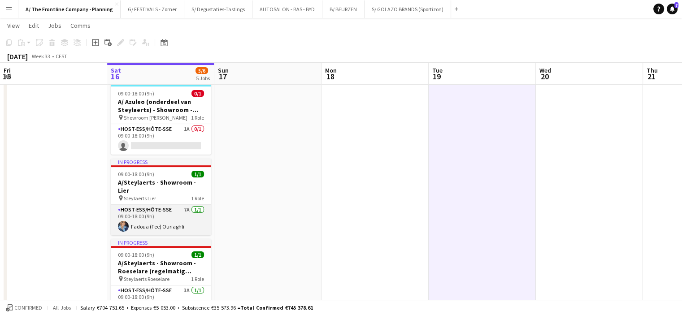
click at [161, 220] on app-card-role "Host-ess/Hôte-sse 7A [DATE] 09:00-18:00 (9h) Fadoua (Fee) Ouriaghli" at bounding box center [161, 220] width 100 height 30
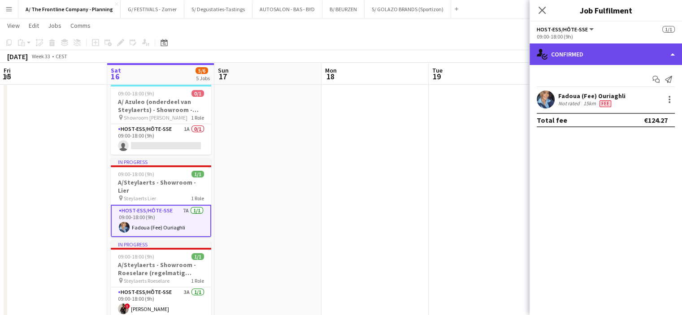
click at [591, 54] on div "single-neutral-actions-check-2 Confirmed" at bounding box center [605, 54] width 152 height 22
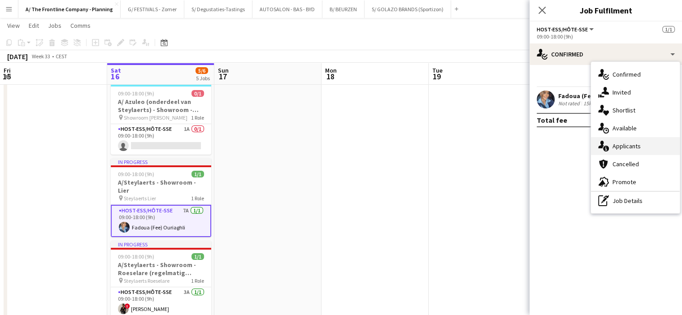
click at [624, 150] on div "single-neutral-actions-information Applicants" at bounding box center [635, 146] width 89 height 18
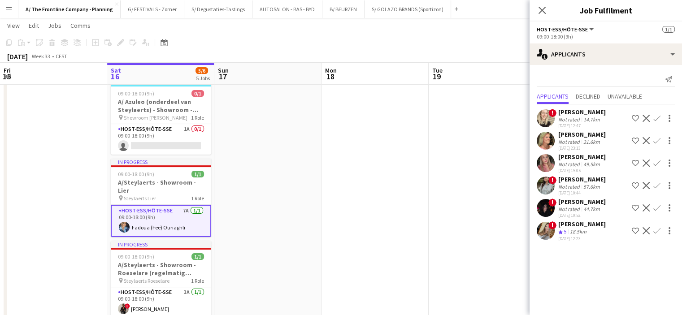
click at [570, 162] on div "Not rated" at bounding box center [569, 164] width 23 height 7
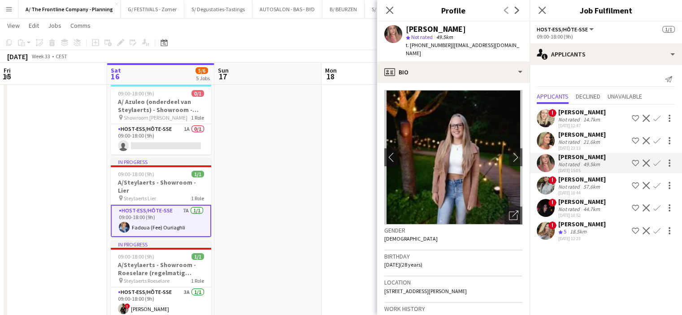
click at [569, 127] on div "[DATE] 12:47" at bounding box center [582, 126] width 48 height 6
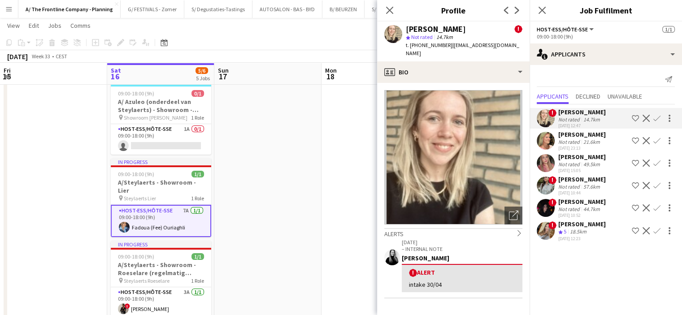
click at [568, 143] on div "Not rated" at bounding box center [569, 141] width 23 height 7
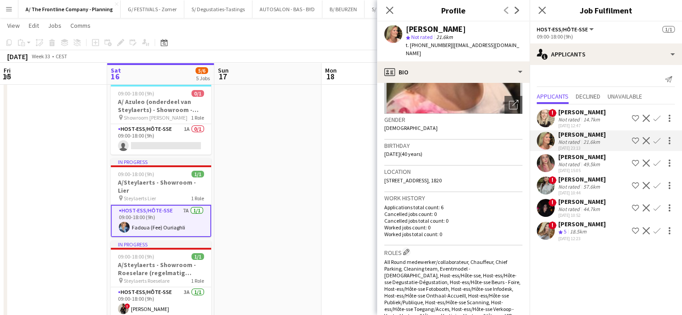
scroll to position [0, 0]
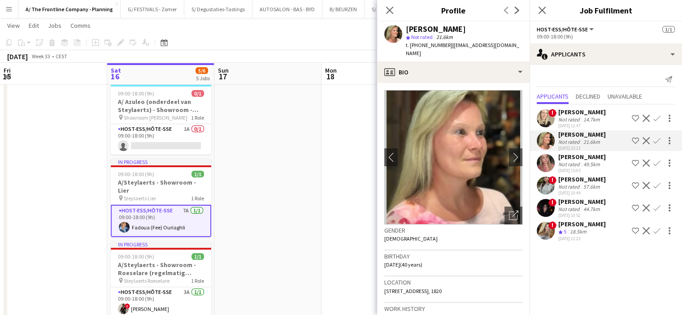
click at [270, 209] on app-date-cell at bounding box center [267, 195] width 107 height 431
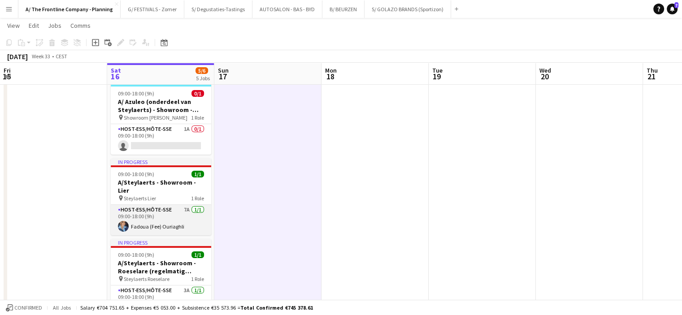
click at [177, 216] on app-card-role "Host-ess/Hôte-sse 7A [DATE] 09:00-18:00 (9h) Fadoua (Fee) Ouriaghli" at bounding box center [161, 220] width 100 height 30
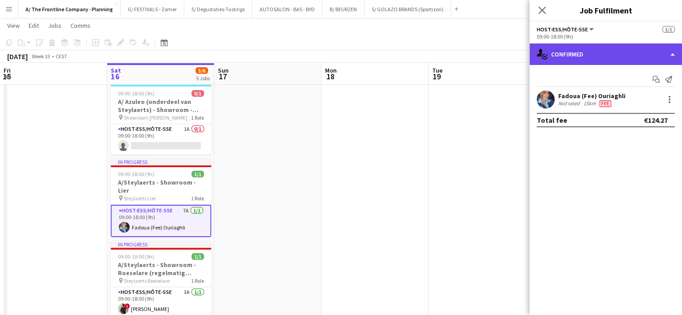
click at [618, 54] on div "single-neutral-actions-check-2 Confirmed" at bounding box center [605, 54] width 152 height 22
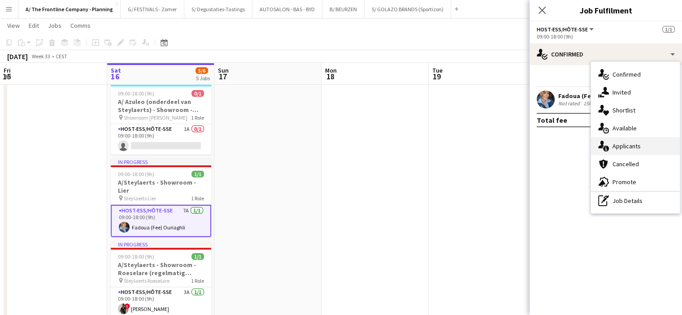
click at [618, 145] on div "single-neutral-actions-information Applicants" at bounding box center [635, 146] width 89 height 18
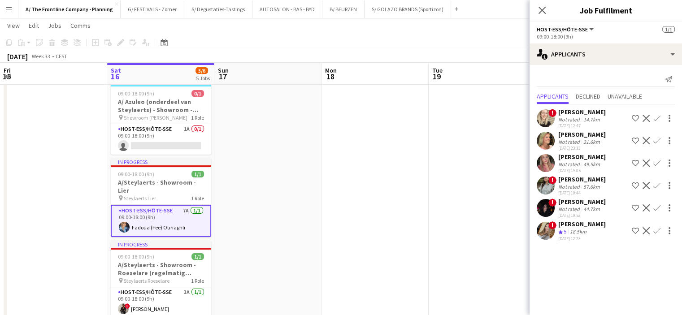
click at [571, 139] on div "Not rated" at bounding box center [569, 141] width 23 height 7
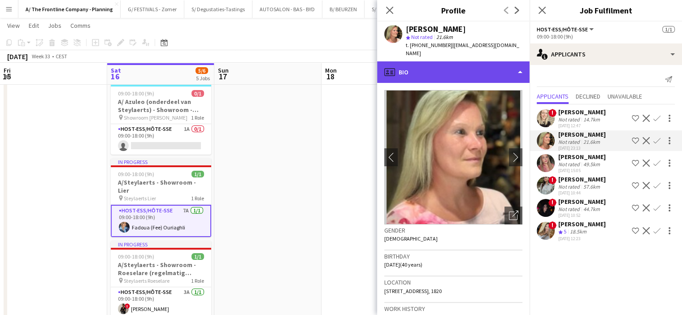
click at [468, 68] on div "profile Bio" at bounding box center [453, 72] width 152 height 22
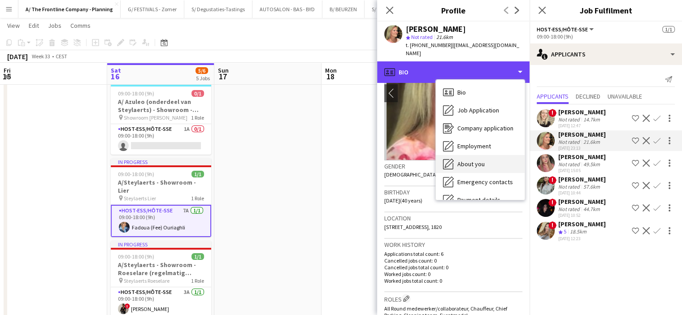
scroll to position [84, 0]
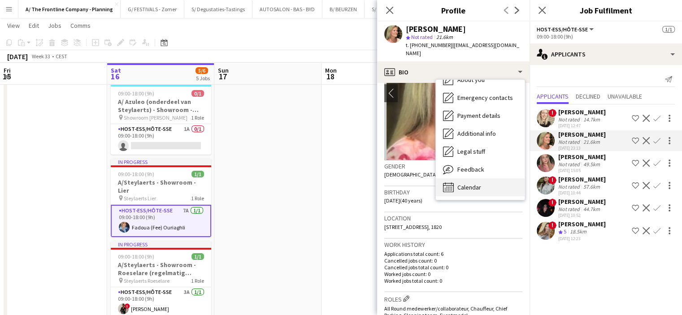
click at [470, 183] on span "Calendar" at bounding box center [469, 187] width 24 height 8
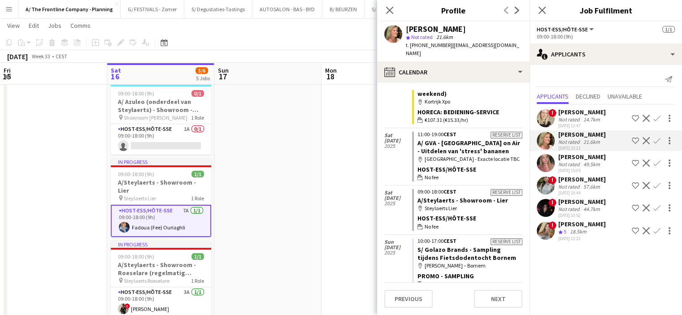
scroll to position [0, 0]
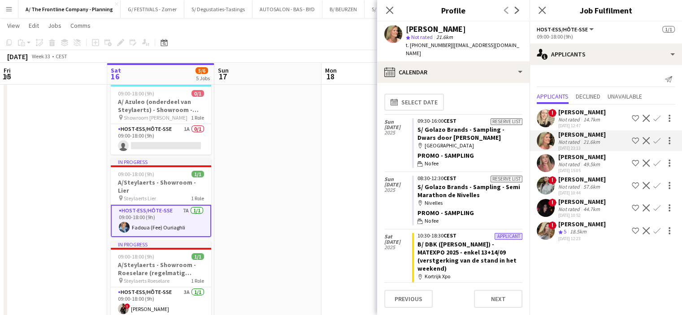
click at [574, 163] on div "Not rated" at bounding box center [569, 164] width 23 height 7
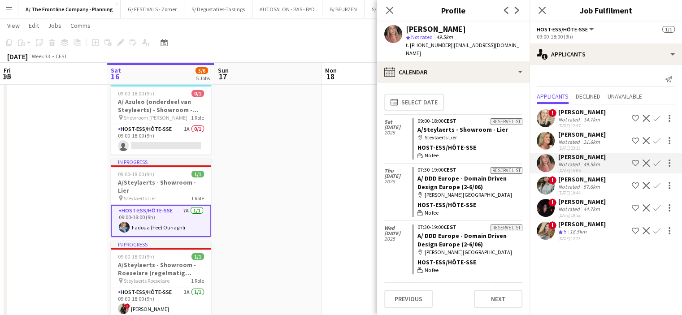
click at [289, 217] on app-date-cell at bounding box center [267, 195] width 107 height 431
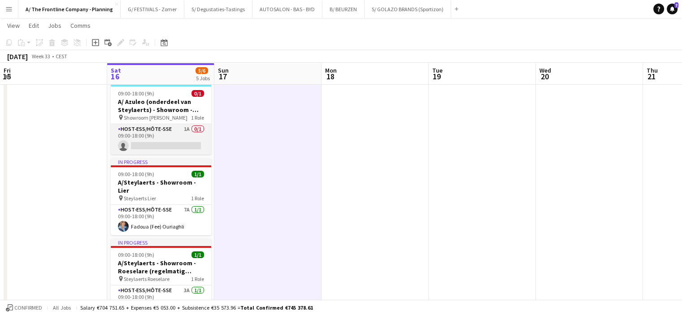
click at [178, 146] on app-card-role "Host-ess/Hôte-sse 1A 0/1 09:00-18:00 (9h) single-neutral-actions" at bounding box center [161, 139] width 100 height 30
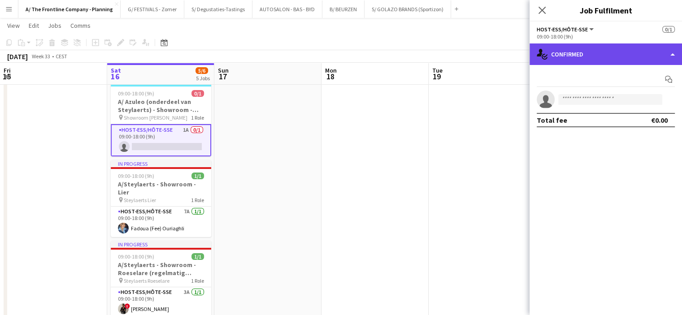
click at [589, 56] on div "single-neutral-actions-check-2 Confirmed" at bounding box center [605, 54] width 152 height 22
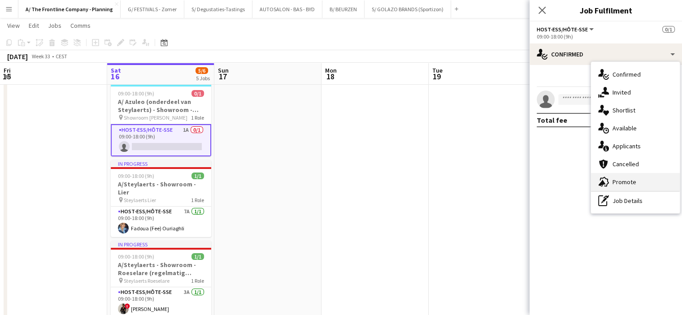
click at [608, 187] on div "advertising-megaphone Promote" at bounding box center [635, 182] width 89 height 18
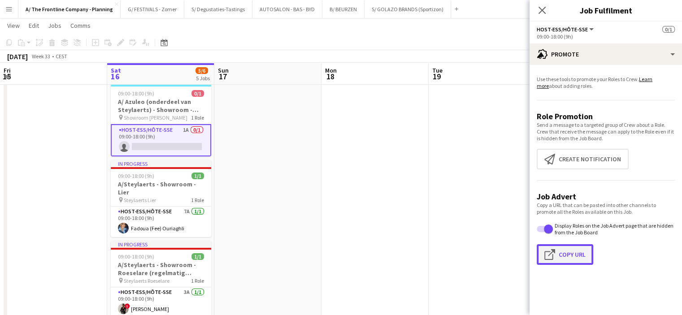
click at [564, 250] on button "Click to copy URL Copy Url" at bounding box center [564, 254] width 56 height 21
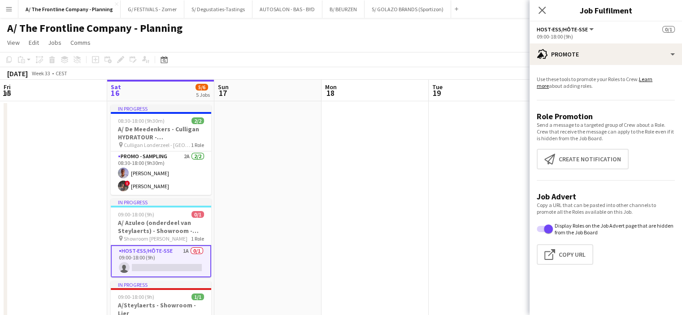
click at [184, 256] on app-card-role "Host-ess/Hôte-sse 1A 0/1 09:00-18:00 (9h) single-neutral-actions" at bounding box center [161, 261] width 100 height 32
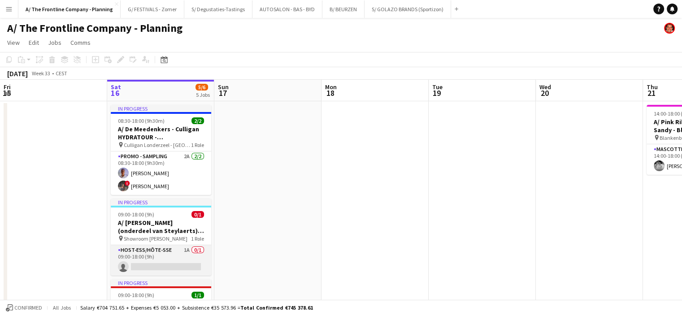
click at [183, 264] on app-card-role "Host-ess/Hôte-sse 1A 0/1 09:00-18:00 (9h) single-neutral-actions" at bounding box center [161, 260] width 100 height 30
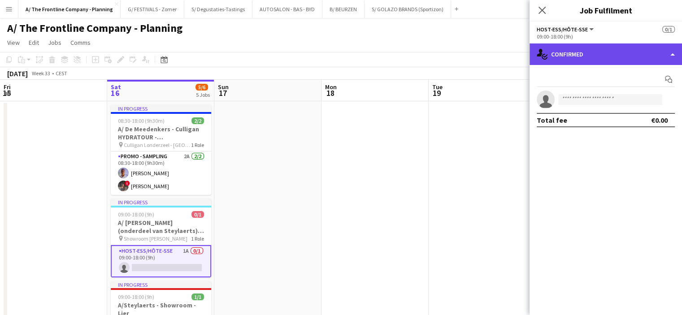
click at [605, 44] on div "single-neutral-actions-check-2 Confirmed" at bounding box center [605, 54] width 152 height 22
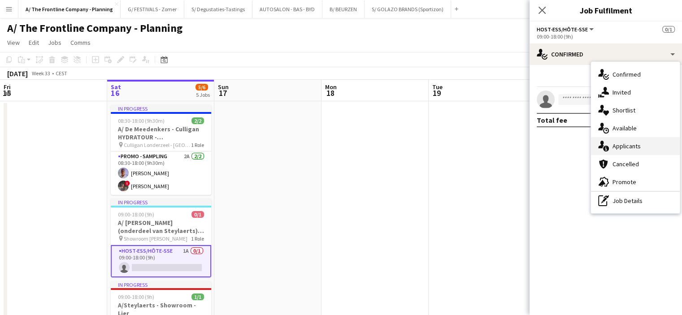
click at [616, 145] on div "single-neutral-actions-information Applicants" at bounding box center [635, 146] width 89 height 18
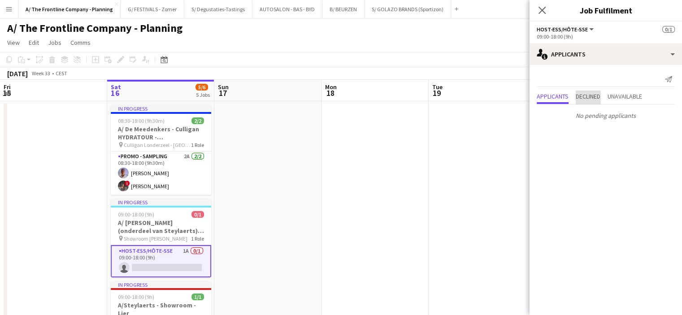
click at [588, 95] on span "Declined" at bounding box center [587, 96] width 25 height 6
click at [631, 75] on span "Unavailable" at bounding box center [624, 78] width 35 height 6
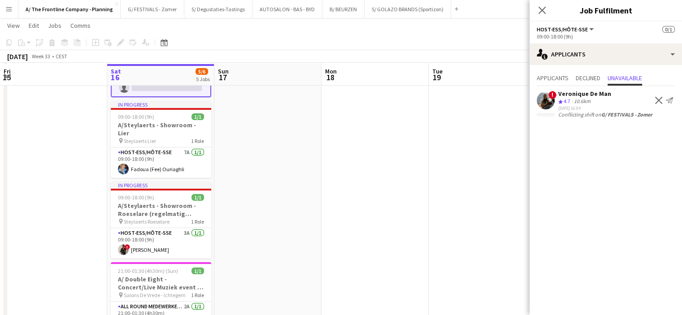
scroll to position [181, 0]
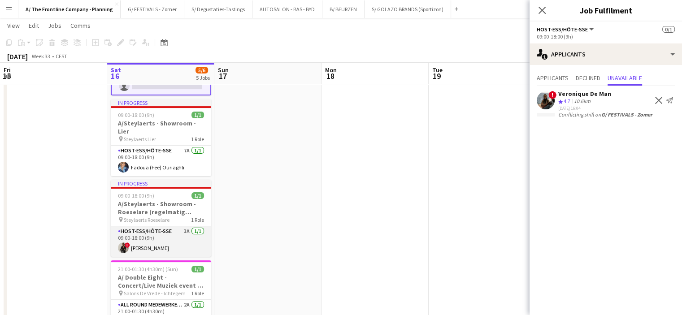
click at [167, 240] on app-card-role "Host-ess/Hôte-sse 3A [DATE] 09:00-18:00 (9h) ! [PERSON_NAME]" at bounding box center [161, 241] width 100 height 30
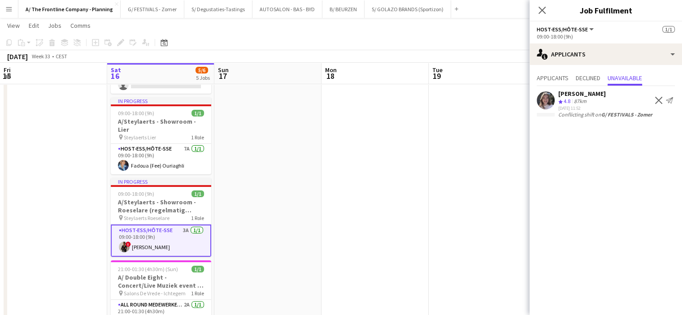
click at [579, 101] on div "87km" at bounding box center [580, 102] width 16 height 8
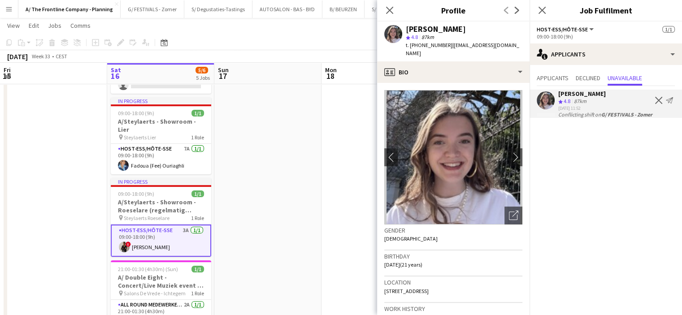
click at [342, 141] on app-date-cell at bounding box center [374, 134] width 107 height 431
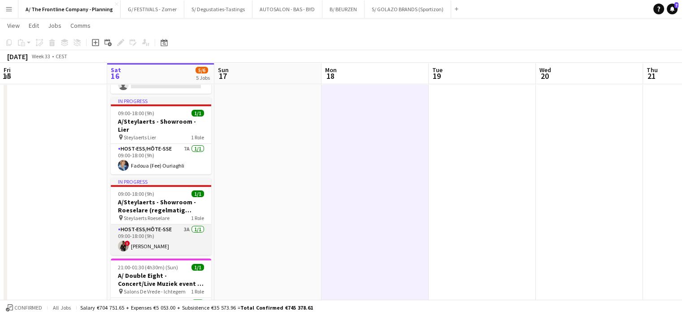
click at [148, 246] on app-card-role "Host-ess/Hôte-sse 3A [DATE] 09:00-18:00 (9h) ! [PERSON_NAME]" at bounding box center [161, 240] width 100 height 30
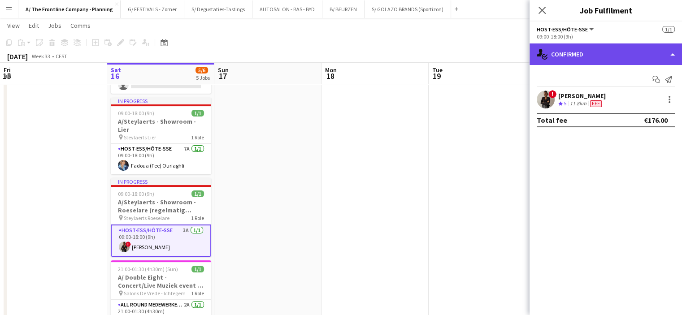
click at [571, 56] on div "single-neutral-actions-check-2 Confirmed" at bounding box center [605, 54] width 152 height 22
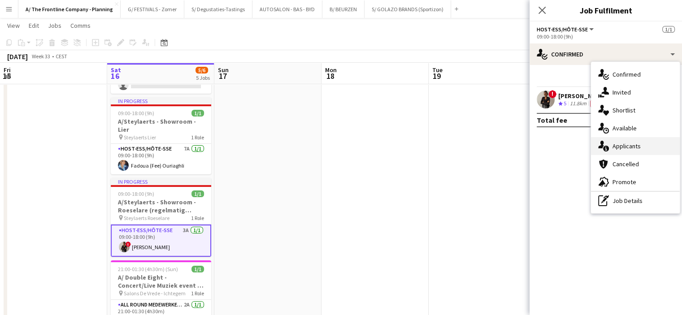
click at [622, 141] on div "single-neutral-actions-information Applicants" at bounding box center [635, 146] width 89 height 18
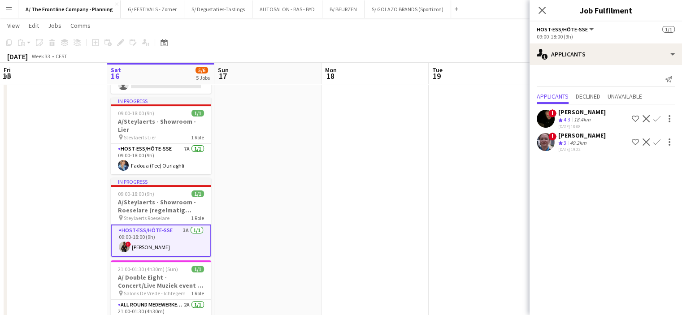
click at [553, 140] on app-user-avatar at bounding box center [545, 142] width 18 height 18
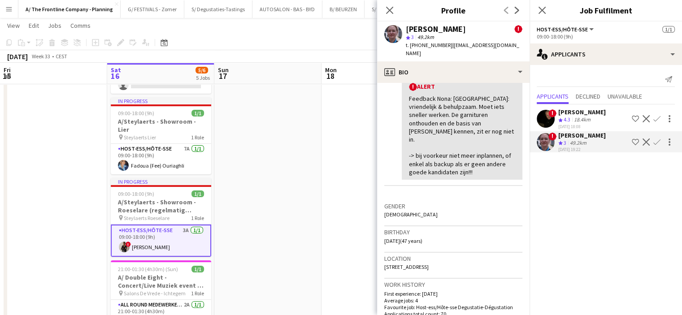
scroll to position [190, 0]
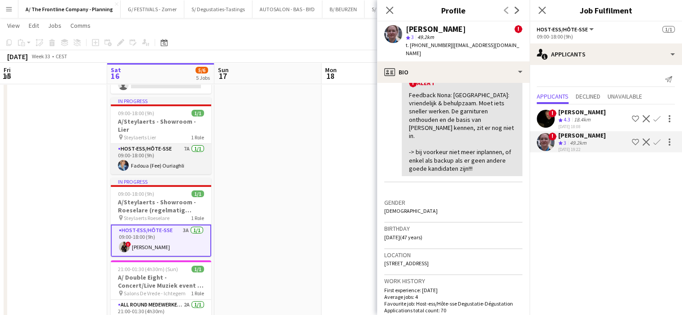
click at [161, 156] on app-card-role "Host-ess/Hôte-sse 7A [DATE] 09:00-18:00 (9h) Fadoua (Fee) Ouriaghli" at bounding box center [161, 159] width 100 height 30
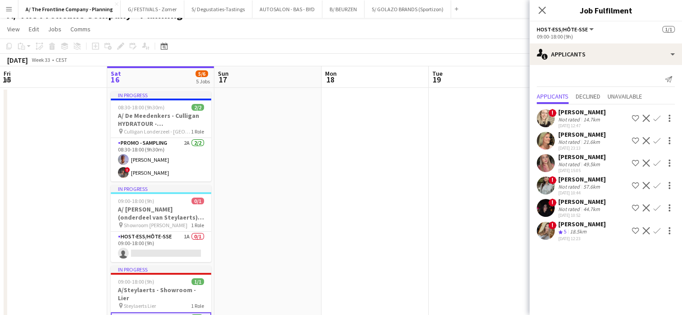
scroll to position [0, 0]
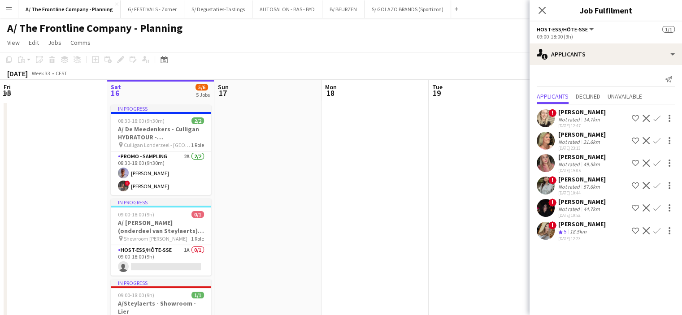
click at [565, 185] on div "Not rated" at bounding box center [569, 186] width 23 height 7
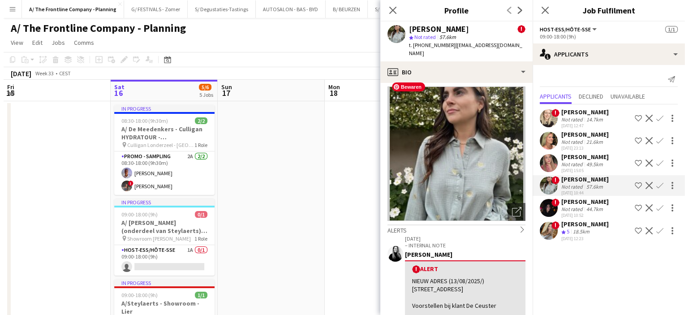
scroll to position [4, 0]
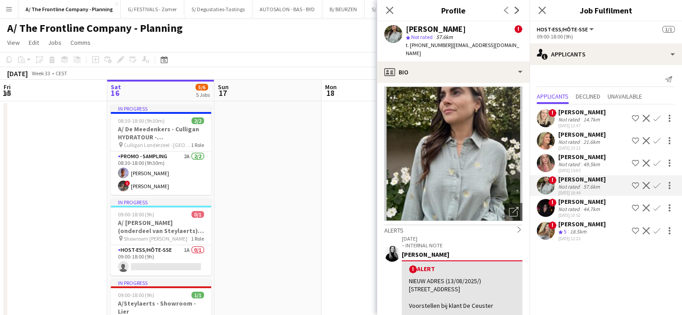
click at [8, 10] on app-icon "Menu" at bounding box center [8, 8] width 7 height 7
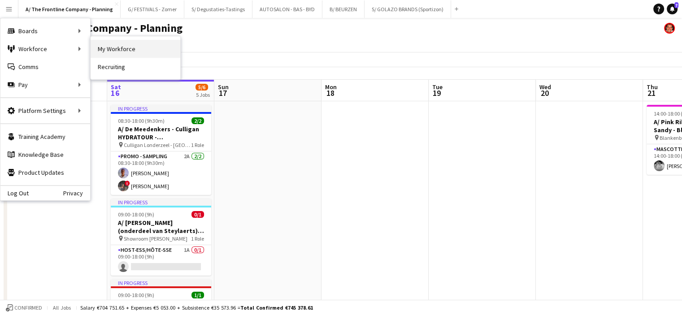
click at [104, 49] on link "My Workforce" at bounding box center [136, 49] width 90 height 18
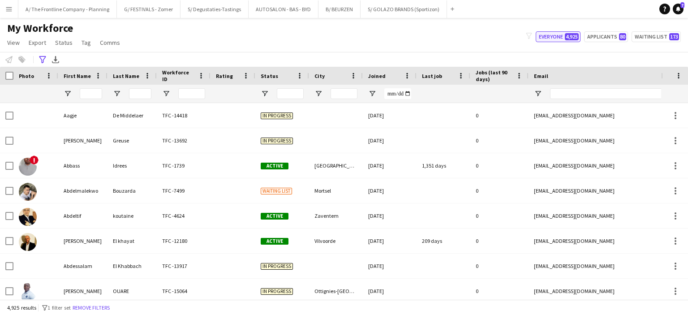
click at [575, 39] on span "4,925" at bounding box center [572, 36] width 14 height 7
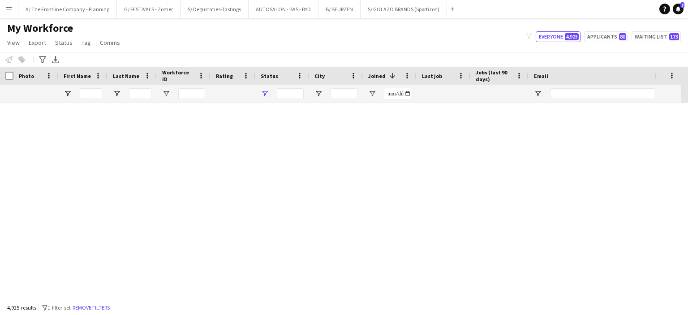
type input "**********"
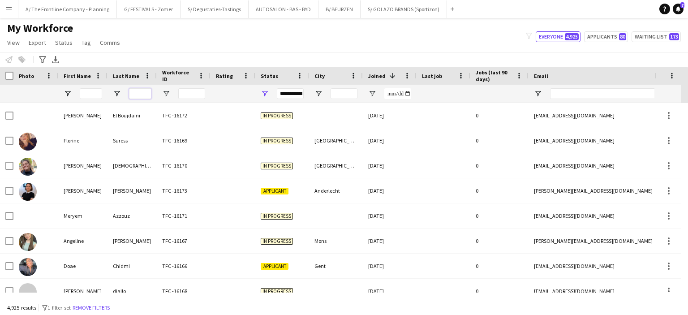
click at [133, 91] on input "Last Name Filter Input" at bounding box center [140, 93] width 22 height 11
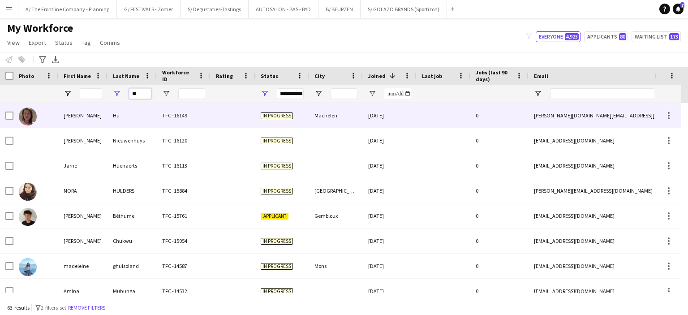
type input "**"
click at [91, 112] on div "Linda" at bounding box center [82, 115] width 49 height 25
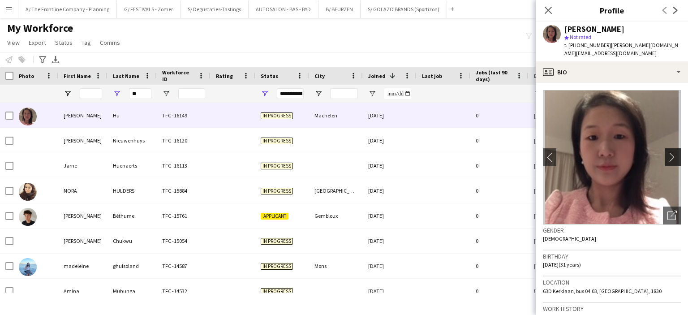
click at [671, 152] on app-icon "chevron-right" at bounding box center [675, 156] width 14 height 9
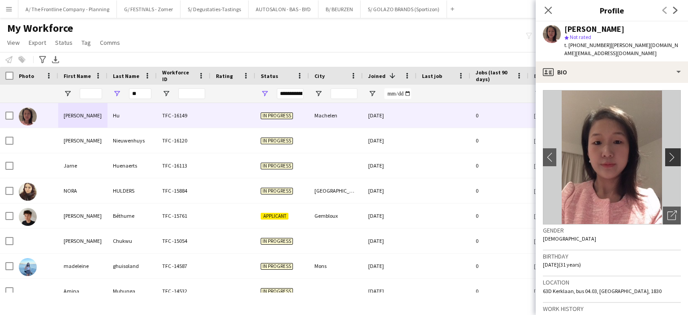
click at [671, 152] on app-icon "chevron-right" at bounding box center [675, 156] width 14 height 9
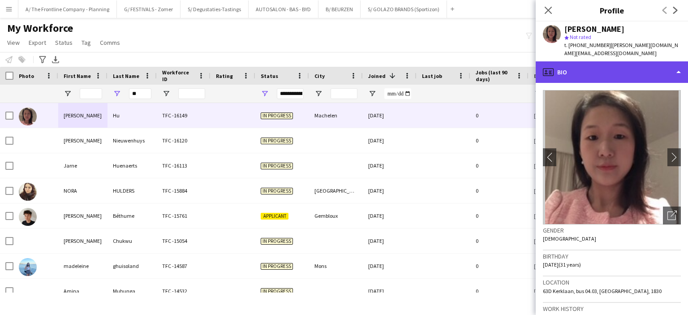
click at [627, 61] on div "profile Bio" at bounding box center [612, 72] width 152 height 22
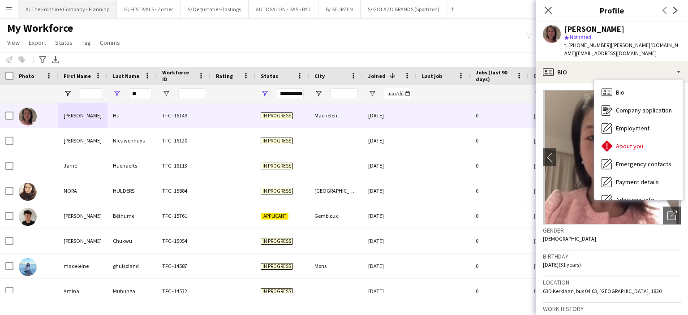
click at [91, 6] on button "A/ The Frontline Company - Planning Close" at bounding box center [67, 8] width 99 height 17
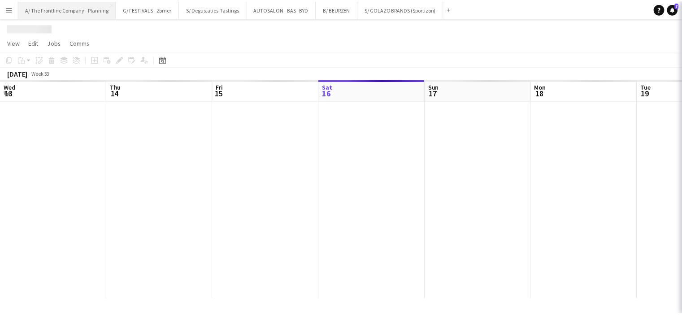
scroll to position [0, 214]
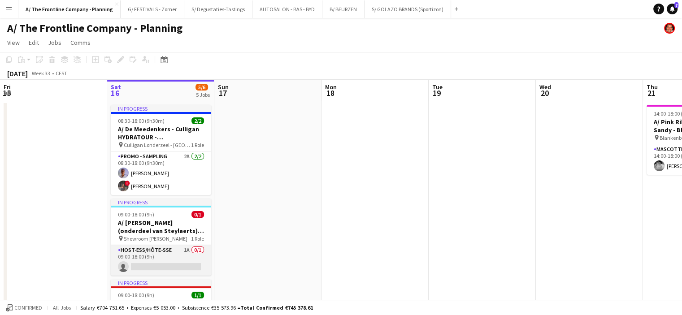
click at [161, 268] on app-card-role "Host-ess/Hôte-sse 1A 0/1 09:00-18:00 (9h) single-neutral-actions" at bounding box center [161, 260] width 100 height 30
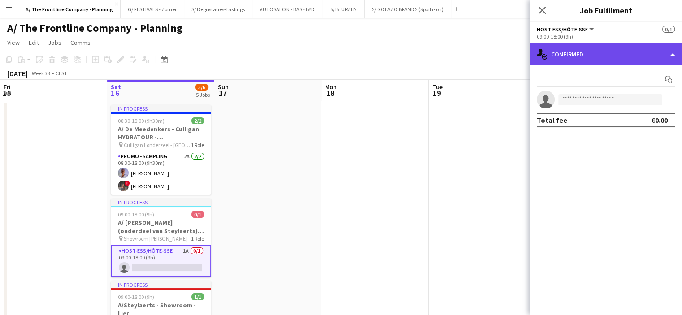
click at [612, 49] on div "single-neutral-actions-check-2 Confirmed" at bounding box center [605, 54] width 152 height 22
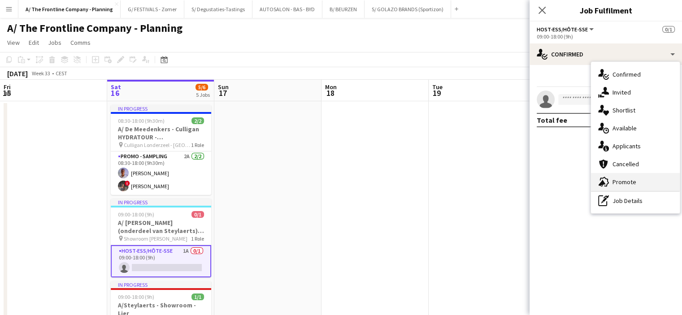
click at [621, 184] on div "advertising-megaphone Promote" at bounding box center [635, 182] width 89 height 18
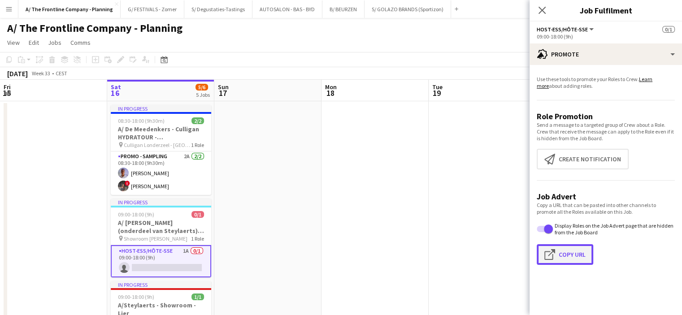
click at [566, 254] on button "Click to copy URL Copy Url" at bounding box center [564, 254] width 56 height 21
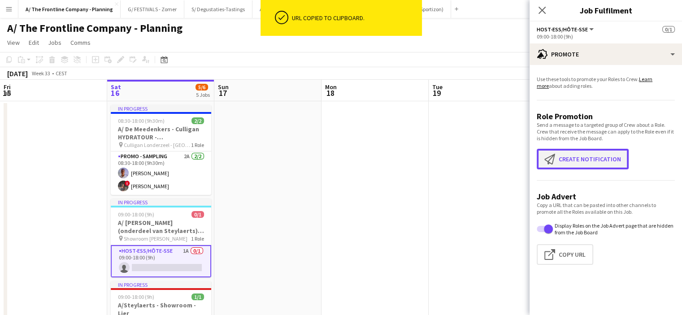
click at [568, 157] on button "Create notification Create notification" at bounding box center [582, 159] width 92 height 21
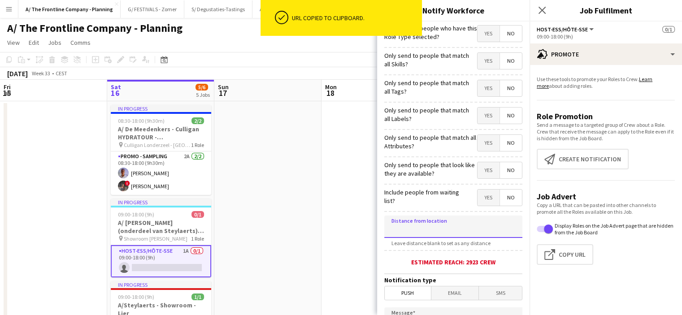
click at [453, 228] on input at bounding box center [453, 227] width 138 height 22
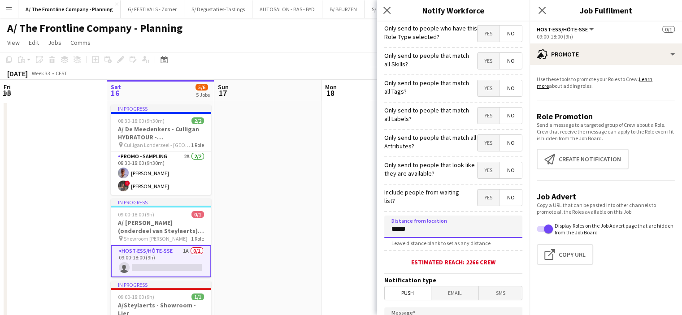
type input "****"
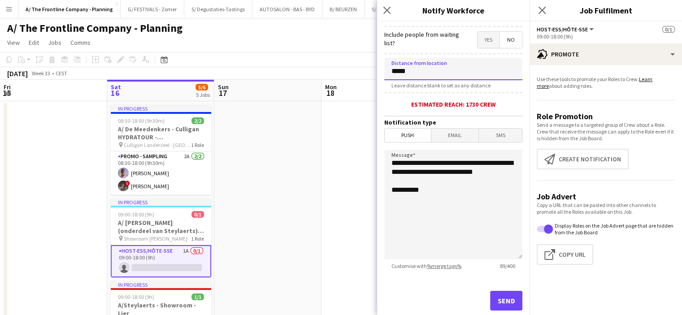
scroll to position [178, 0]
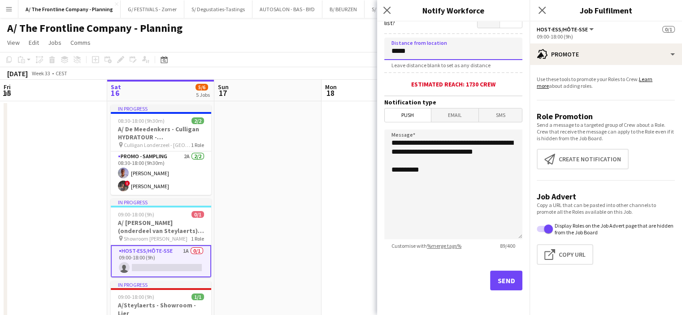
type input "*****"
drag, startPoint x: 444, startPoint y: 161, endPoint x: 328, endPoint y: 118, distance: 122.8
click at [328, 118] on body "Menu Boards Boards Boards All jobs Status Workforce Workforce My Workforce Recr…" at bounding box center [341, 315] width 682 height 630
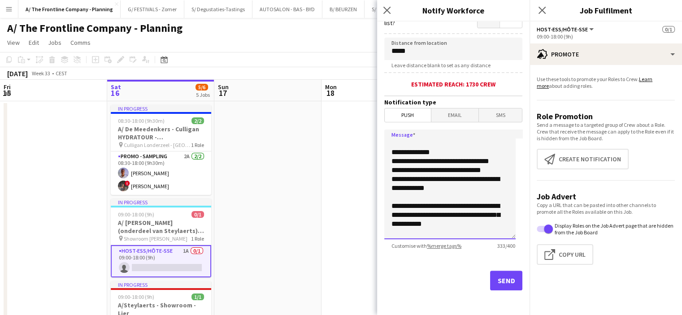
scroll to position [9, 0]
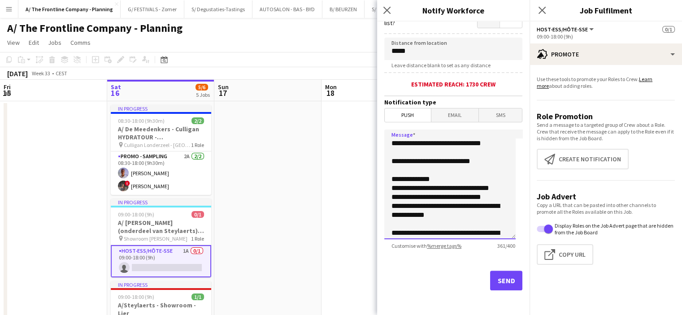
type textarea "**********"
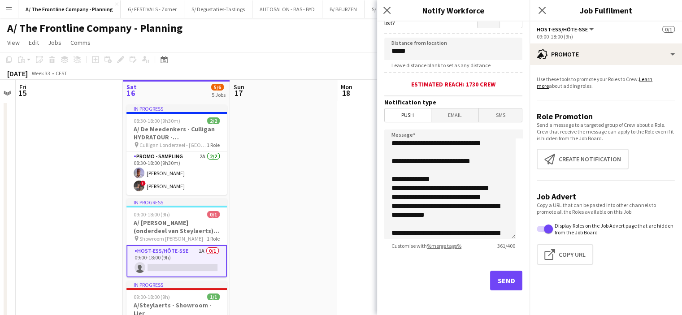
drag, startPoint x: 328, startPoint y: 118, endPoint x: 464, endPoint y: 199, distance: 157.7
click at [464, 199] on body "Menu Boards Boards Boards All jobs Status Workforce Workforce My Workforce Recr…" at bounding box center [341, 315] width 682 height 630
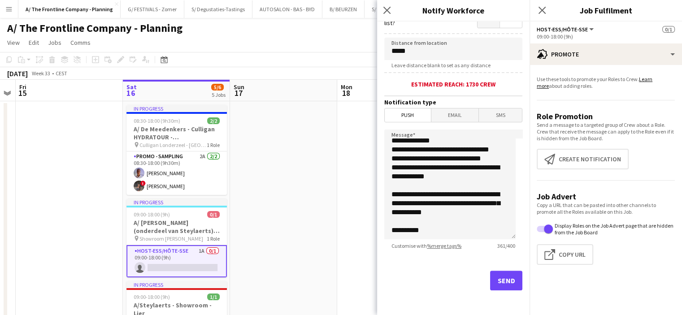
scroll to position [0, 0]
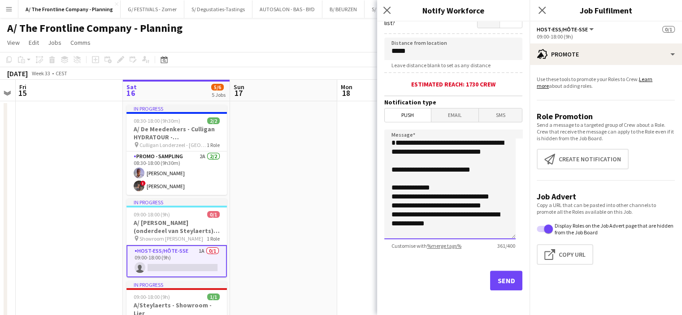
click at [468, 143] on textarea "**********" at bounding box center [449, 185] width 131 height 110
drag, startPoint x: 468, startPoint y: 143, endPoint x: 347, endPoint y: 143, distance: 121.0
click at [347, 143] on body "Menu Boards Boards Boards All jobs Status Workforce Workforce My Workforce Recr…" at bounding box center [341, 315] width 682 height 630
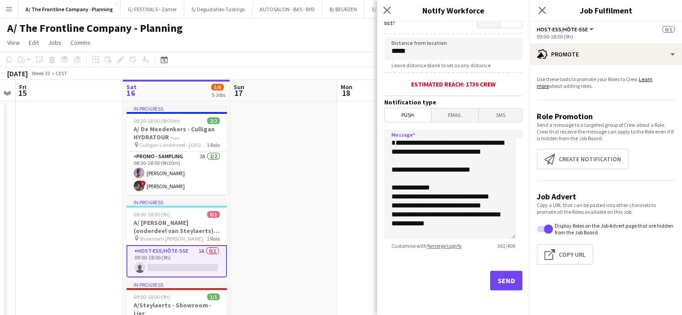
click at [347, 143] on app-date-cell at bounding box center [390, 316] width 107 height 431
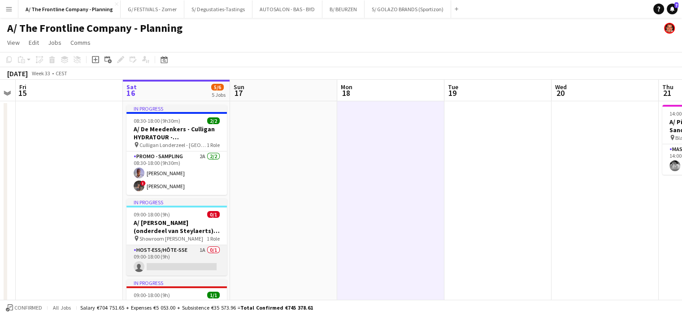
click at [203, 251] on app-card-role "Host-ess/Hôte-sse 1A 0/1 09:00-18:00 (9h) single-neutral-actions" at bounding box center [176, 260] width 100 height 30
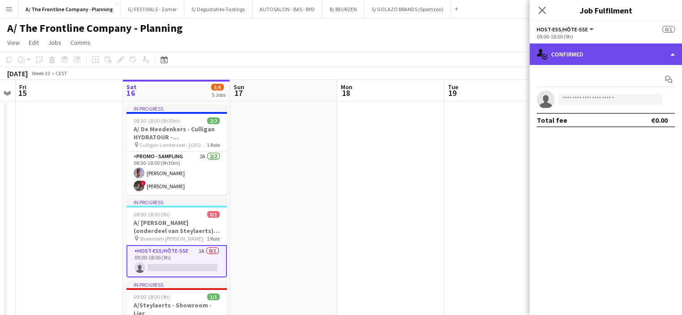
click at [613, 59] on div "single-neutral-actions-check-2 Confirmed" at bounding box center [605, 54] width 152 height 22
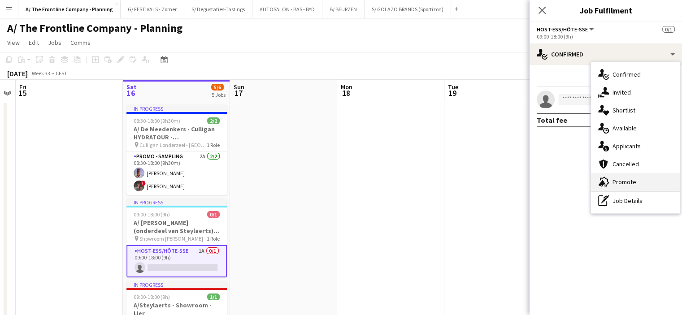
click at [631, 186] on div "advertising-megaphone Promote" at bounding box center [635, 182] width 89 height 18
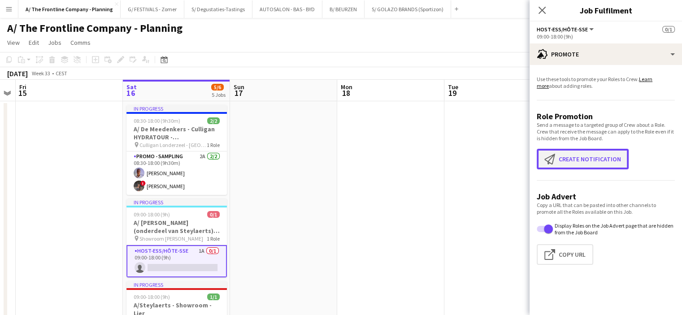
click at [584, 152] on button "Create notification Create notification" at bounding box center [582, 159] width 92 height 21
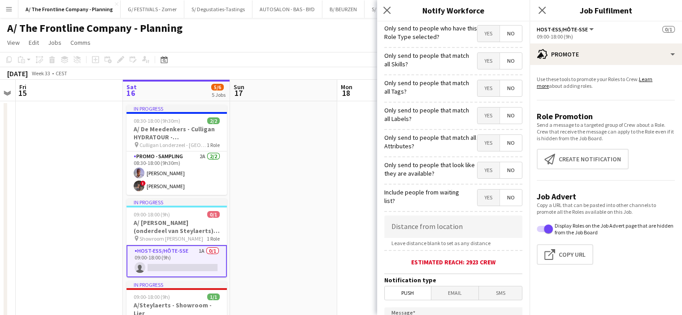
click at [437, 240] on span "Leave distance blank to set as any distance" at bounding box center [440, 243] width 113 height 7
click at [437, 229] on input at bounding box center [453, 227] width 138 height 22
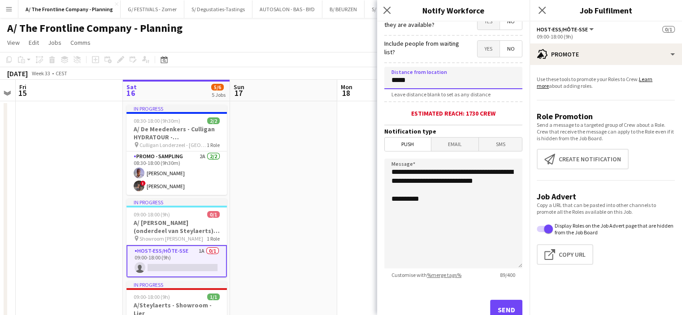
scroll to position [160, 0]
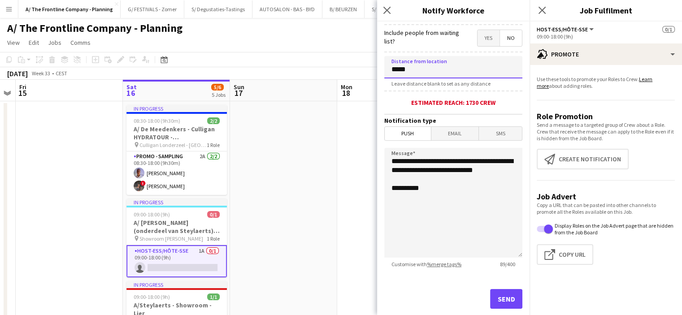
type input "*****"
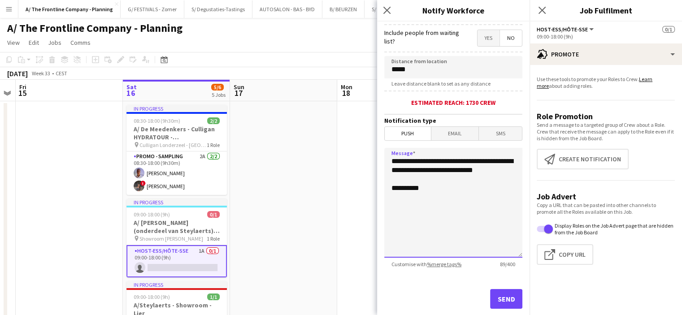
drag, startPoint x: 438, startPoint y: 181, endPoint x: 299, endPoint y: 120, distance: 151.5
click at [299, 120] on body "Menu Boards Boards Boards All jobs Status Workforce Workforce My Workforce Recr…" at bounding box center [341, 315] width 682 height 630
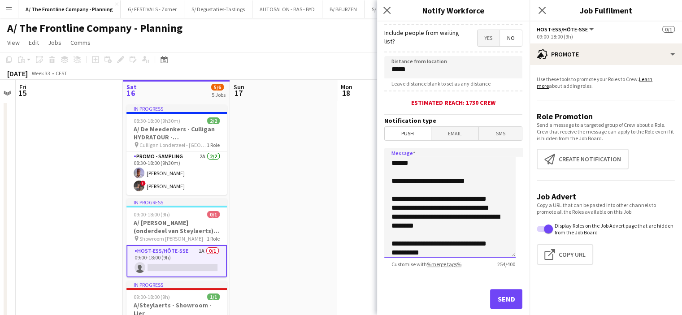
scroll to position [16, 0]
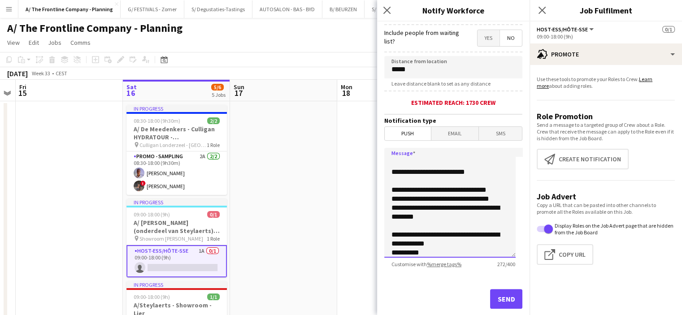
click at [475, 190] on textarea "**********" at bounding box center [449, 203] width 131 height 110
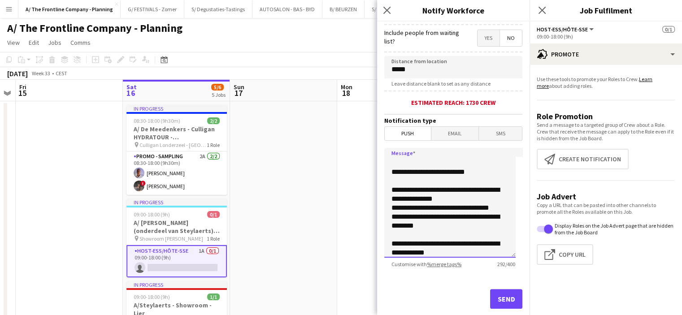
scroll to position [29, 0]
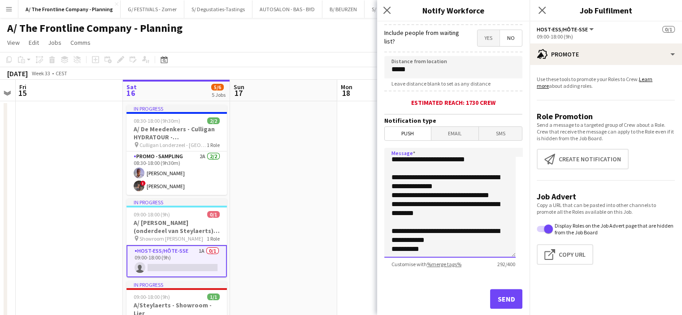
click at [453, 240] on textarea "**********" at bounding box center [449, 203] width 131 height 110
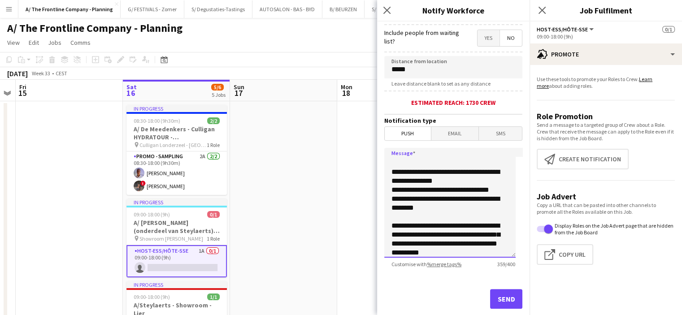
scroll to position [47, 0]
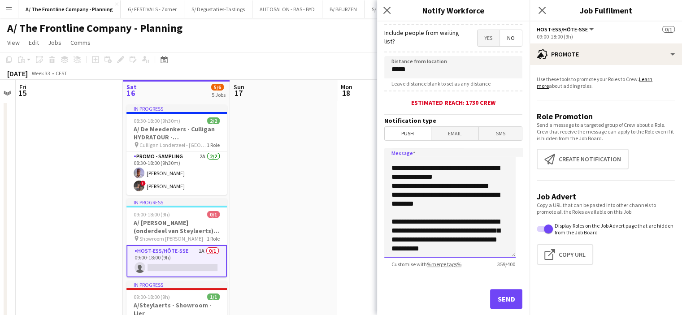
type textarea "**********"
click at [493, 300] on button "Send" at bounding box center [506, 299] width 32 height 20
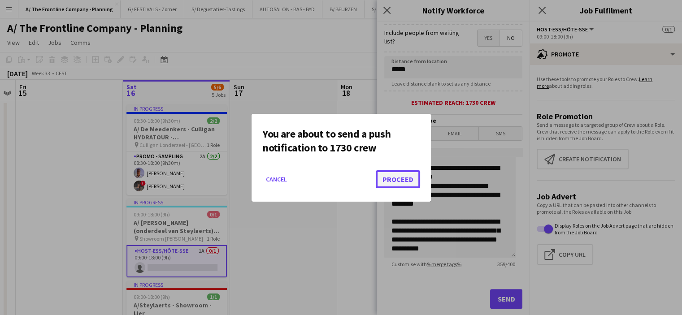
click at [391, 180] on button "Proceed" at bounding box center [398, 179] width 44 height 18
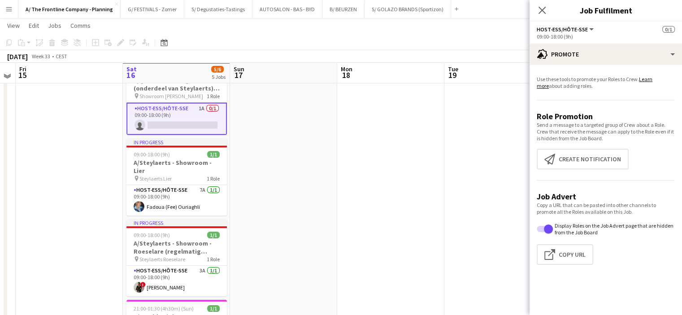
scroll to position [143, 0]
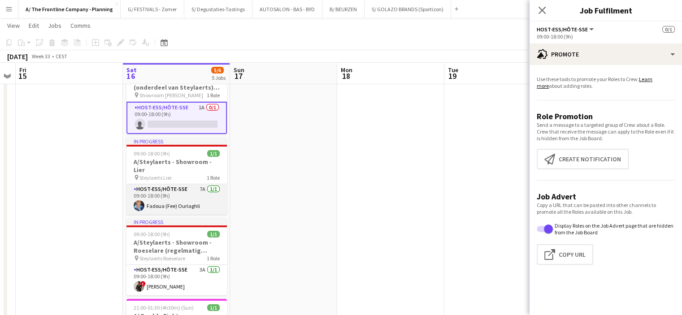
click at [186, 185] on app-card-role "Host-ess/Hôte-sse 7A [DATE] 09:00-18:00 (9h) Fadoua (Fee) Ouriaghli" at bounding box center [176, 199] width 100 height 30
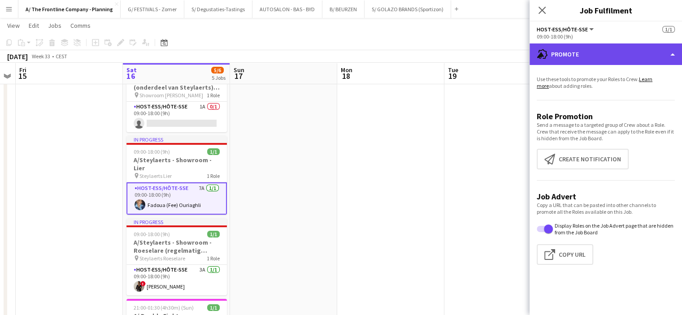
click at [590, 52] on div "advertising-megaphone Promote" at bounding box center [605, 54] width 152 height 22
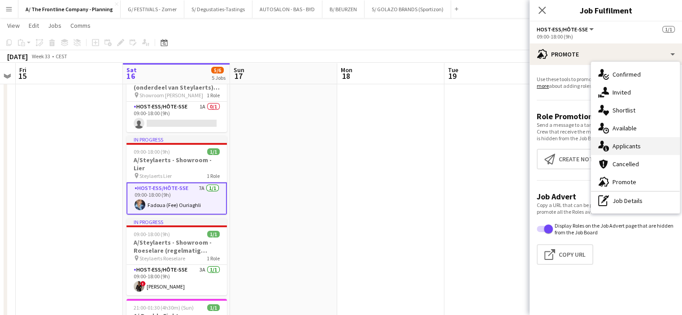
click at [620, 147] on div "single-neutral-actions-information Applicants" at bounding box center [635, 146] width 89 height 18
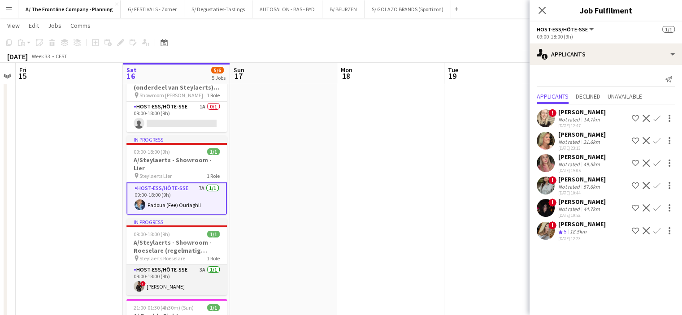
click at [187, 283] on app-card-role "Host-ess/Hôte-sse 3A [DATE] 09:00-18:00 (9h) ! [PERSON_NAME]" at bounding box center [176, 280] width 100 height 30
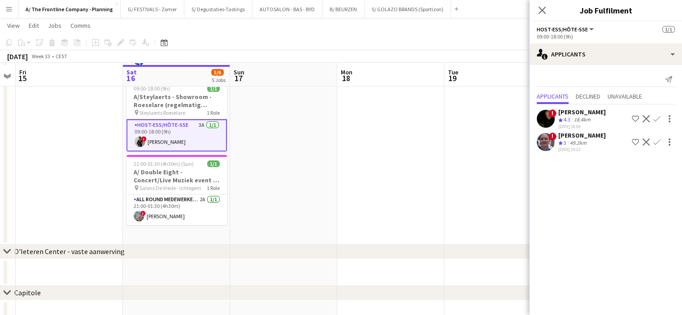
scroll to position [289, 0]
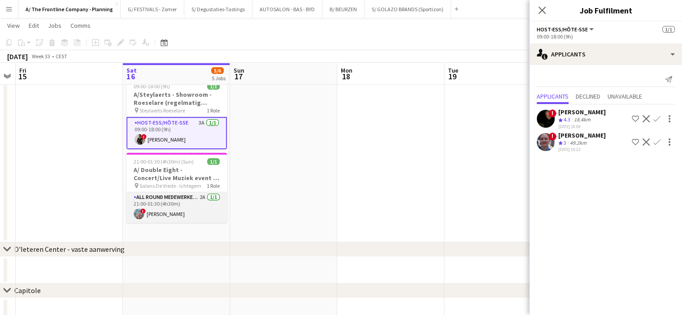
click at [192, 199] on app-card-role "All Round medewerker/collaborateur 2A [DATE] 21:00-01:30 (4h30m) ! [PERSON_NAME]" at bounding box center [176, 207] width 100 height 30
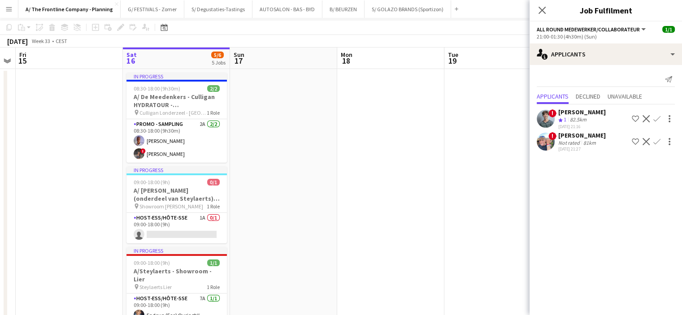
scroll to position [0, 0]
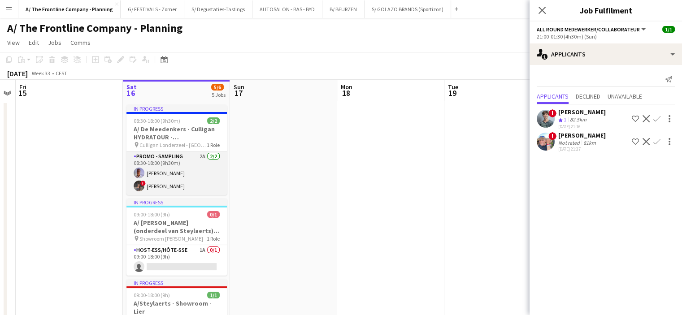
click at [192, 177] on app-card-role "Promo - Sampling 2A [DATE] 08:30-18:00 (9h30m) [PERSON_NAME] ! [PERSON_NAME]" at bounding box center [176, 172] width 100 height 43
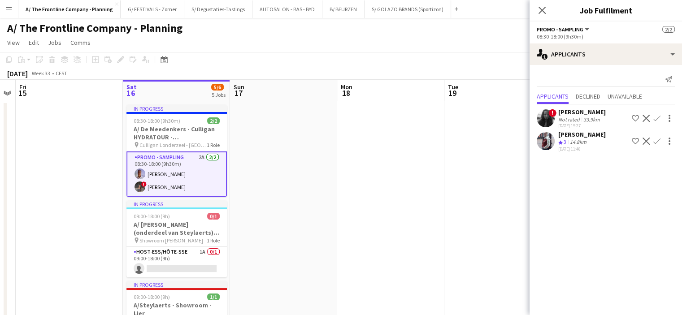
click at [566, 117] on div "Not rated" at bounding box center [569, 119] width 23 height 7
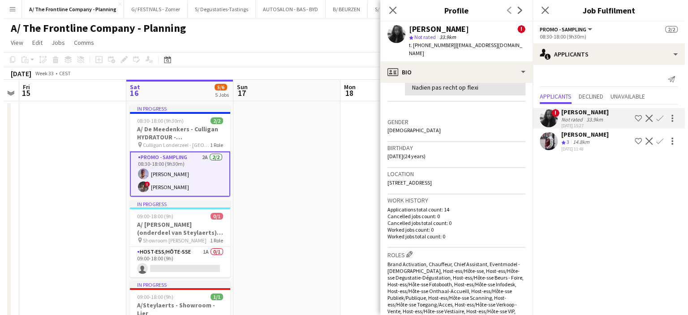
scroll to position [214, 0]
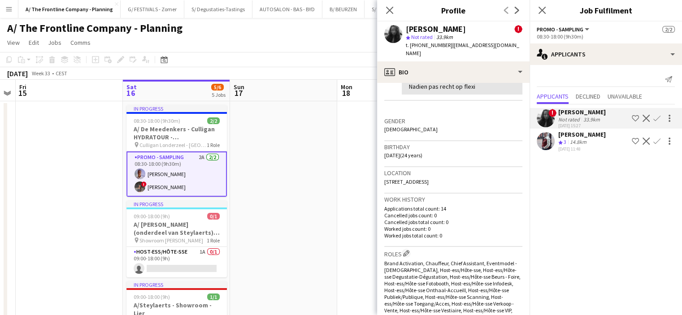
click at [315, 179] on app-date-cell at bounding box center [283, 316] width 107 height 431
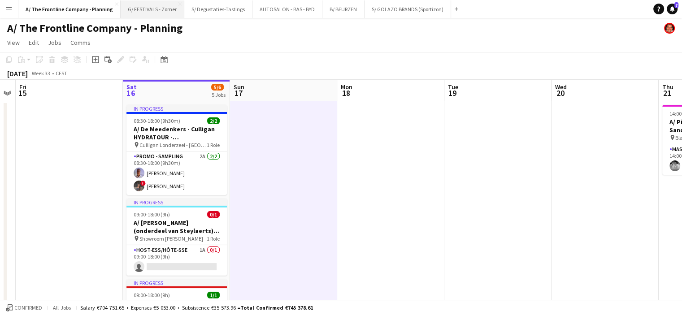
click at [165, 16] on button "G/ FESTIVALS - Zomer Close" at bounding box center [153, 8] width 64 height 17
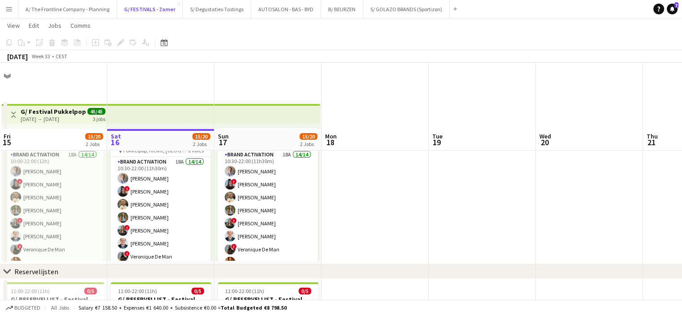
scroll to position [123, 0]
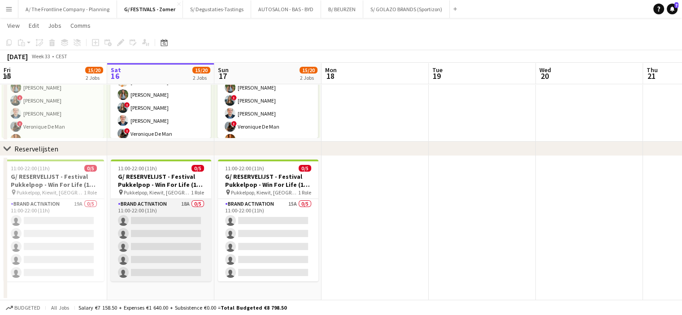
click at [173, 229] on app-card-role "Brand Activation 18A 0/5 11:00-22:00 (11h) single-neutral-actions single-neutra…" at bounding box center [161, 240] width 100 height 82
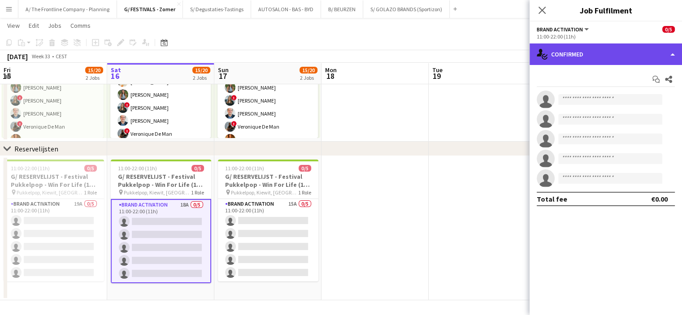
click at [572, 57] on div "single-neutral-actions-check-2 Confirmed" at bounding box center [605, 54] width 152 height 22
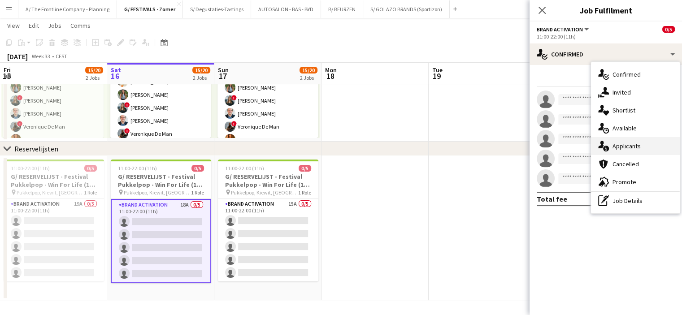
click at [637, 148] on div "single-neutral-actions-information Applicants" at bounding box center [635, 146] width 89 height 18
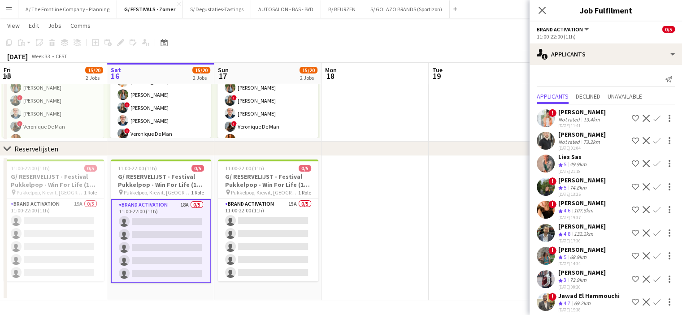
click at [570, 120] on div "Not rated" at bounding box center [569, 119] width 23 height 7
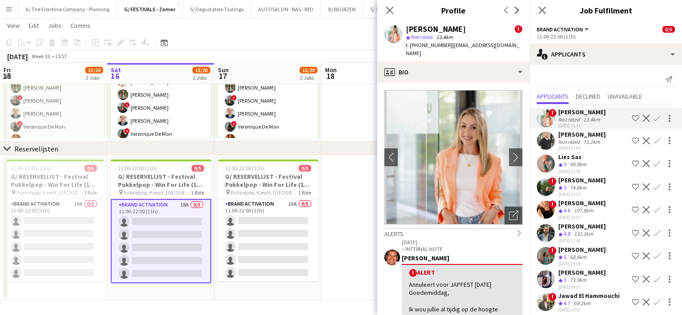
click at [575, 137] on div "[PERSON_NAME]" at bounding box center [582, 134] width 48 height 8
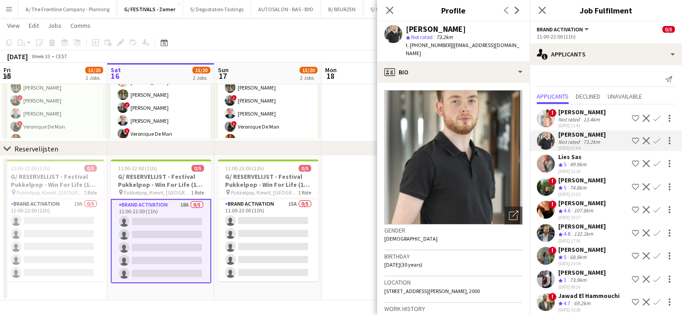
click at [573, 160] on div "Lies Sas" at bounding box center [573, 157] width 30 height 8
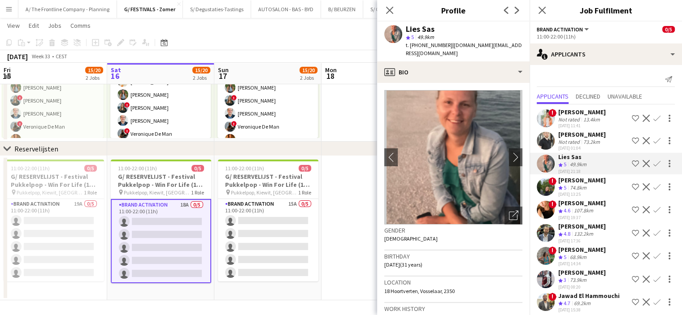
click at [585, 137] on div "[PERSON_NAME]" at bounding box center [582, 134] width 48 height 8
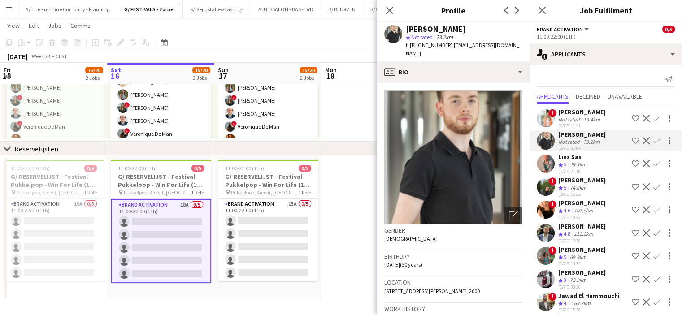
click at [565, 249] on div "[PERSON_NAME]" at bounding box center [582, 250] width 48 height 8
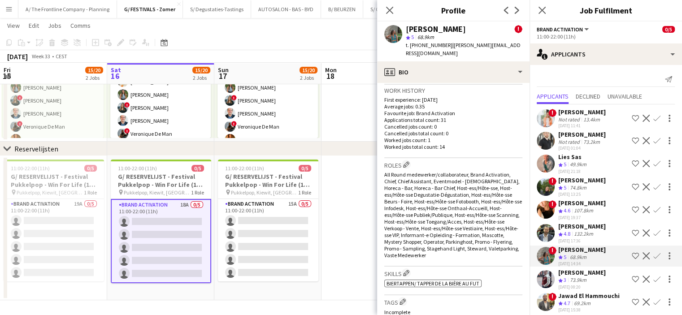
scroll to position [111, 0]
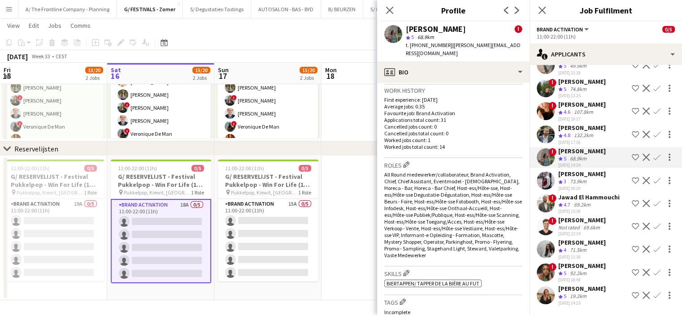
click at [580, 216] on div "[PERSON_NAME]" at bounding box center [582, 220] width 48 height 8
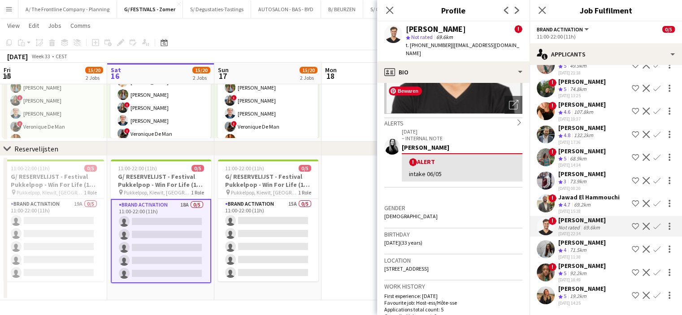
scroll to position [123, 0]
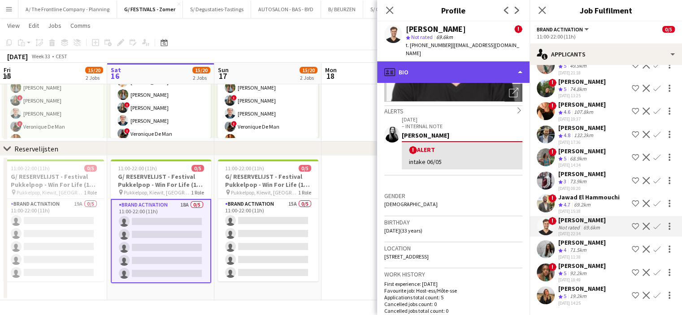
click at [450, 63] on div "profile Bio" at bounding box center [453, 72] width 152 height 22
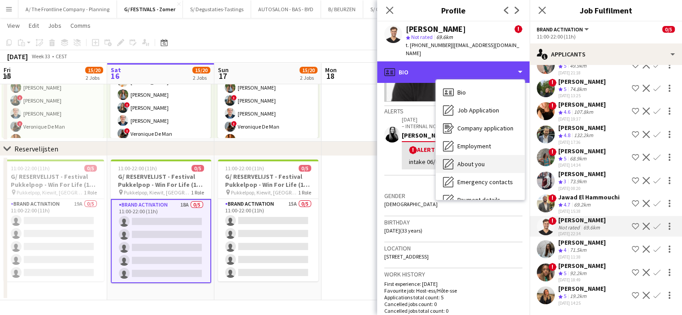
scroll to position [84, 0]
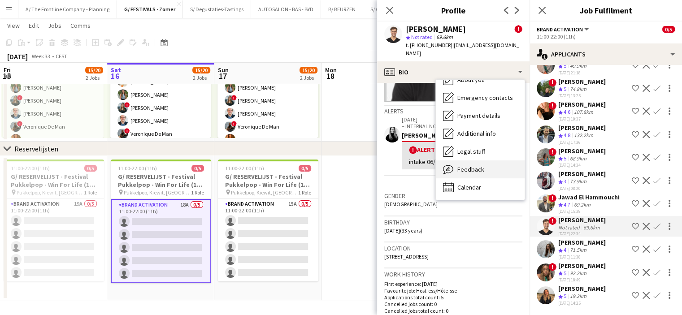
click at [470, 165] on span "Feedback" at bounding box center [470, 169] width 27 height 8
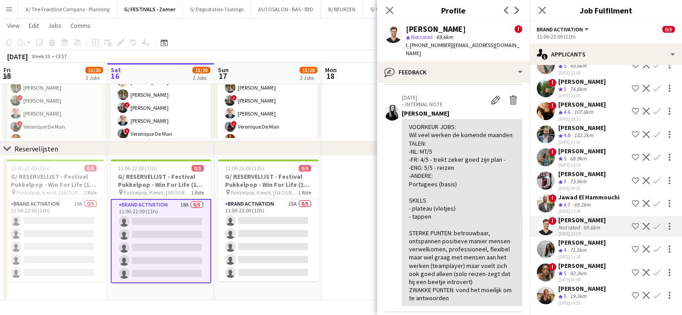
scroll to position [0, 0]
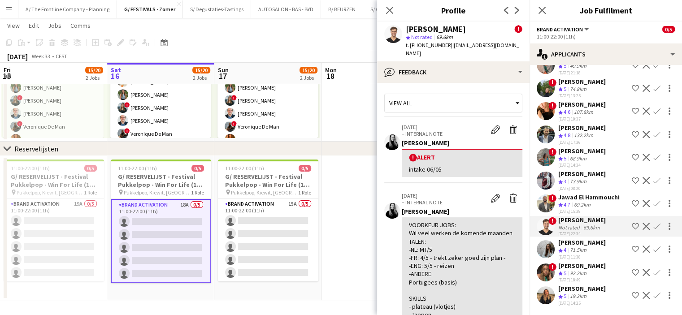
click at [574, 270] on div "92.2km" at bounding box center [578, 274] width 20 height 8
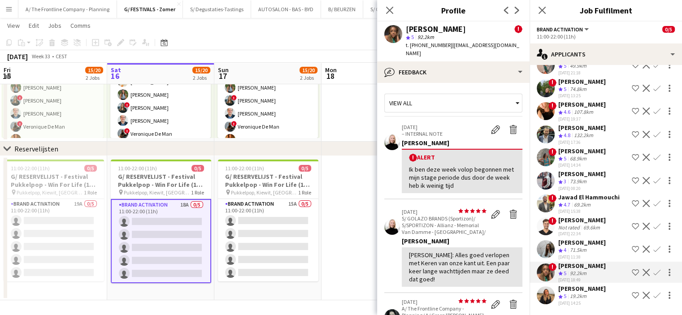
click at [568, 293] on div "Crew rating 5" at bounding box center [563, 297] width 10 height 8
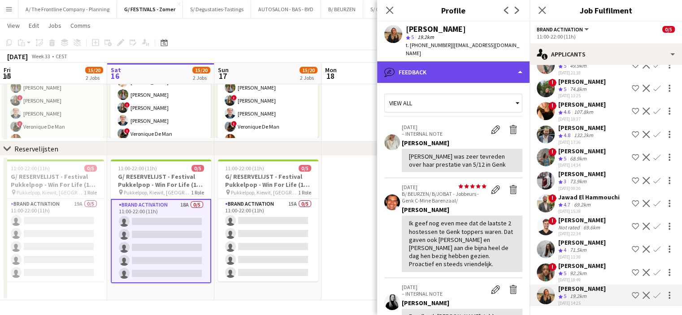
click at [444, 69] on div "bubble-pencil Feedback" at bounding box center [453, 72] width 152 height 22
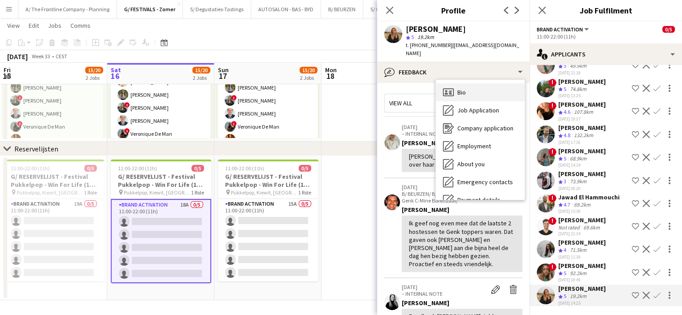
click at [454, 83] on div "Bio Bio" at bounding box center [480, 92] width 89 height 18
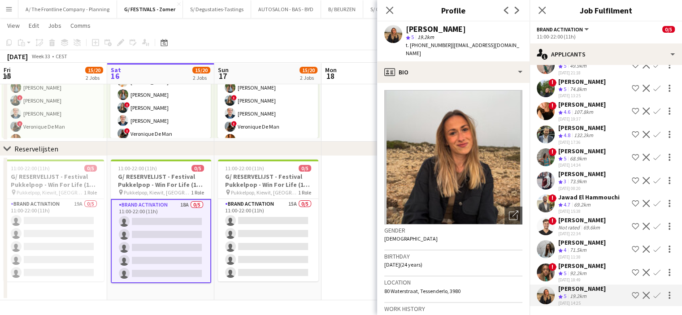
click at [328, 108] on app-date-cell at bounding box center [374, 60] width 107 height 164
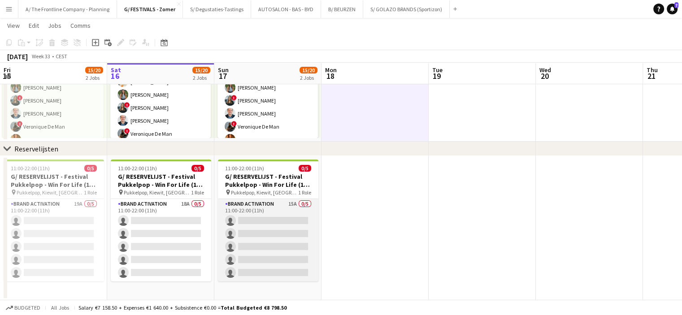
click at [274, 236] on app-card-role "Brand Activation 15A 0/5 11:00-22:00 (11h) single-neutral-actions single-neutra…" at bounding box center [268, 240] width 100 height 82
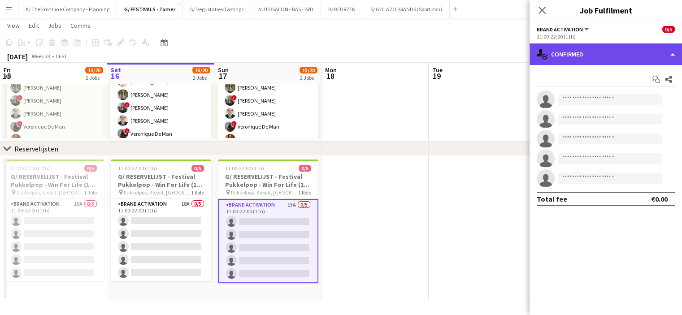
click at [596, 50] on div "single-neutral-actions-check-2 Confirmed" at bounding box center [605, 54] width 152 height 22
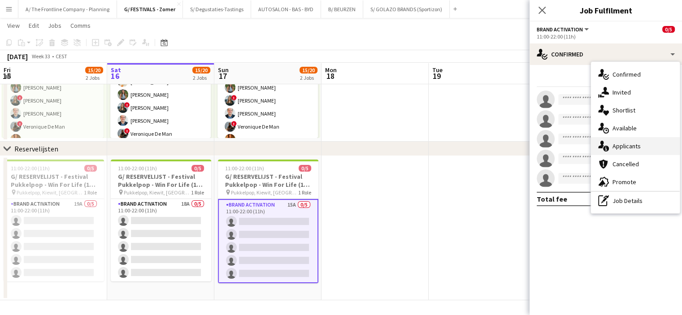
click at [613, 150] on div "single-neutral-actions-information Applicants" at bounding box center [635, 146] width 89 height 18
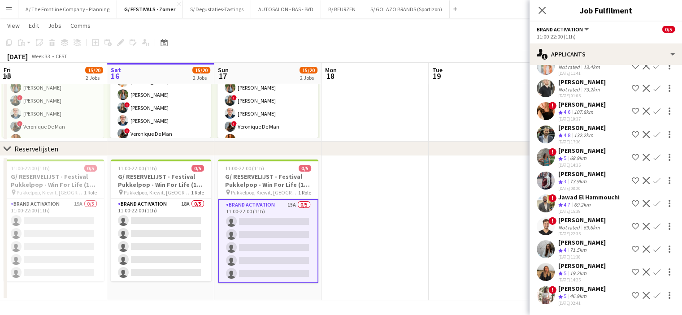
scroll to position [64, 0]
click at [571, 285] on div "Sigrid Rijckoort" at bounding box center [582, 289] width 48 height 8
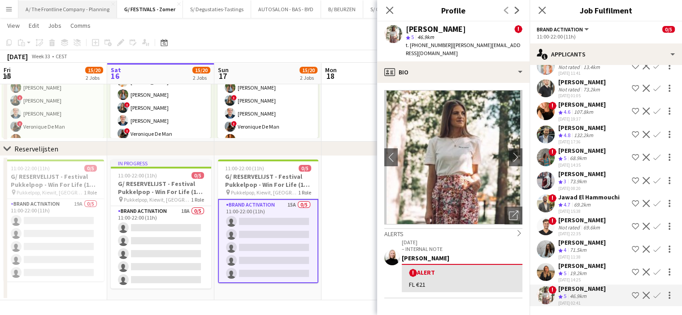
click at [59, 15] on button "A/ The Frontline Company - Planning Close" at bounding box center [67, 8] width 99 height 17
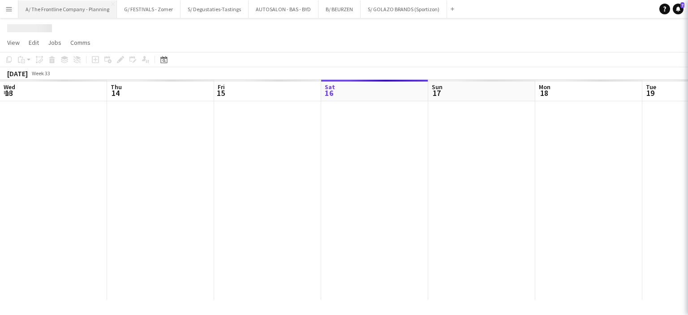
scroll to position [0, 214]
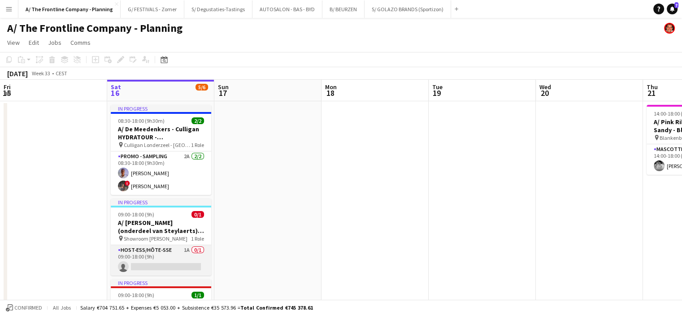
click at [190, 267] on app-card-role "Host-ess/Hôte-sse 1A 0/1 09:00-18:00 (9h) single-neutral-actions" at bounding box center [161, 260] width 100 height 30
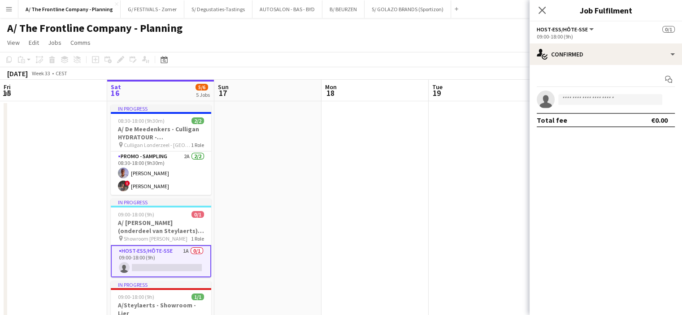
click at [260, 242] on app-date-cell at bounding box center [267, 316] width 107 height 431
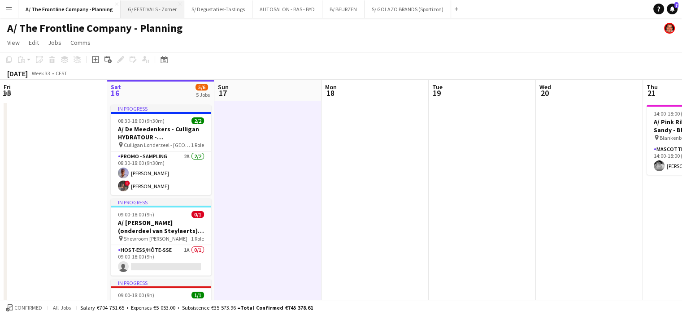
click at [159, 7] on button "G/ FESTIVALS - Zomer Close" at bounding box center [153, 8] width 64 height 17
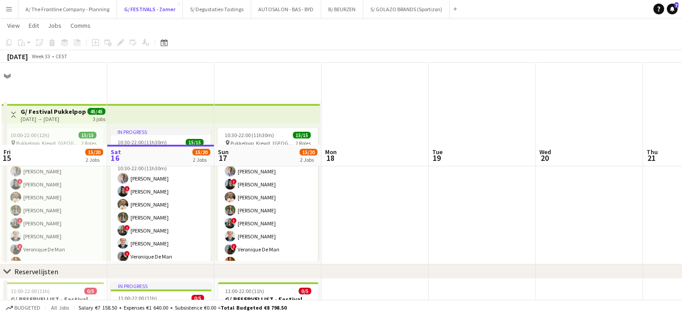
scroll to position [130, 0]
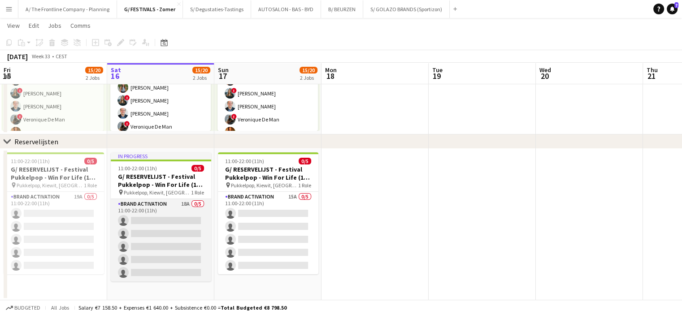
click at [160, 222] on app-card-role "Brand Activation 18A 0/5 11:00-22:00 (11h) single-neutral-actions single-neutra…" at bounding box center [161, 240] width 100 height 82
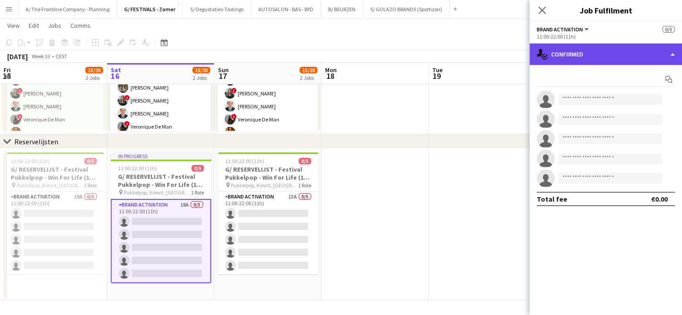
click at [615, 59] on div "single-neutral-actions-check-2 Confirmed" at bounding box center [605, 54] width 152 height 22
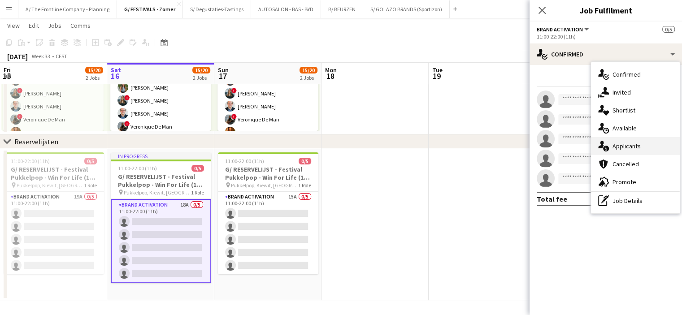
click at [622, 145] on div "single-neutral-actions-information Applicants" at bounding box center [635, 146] width 89 height 18
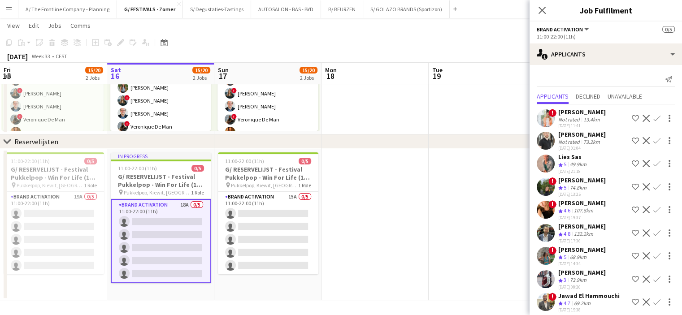
click at [573, 120] on div "Not rated" at bounding box center [569, 119] width 23 height 7
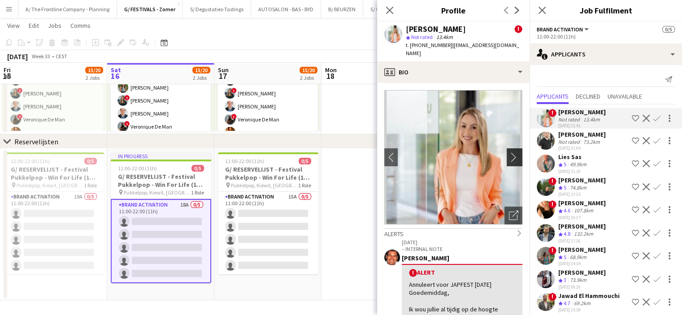
click at [509, 156] on app-icon "chevron-right" at bounding box center [516, 156] width 14 height 9
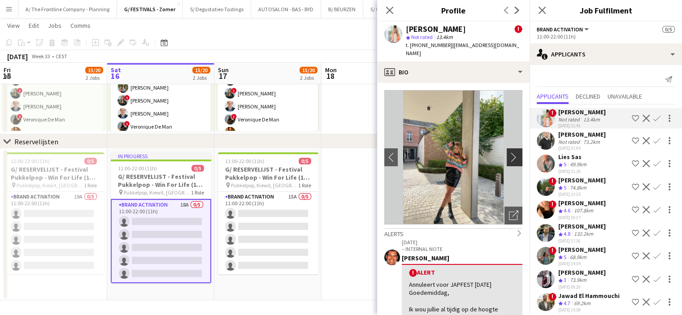
click at [509, 156] on app-icon "chevron-right" at bounding box center [516, 156] width 14 height 9
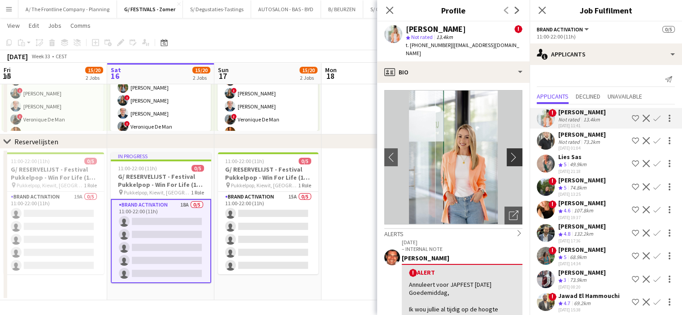
click at [509, 156] on app-icon "chevron-right" at bounding box center [516, 156] width 14 height 9
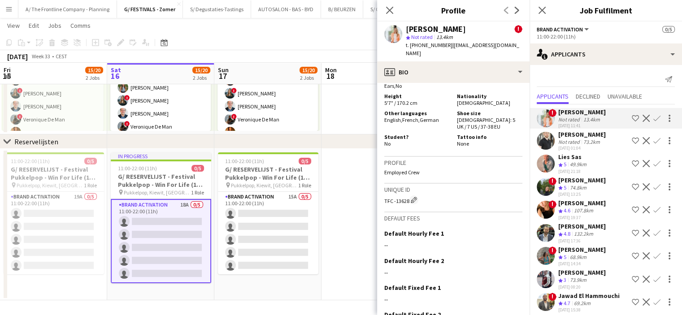
scroll to position [748, 0]
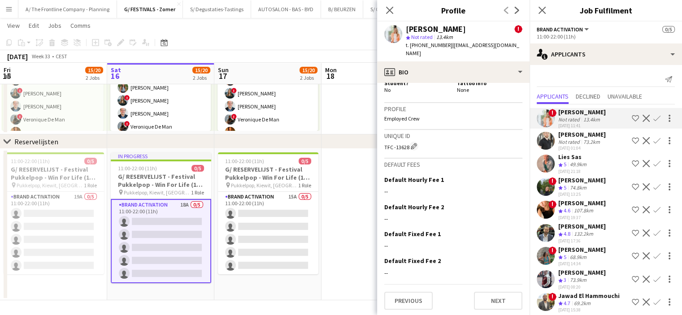
click at [558, 165] on div "Lies Sas Crew rating 5 49.9km 09-04-2025 21:18 Shortlist crew Decline Confirm" at bounding box center [605, 164] width 152 height 22
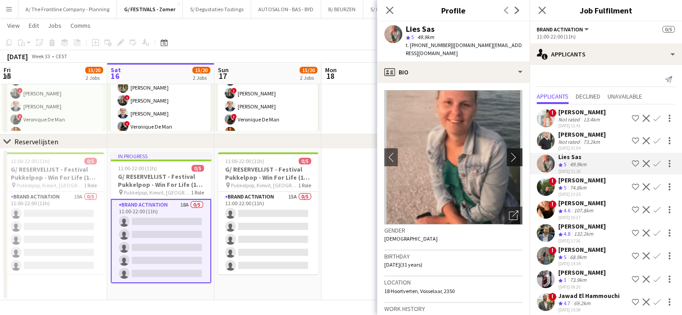
click at [509, 152] on app-icon "chevron-right" at bounding box center [516, 156] width 14 height 9
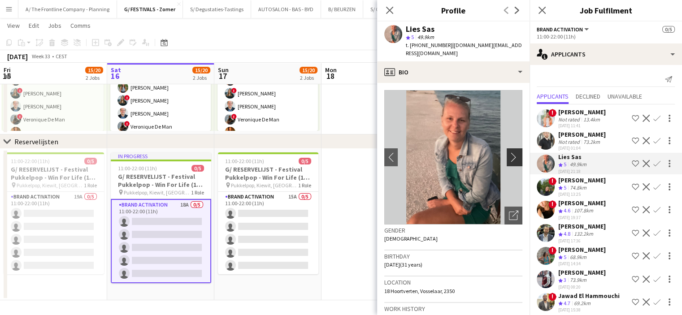
click at [509, 152] on app-icon "chevron-right" at bounding box center [516, 156] width 14 height 9
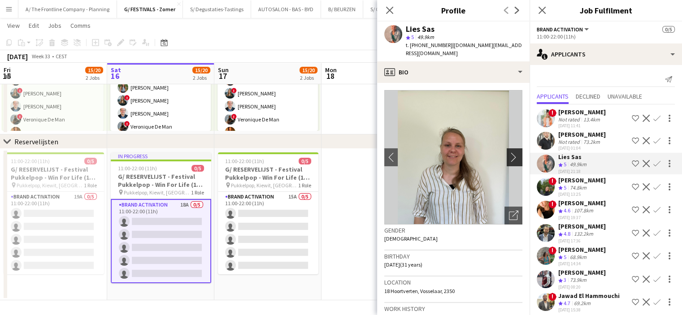
click at [509, 152] on app-icon "chevron-right" at bounding box center [516, 156] width 14 height 9
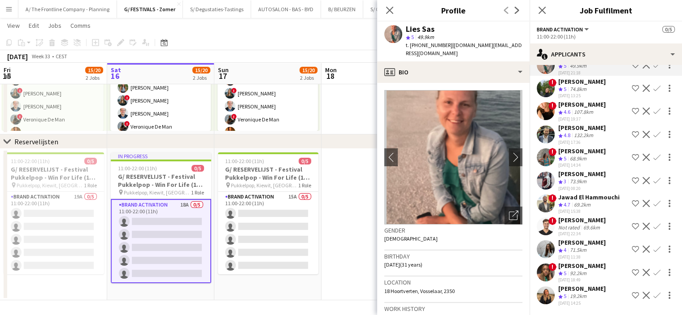
scroll to position [0, 0]
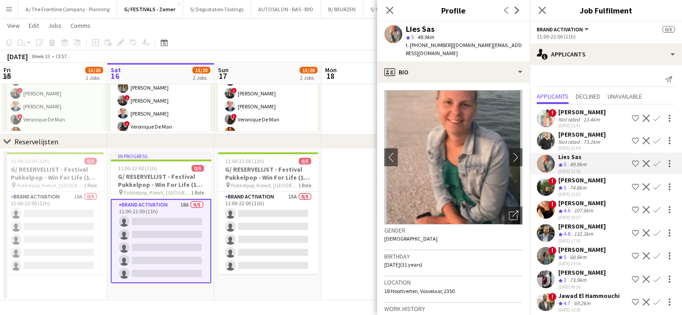
click at [564, 120] on div "Not rated" at bounding box center [569, 119] width 23 height 7
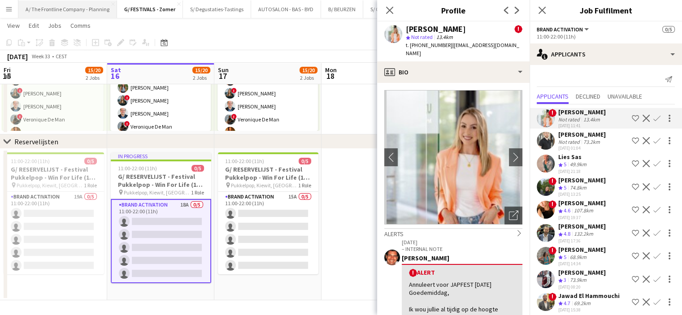
click at [39, 7] on button "A/ The Frontline Company - Planning Close" at bounding box center [67, 8] width 99 height 17
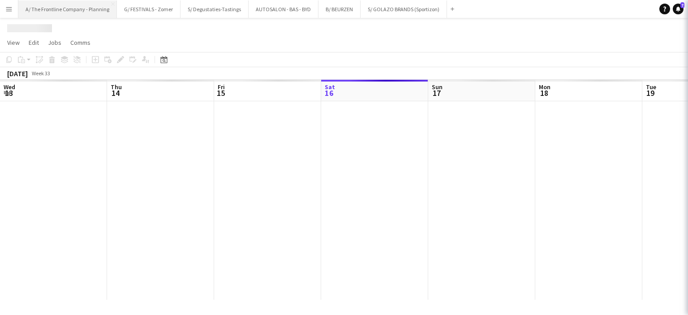
scroll to position [0, 214]
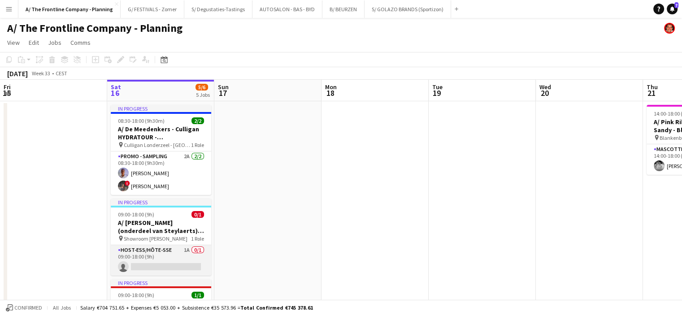
click at [173, 258] on app-card-role "Host-ess/Hôte-sse 1A 0/1 09:00-18:00 (9h) single-neutral-actions" at bounding box center [161, 260] width 100 height 30
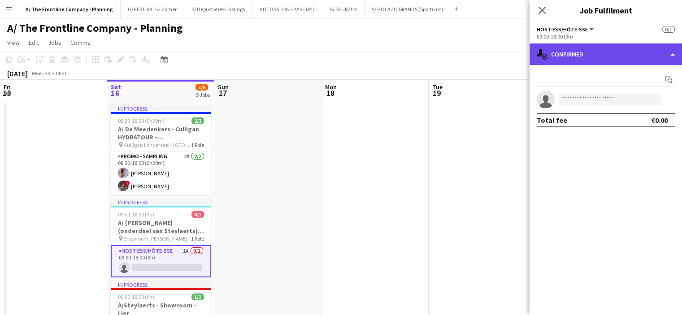
click at [615, 54] on div "single-neutral-actions-check-2 Confirmed" at bounding box center [605, 54] width 152 height 22
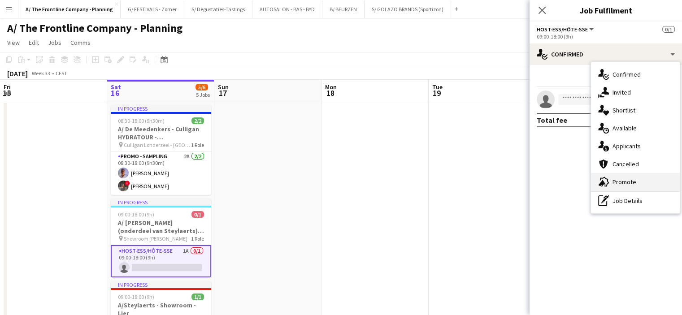
click at [624, 183] on div "advertising-megaphone Promote" at bounding box center [635, 182] width 89 height 18
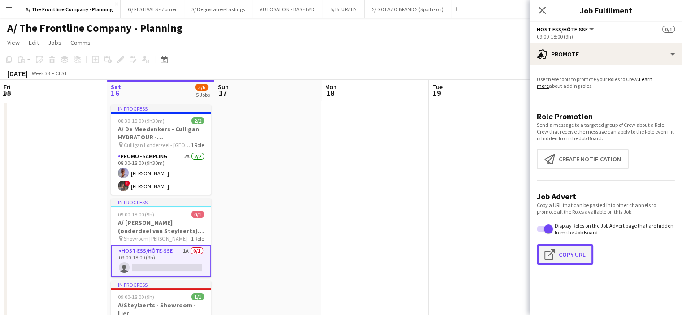
click at [570, 249] on button "Click to copy URL Copy Url" at bounding box center [564, 254] width 56 height 21
click at [142, 5] on button "G/ FESTIVALS - Zomer Close" at bounding box center [153, 8] width 64 height 17
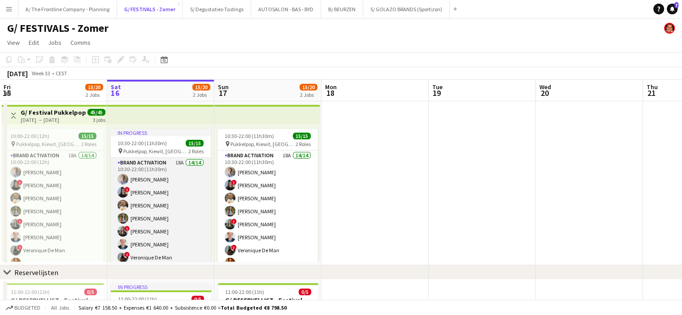
scroll to position [125, 0]
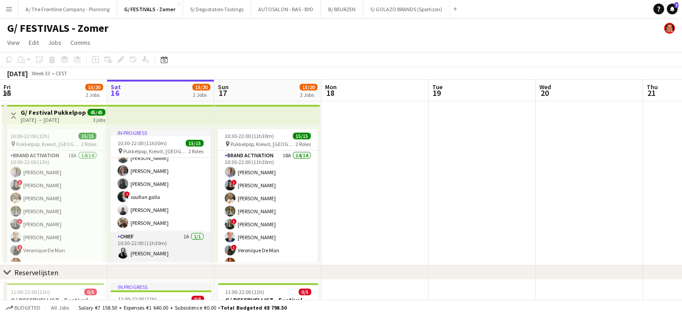
click at [160, 250] on app-card-role "Chief 1A 1/1 10:30-22:00 (11h30m) Tess Wouters" at bounding box center [160, 247] width 100 height 30
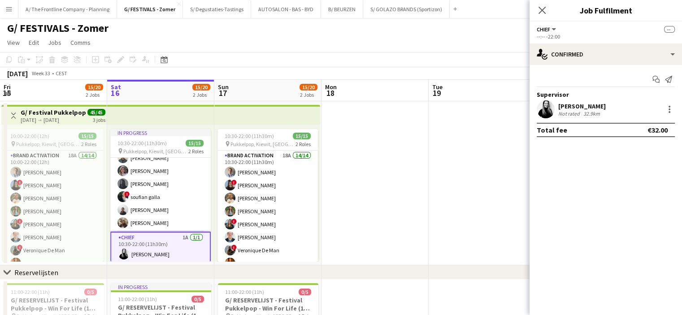
click at [579, 112] on div "Not rated" at bounding box center [569, 113] width 23 height 7
